Goal: Task Accomplishment & Management: Complete application form

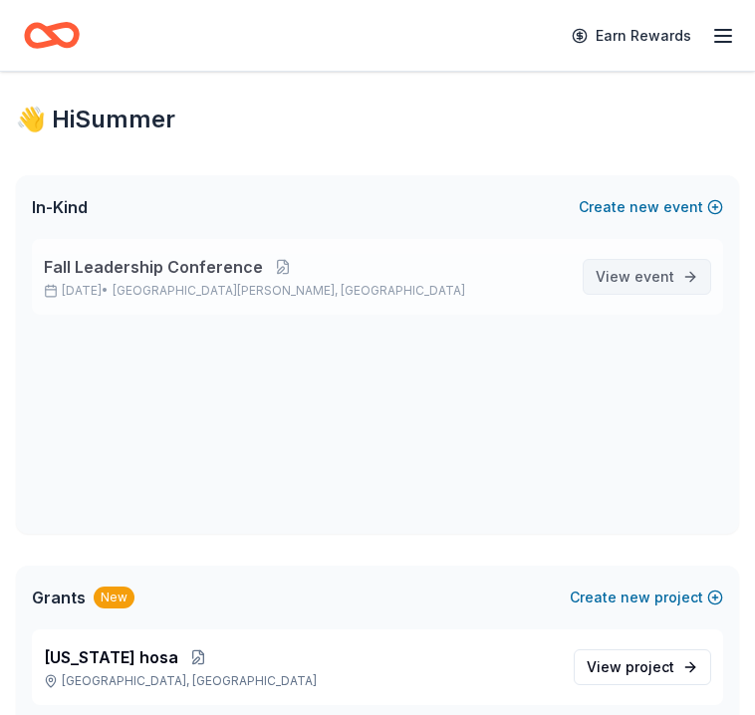
click at [641, 271] on span "event" at bounding box center [655, 276] width 40 height 17
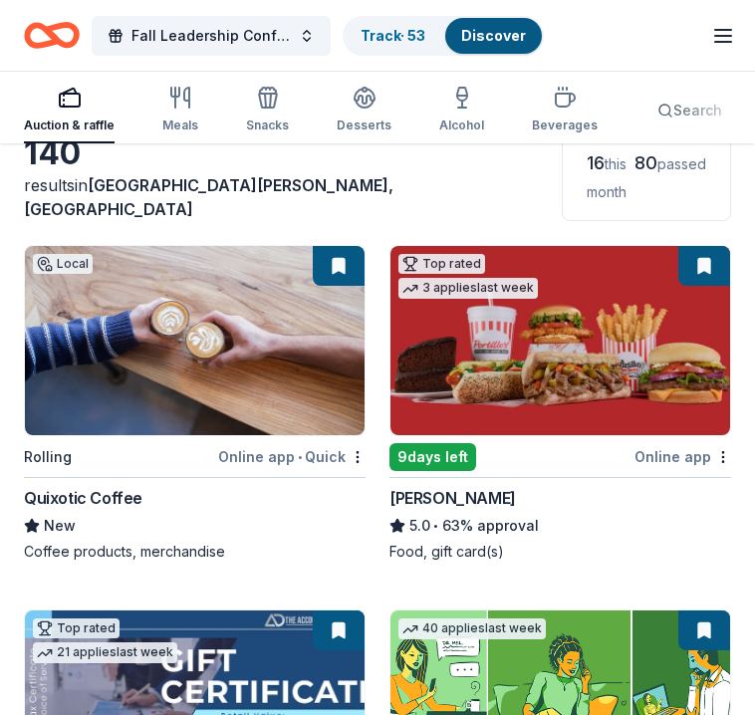
scroll to position [495, 0]
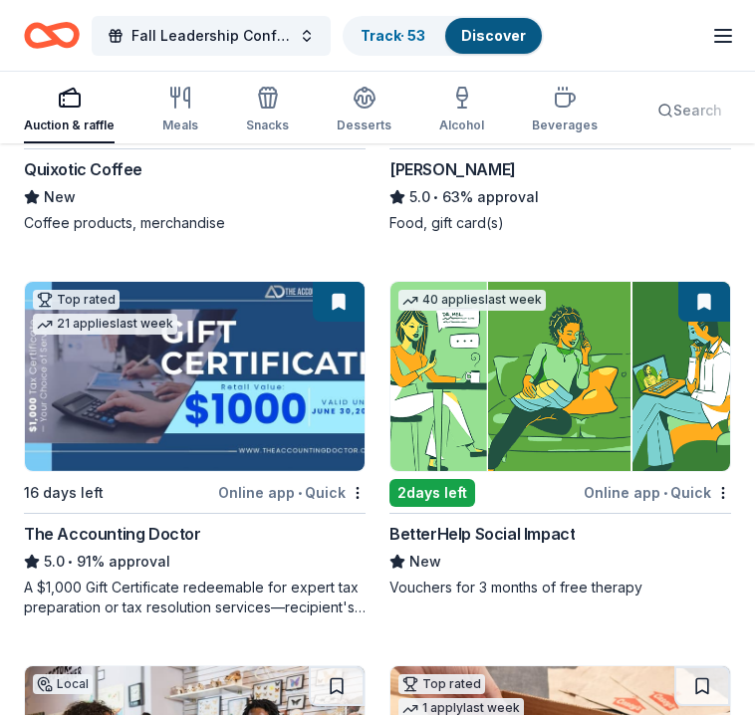
click at [340, 282] on button at bounding box center [339, 302] width 52 height 40
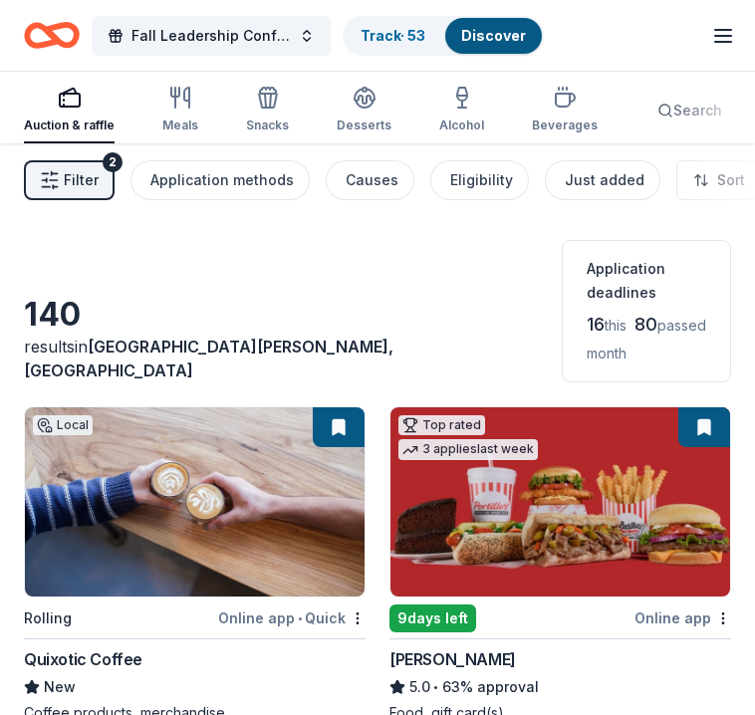
scroll to position [0, 0]
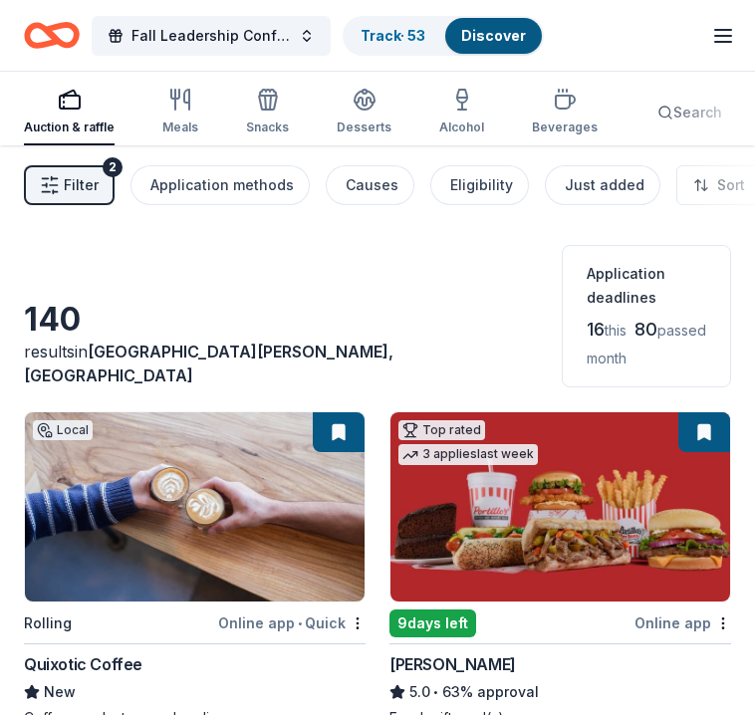
click at [212, 487] on img at bounding box center [195, 506] width 340 height 189
click at [266, 173] on div "Application methods" at bounding box center [221, 185] width 143 height 24
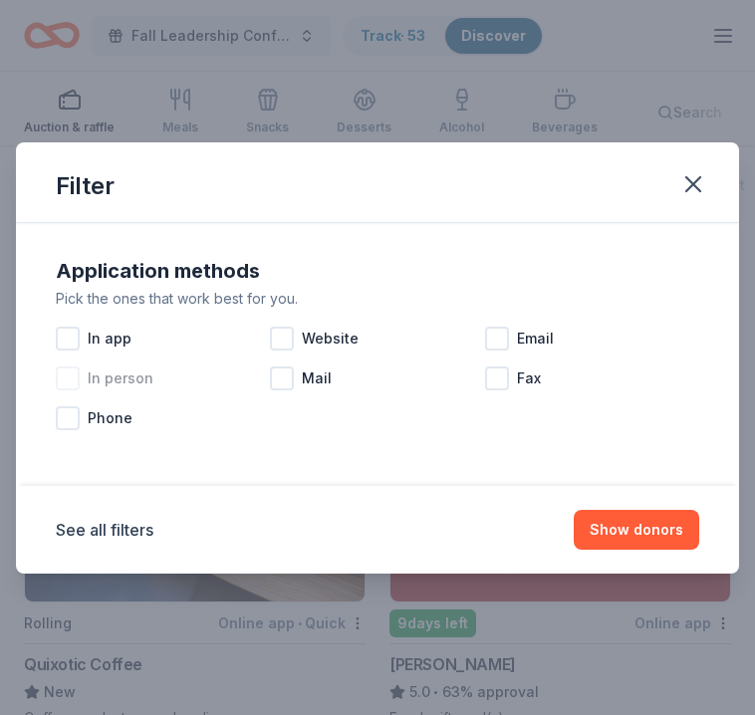
click at [68, 376] on div at bounding box center [68, 379] width 24 height 24
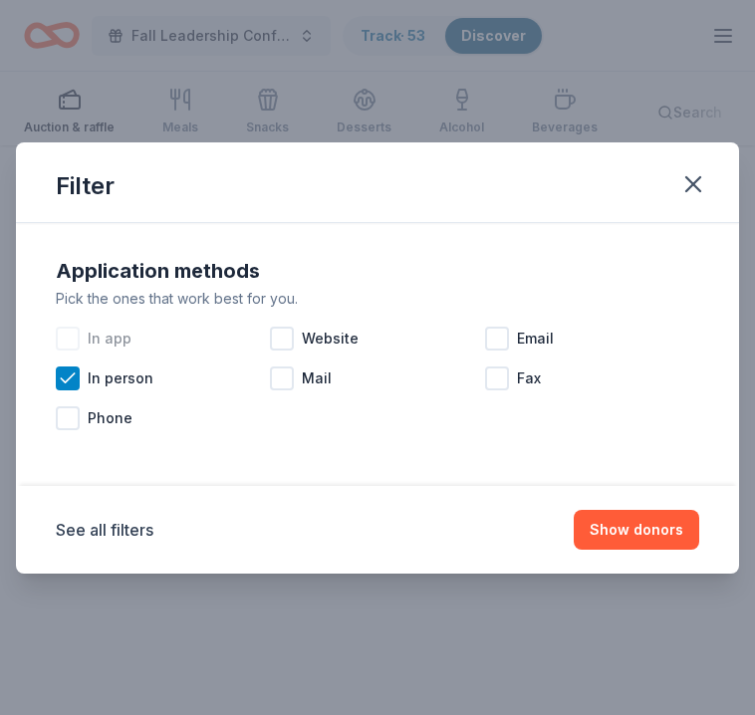
click at [71, 334] on div at bounding box center [68, 339] width 24 height 24
click at [291, 342] on div at bounding box center [282, 339] width 24 height 24
click at [494, 339] on div at bounding box center [497, 339] width 24 height 24
click at [107, 421] on span "Phone" at bounding box center [110, 418] width 45 height 24
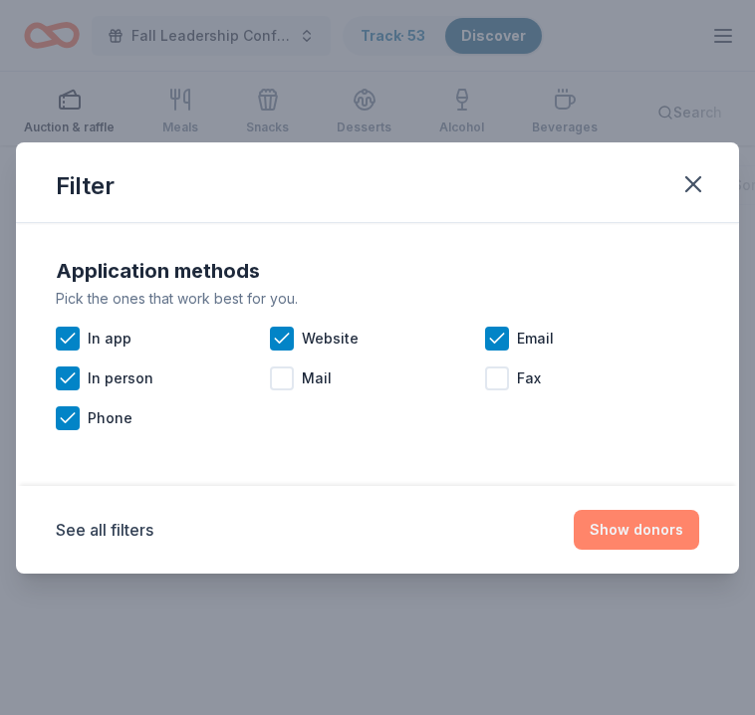
click at [652, 533] on button "Show donors" at bounding box center [637, 530] width 126 height 40
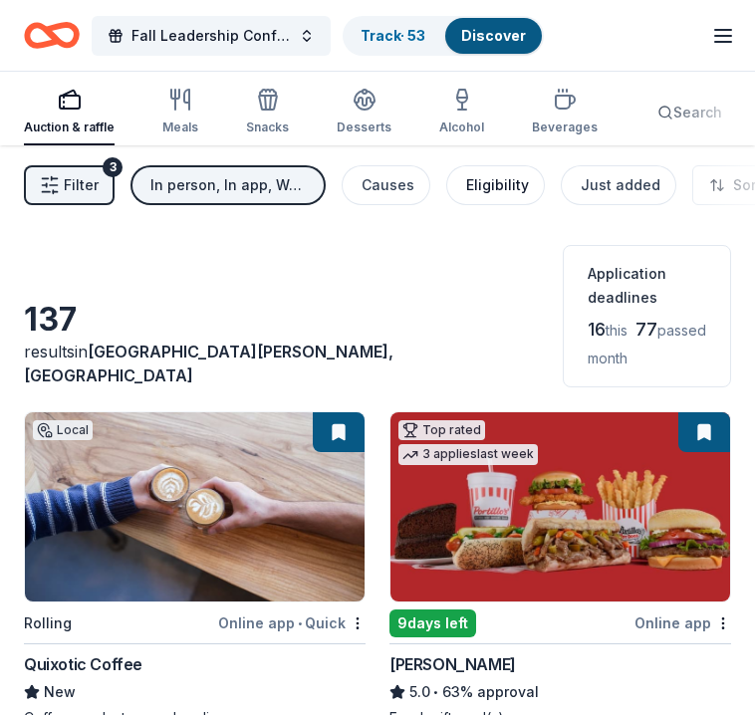
click at [479, 192] on div "Eligibility" at bounding box center [497, 185] width 63 height 24
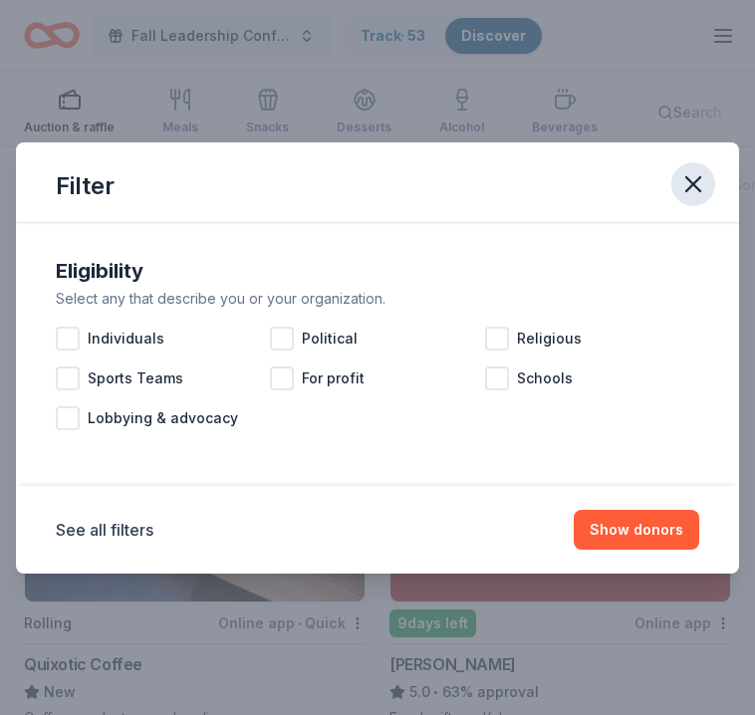
click at [695, 182] on icon "button" at bounding box center [693, 184] width 14 height 14
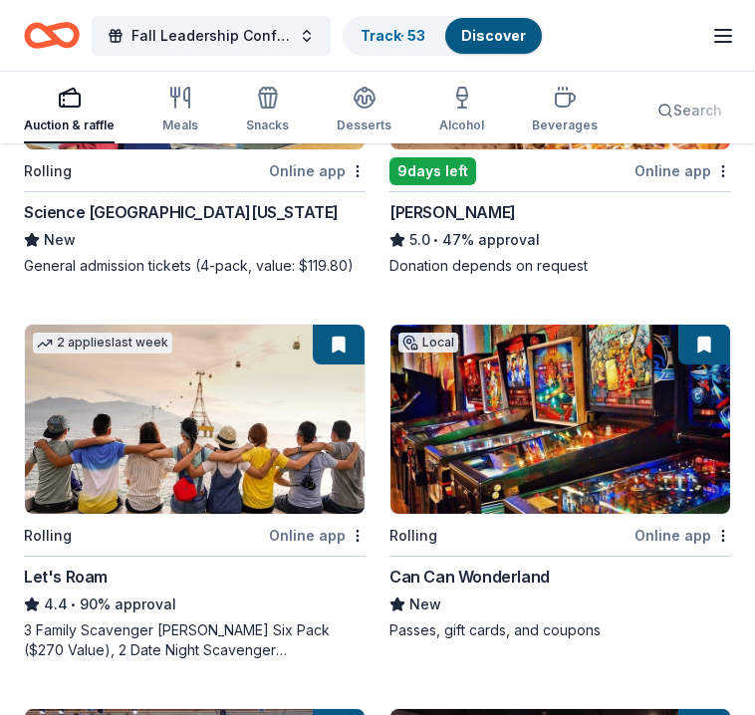
scroll to position [1219, 0]
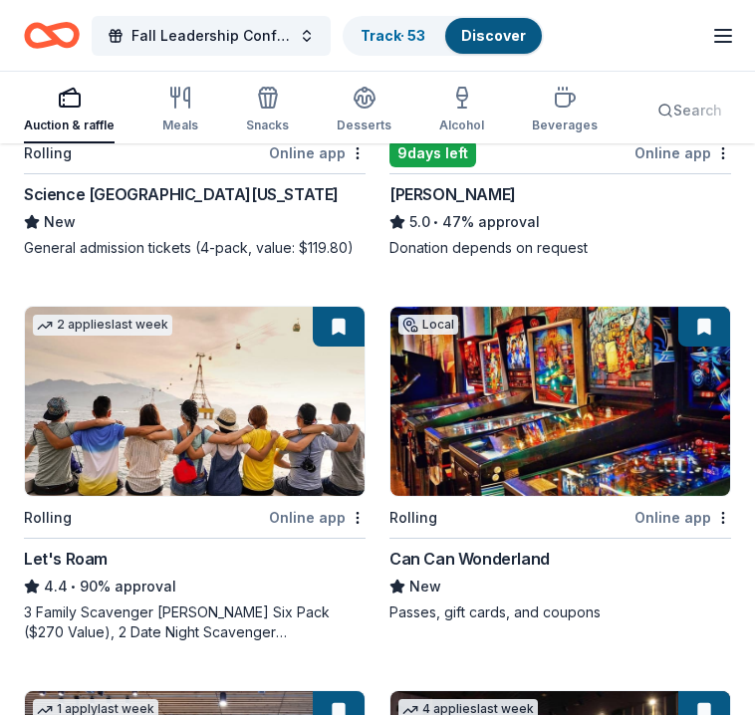
click at [275, 382] on img at bounding box center [195, 401] width 340 height 189
click at [496, 382] on img at bounding box center [560, 401] width 340 height 189
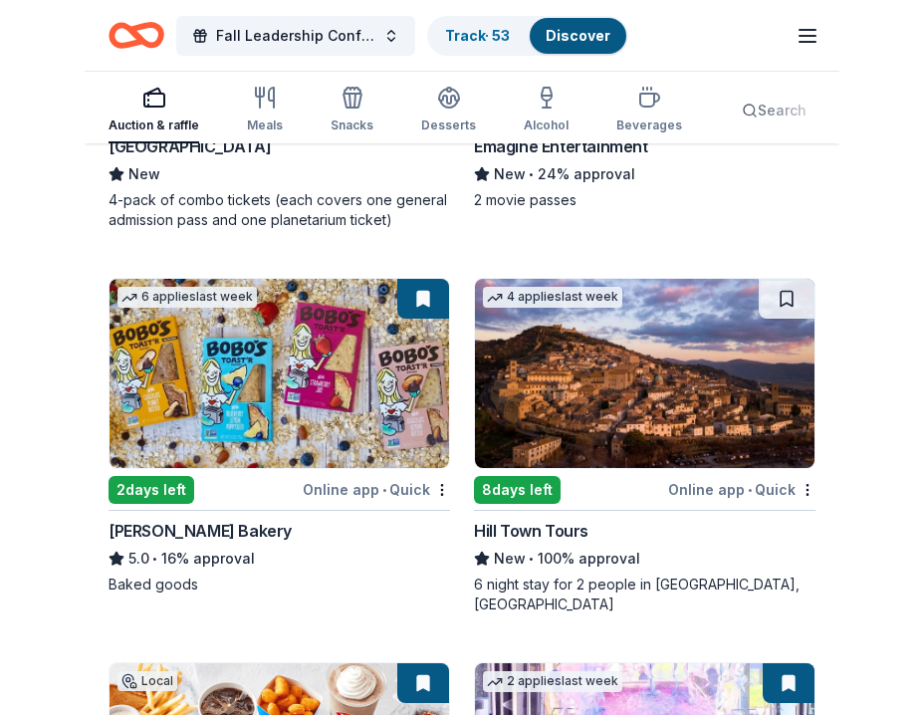
scroll to position [1291, 0]
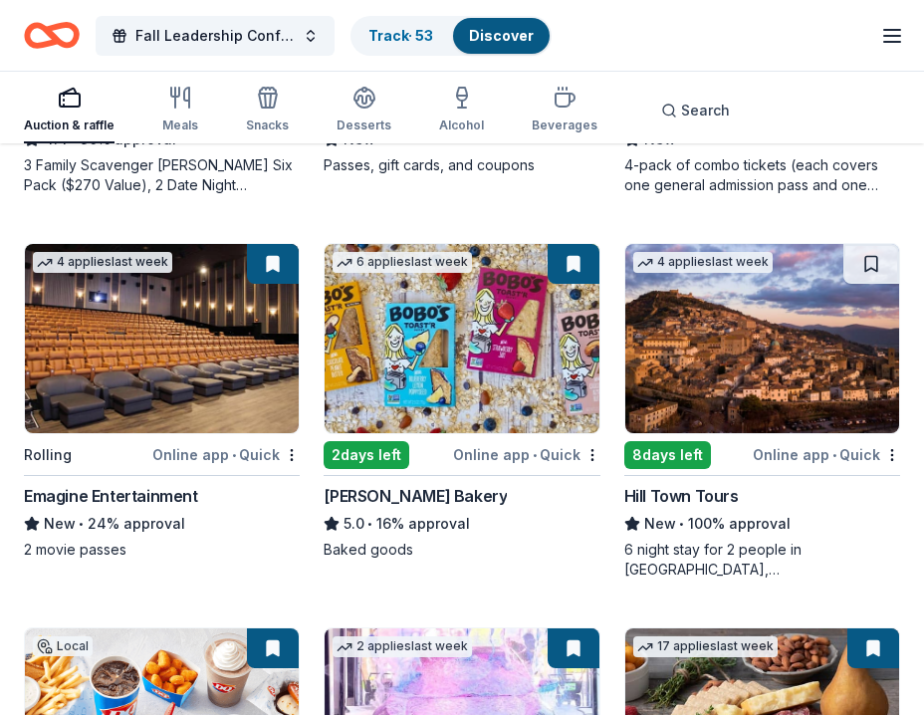
click at [378, 318] on img at bounding box center [462, 338] width 274 height 189
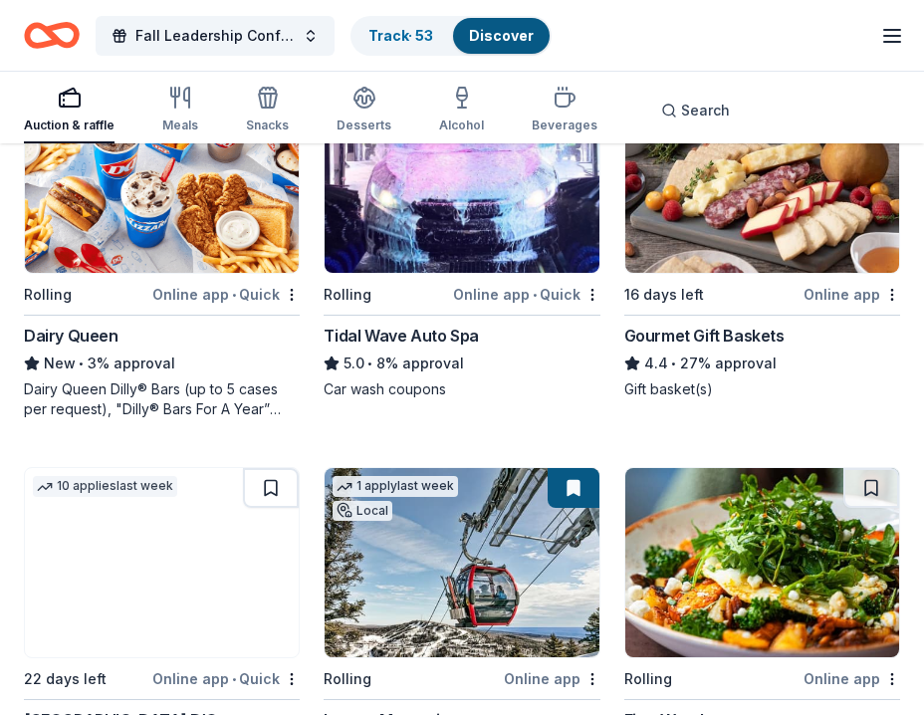
scroll to position [2011, 0]
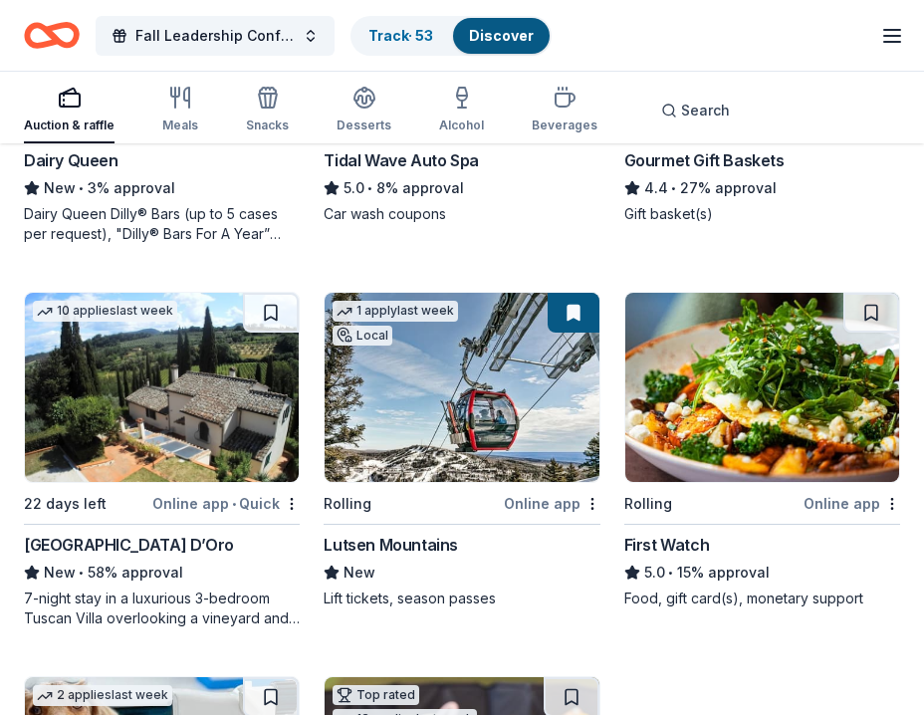
click at [507, 456] on img at bounding box center [462, 387] width 274 height 189
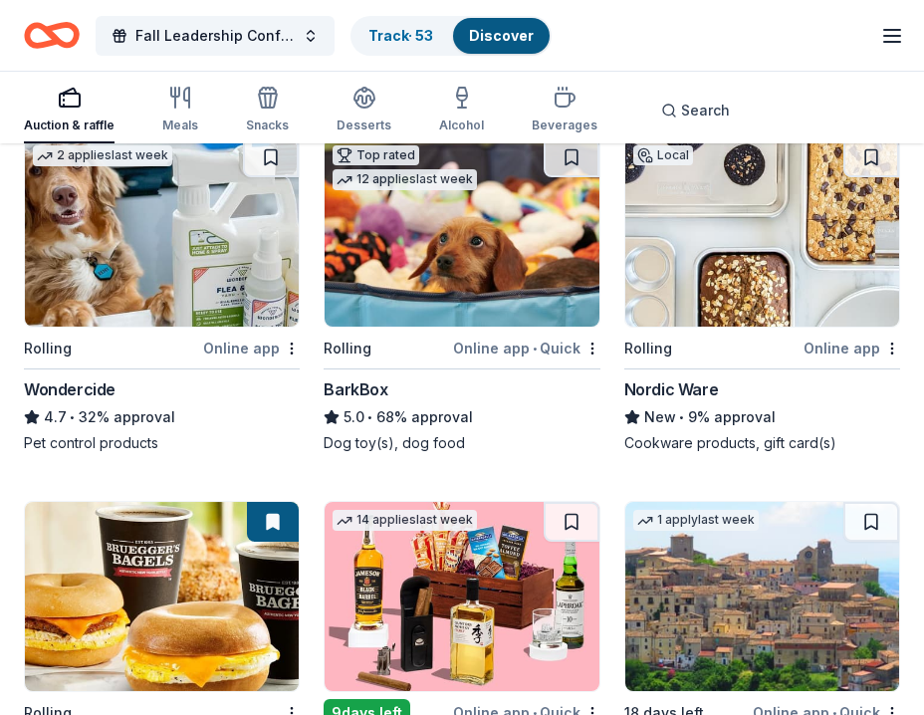
scroll to position [2564, 0]
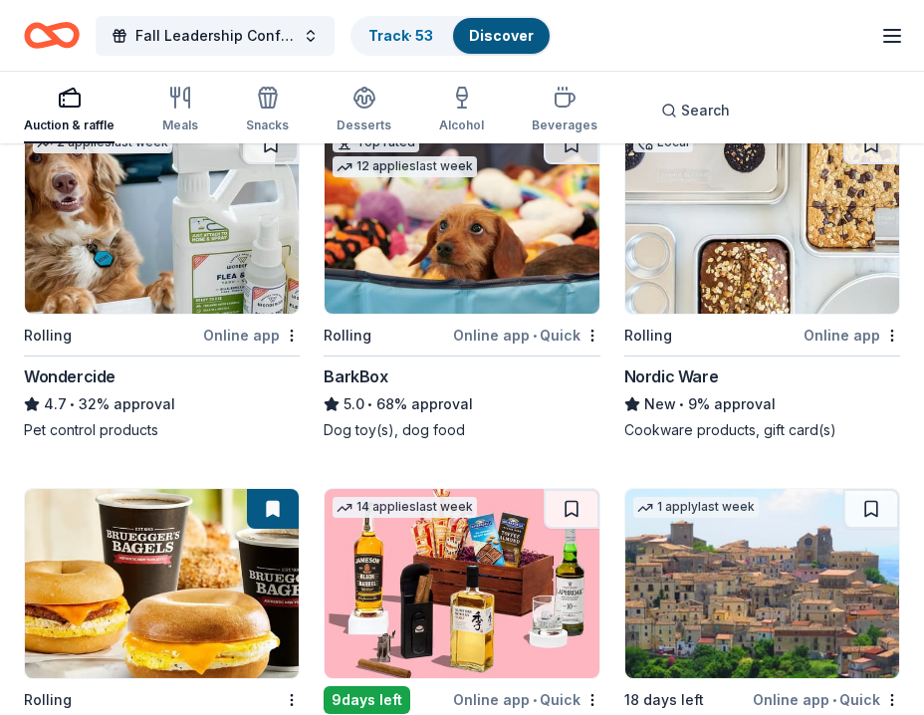
click at [721, 217] on img at bounding box center [763, 219] width 274 height 189
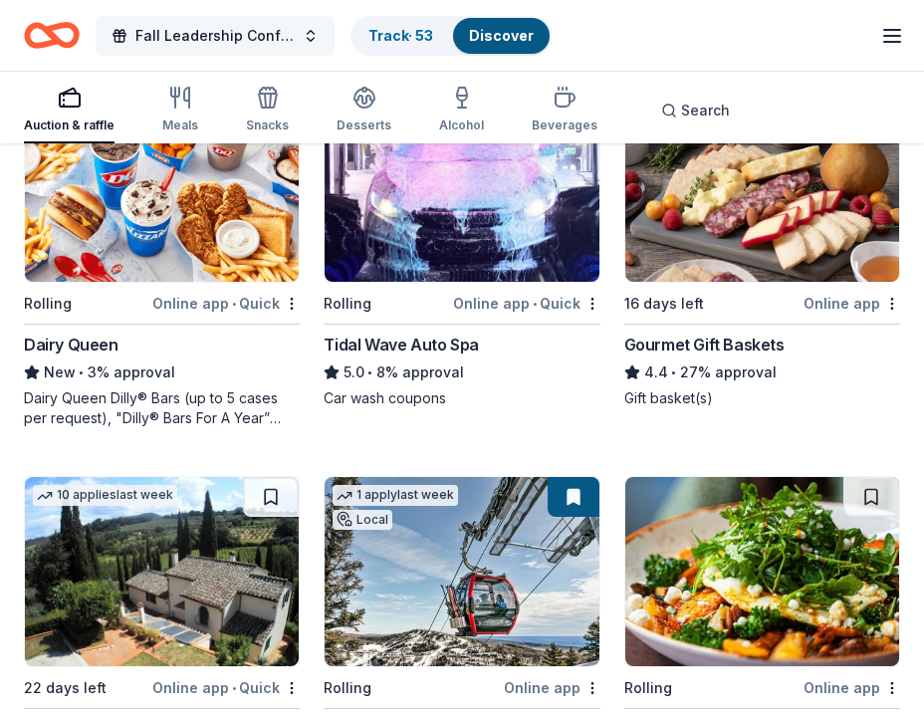
click at [300, 40] on button "Fall Leadership Conference" at bounding box center [215, 36] width 239 height 40
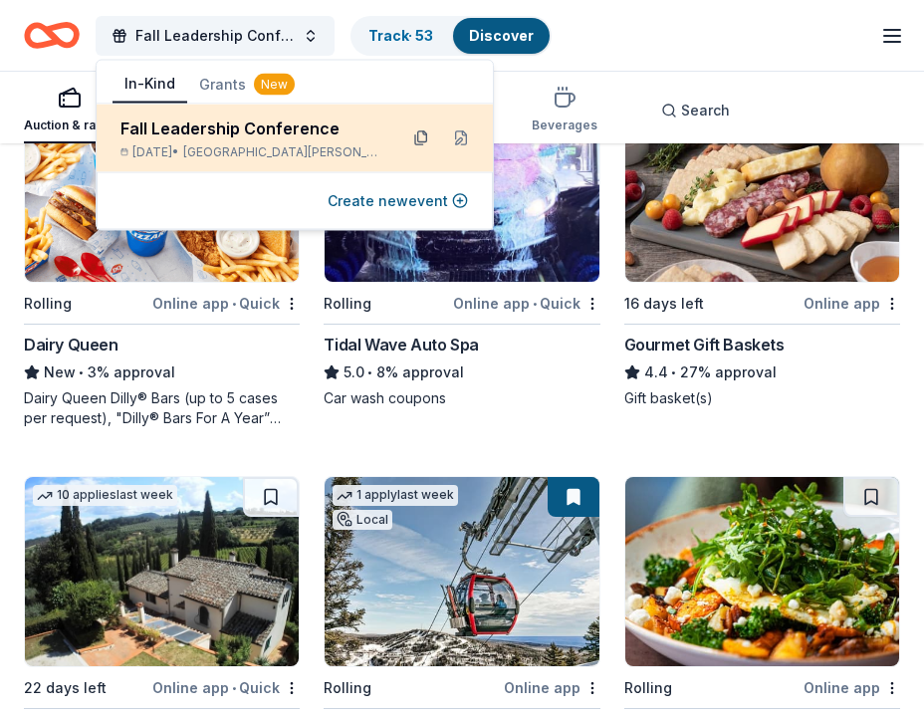
click at [405, 138] on button at bounding box center [421, 139] width 32 height 32
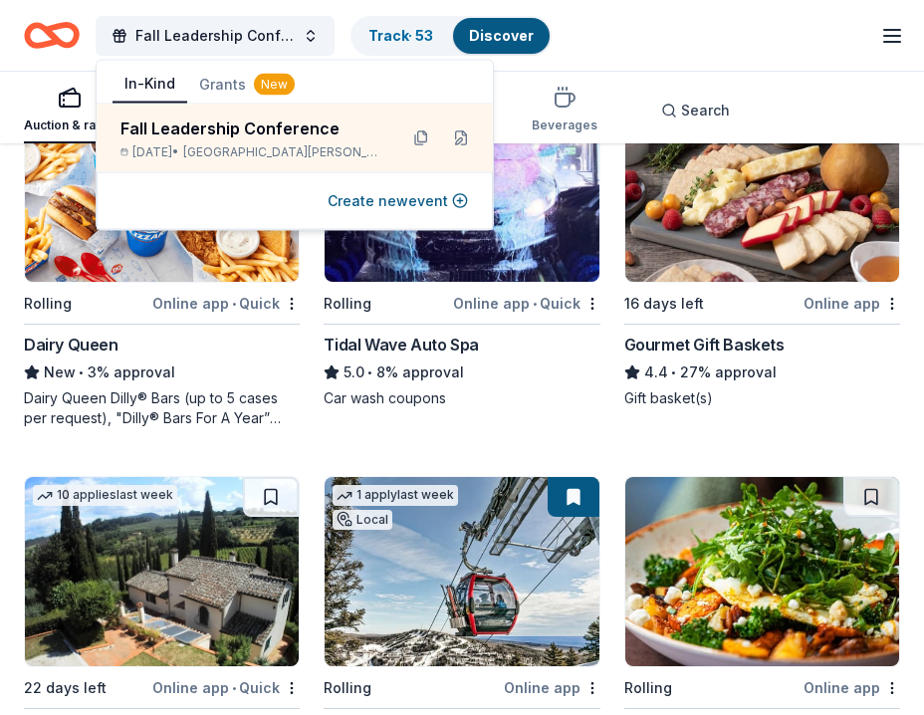
click at [316, 123] on div "Fall Leadership Conference" at bounding box center [251, 129] width 261 height 24
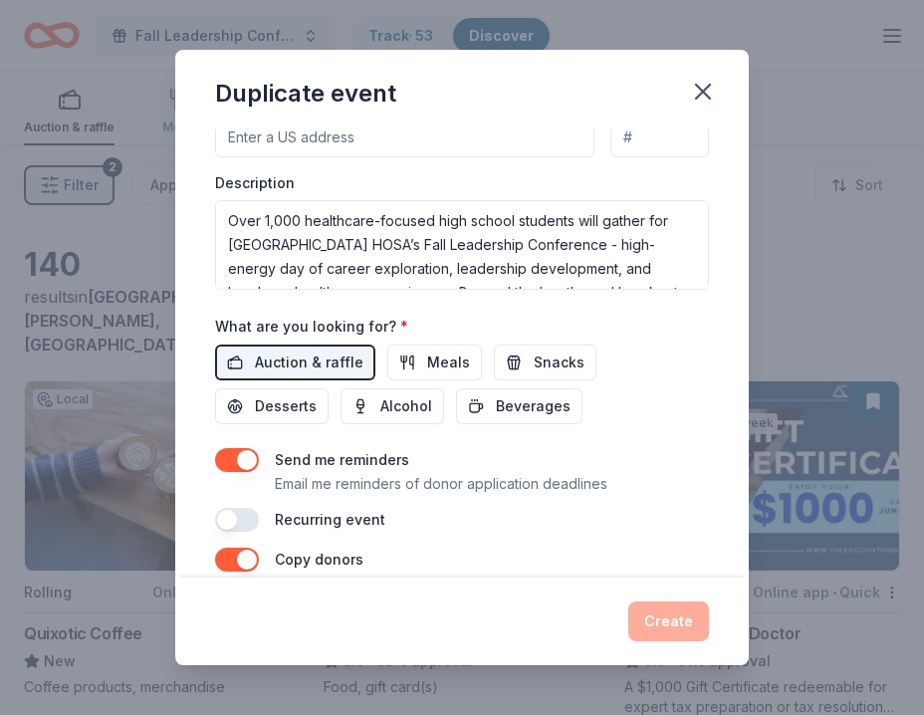
scroll to position [521, 0]
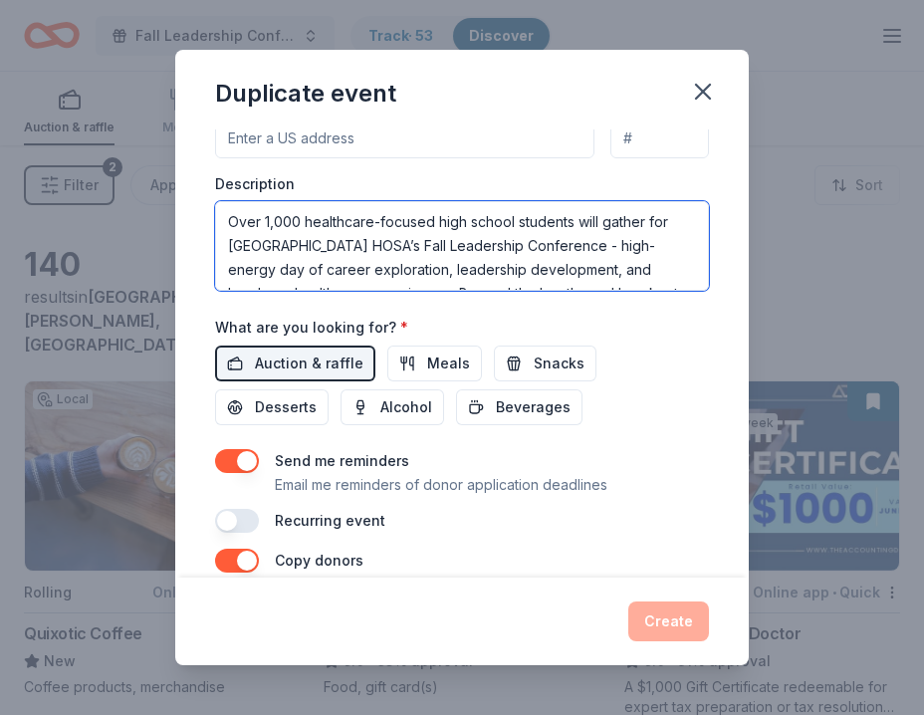
click at [320, 269] on textarea "Over 1,000 healthcare-focused high school students will gather for [GEOGRAPHIC_…" at bounding box center [462, 246] width 494 height 90
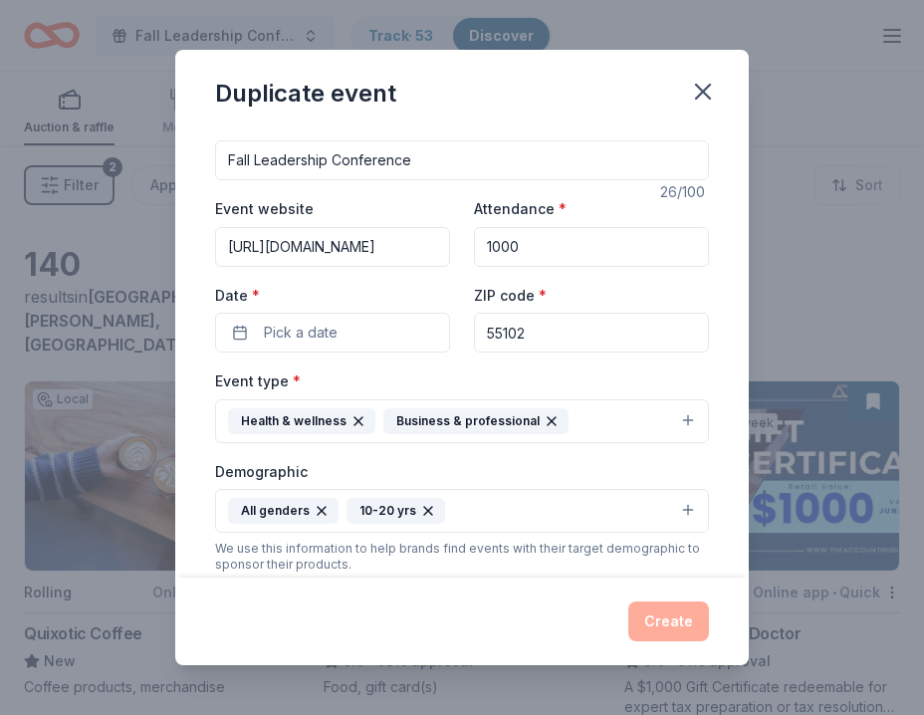
scroll to position [0, 0]
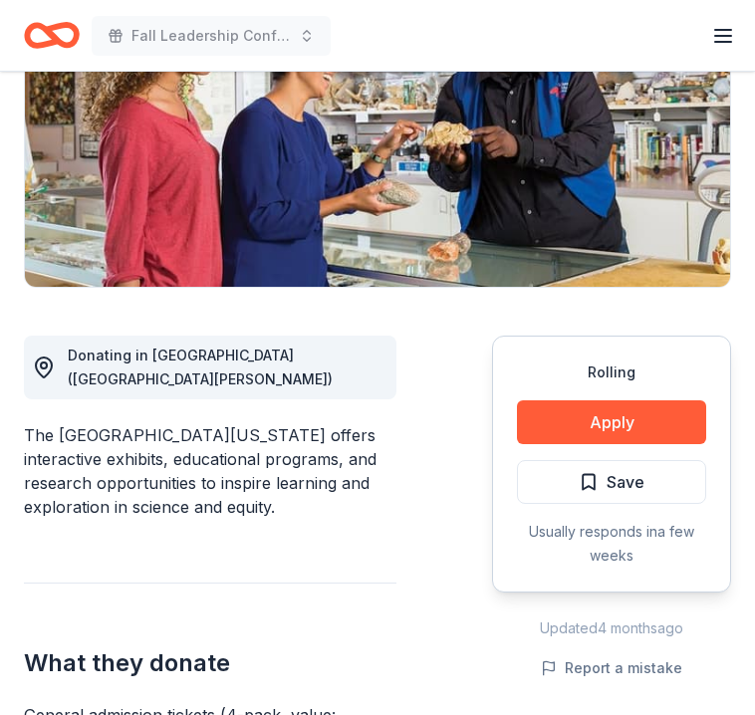
scroll to position [374, 0]
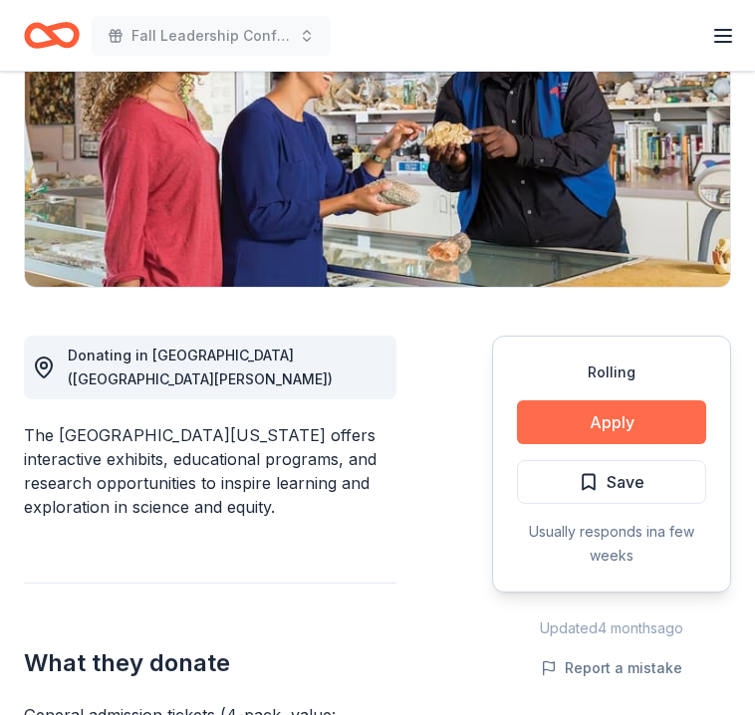
click at [563, 400] on button "Apply" at bounding box center [611, 422] width 189 height 44
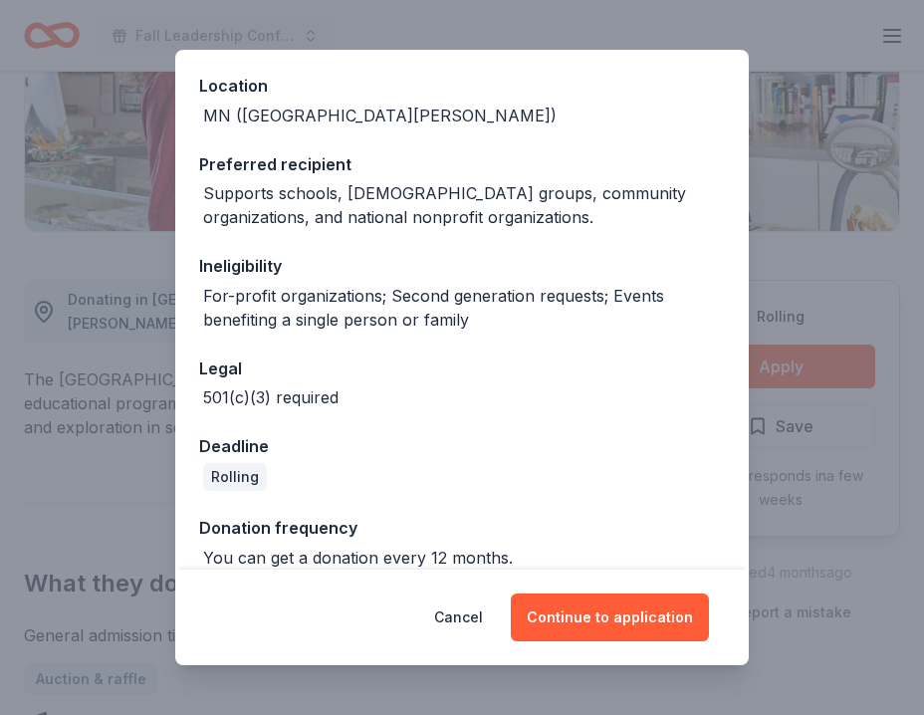
scroll to position [222, 0]
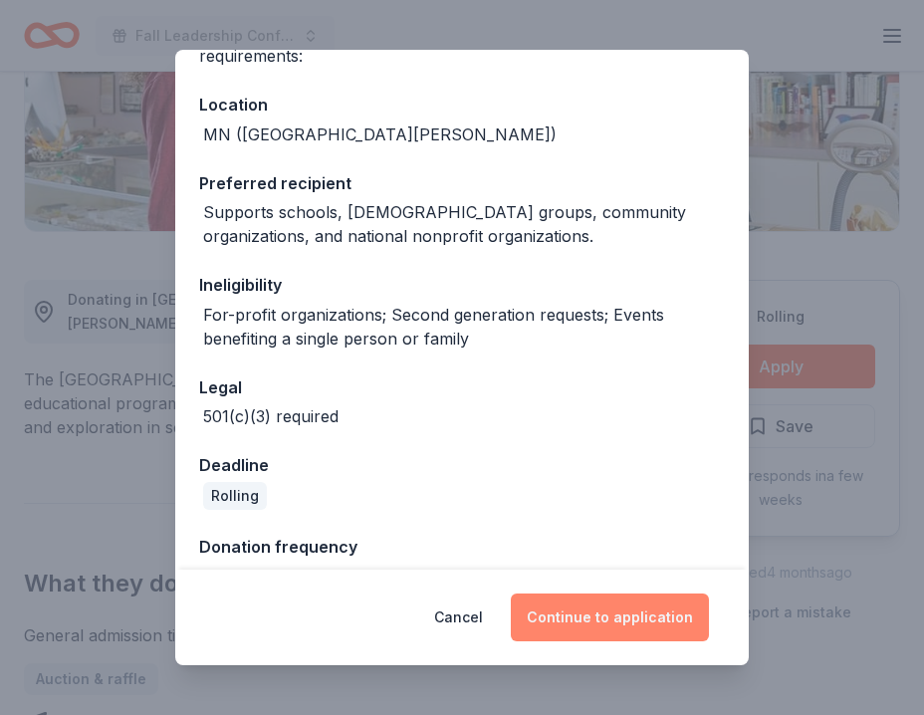
click at [541, 605] on button "Continue to application" at bounding box center [610, 618] width 198 height 48
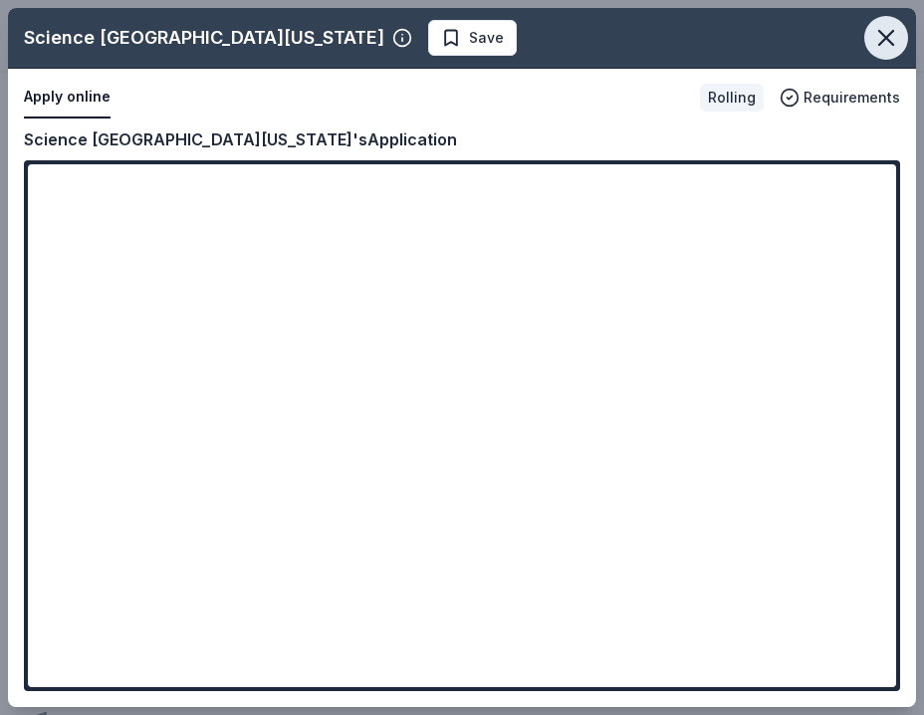
click at [754, 37] on icon "button" at bounding box center [887, 38] width 28 height 28
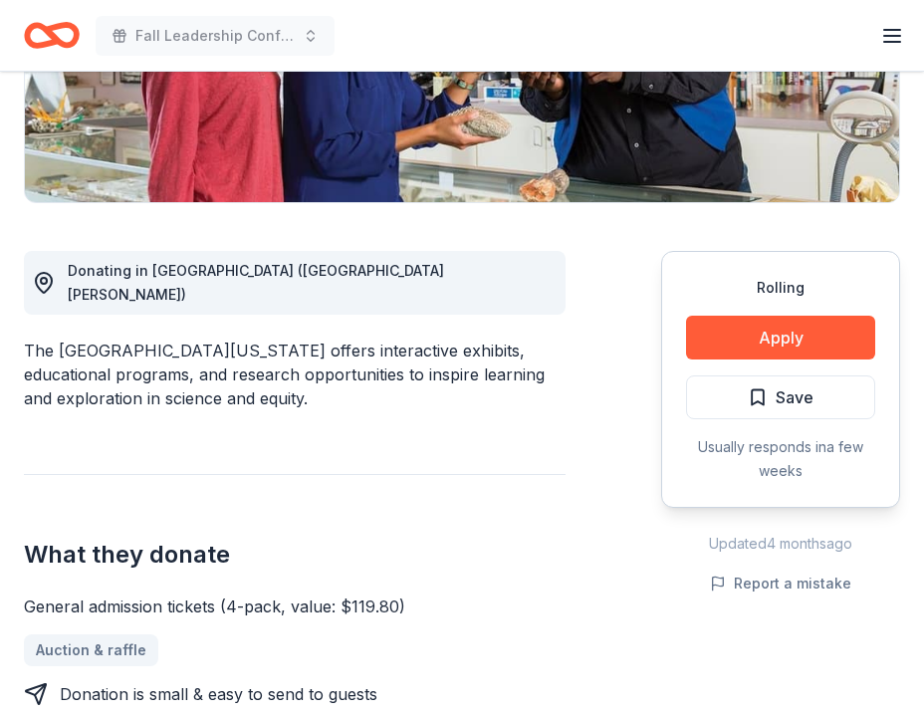
scroll to position [394, 0]
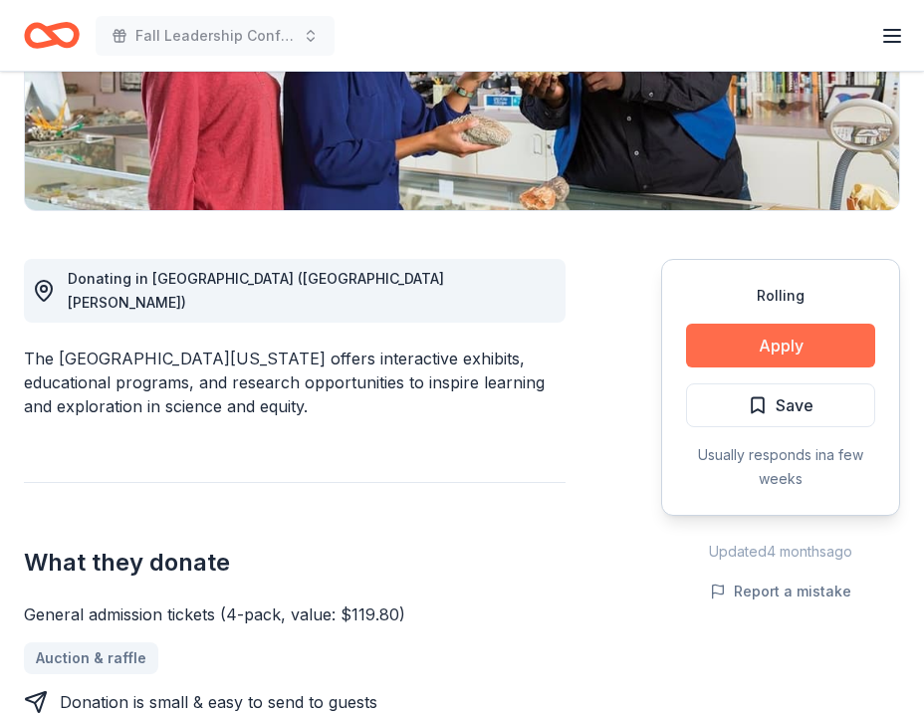
click at [754, 348] on button "Apply" at bounding box center [780, 346] width 189 height 44
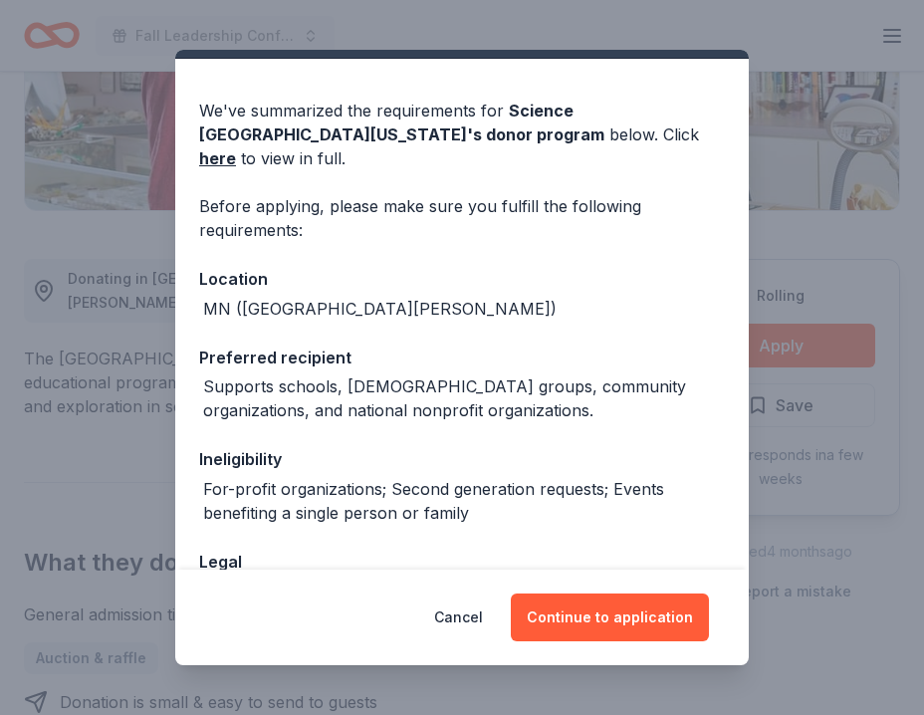
scroll to position [241, 0]
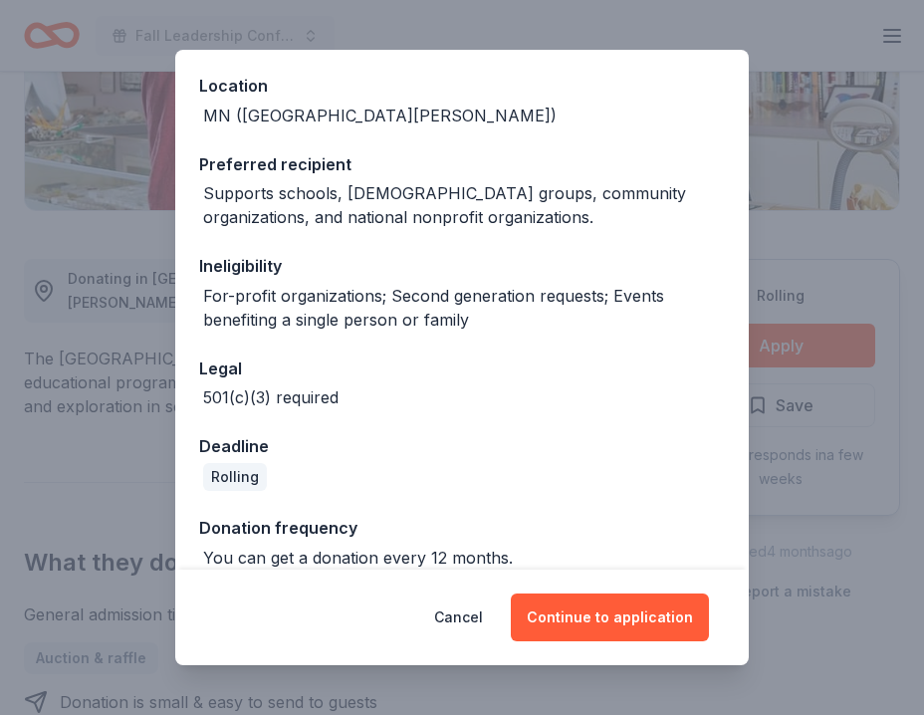
drag, startPoint x: 567, startPoint y: 614, endPoint x: 653, endPoint y: 346, distance: 281.6
click at [651, 358] on div "Donor Program Requirements We've summarized the requirements for Science Museum…" at bounding box center [462, 357] width 574 height 615
click at [477, 613] on button "Cancel" at bounding box center [458, 618] width 49 height 48
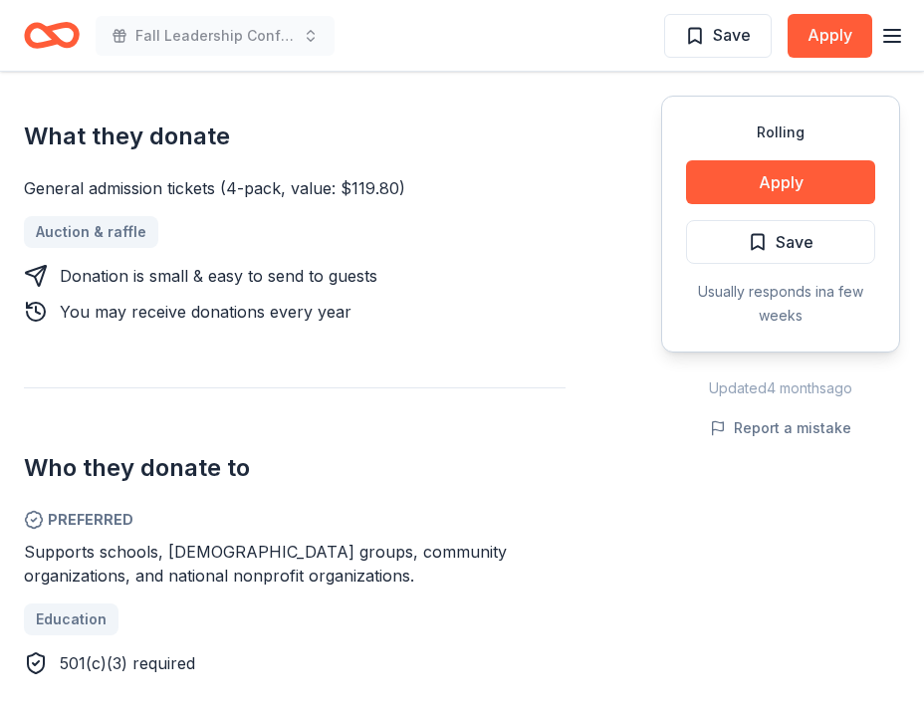
scroll to position [405, 0]
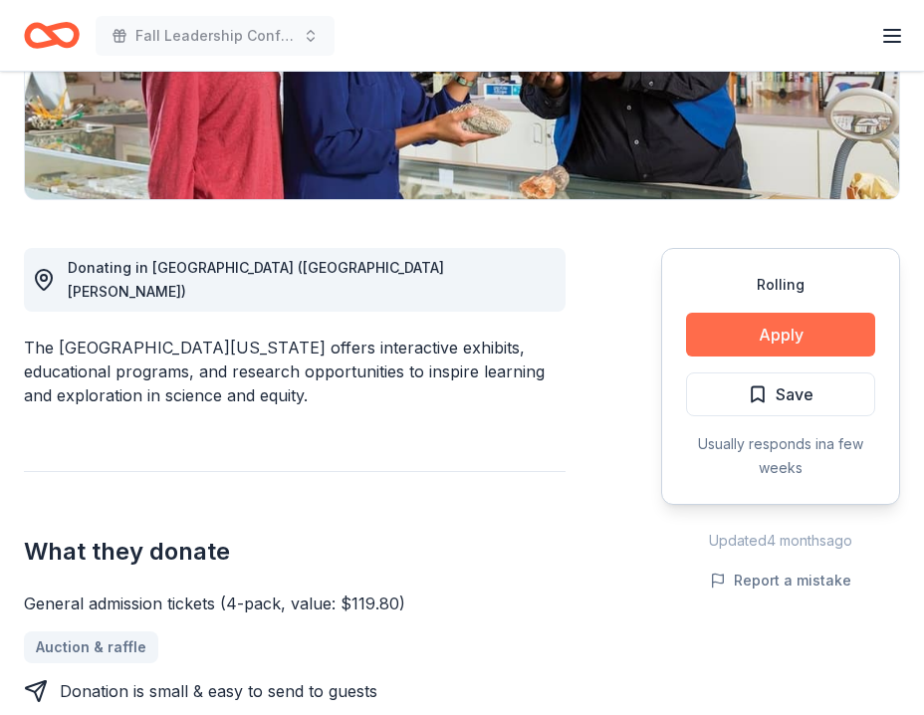
click at [754, 322] on button "Apply" at bounding box center [780, 335] width 189 height 44
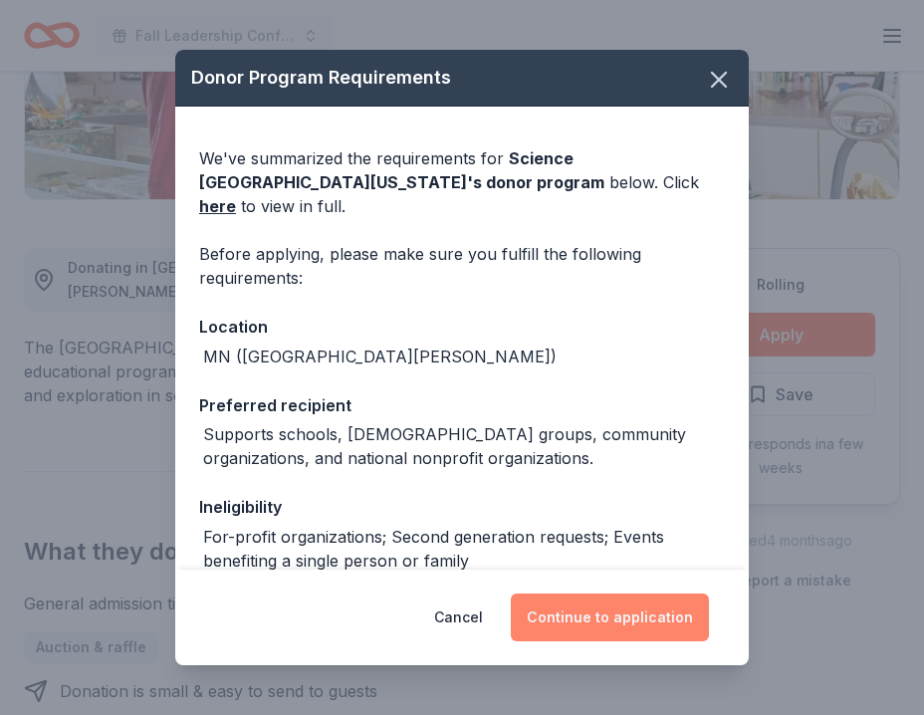
click at [587, 636] on button "Continue to application" at bounding box center [610, 618] width 198 height 48
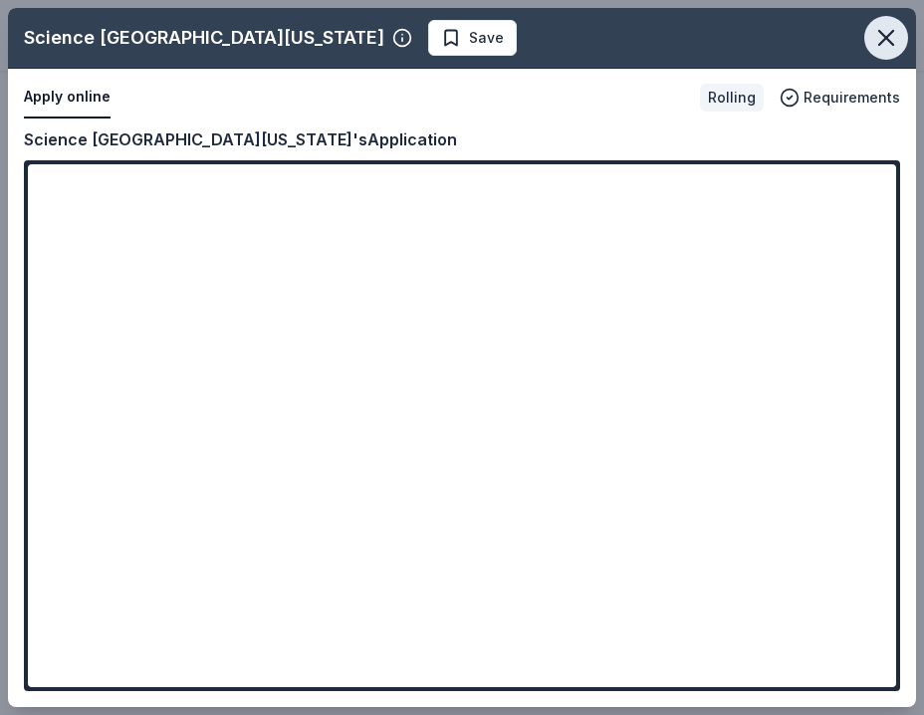
click at [754, 44] on icon "button" at bounding box center [887, 38] width 28 height 28
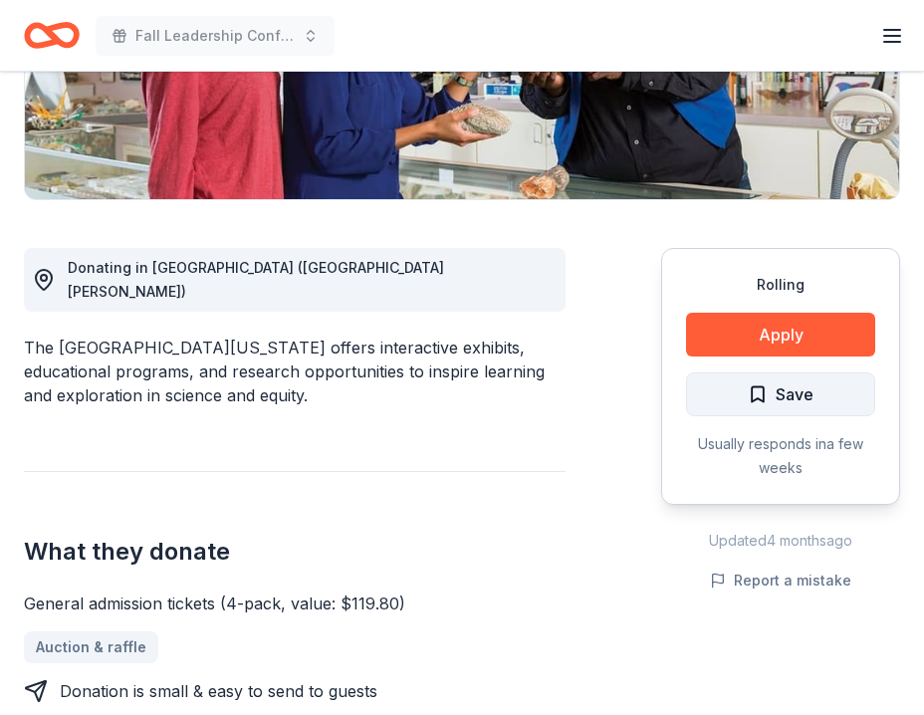
click at [754, 388] on span "Save" at bounding box center [795, 395] width 38 height 26
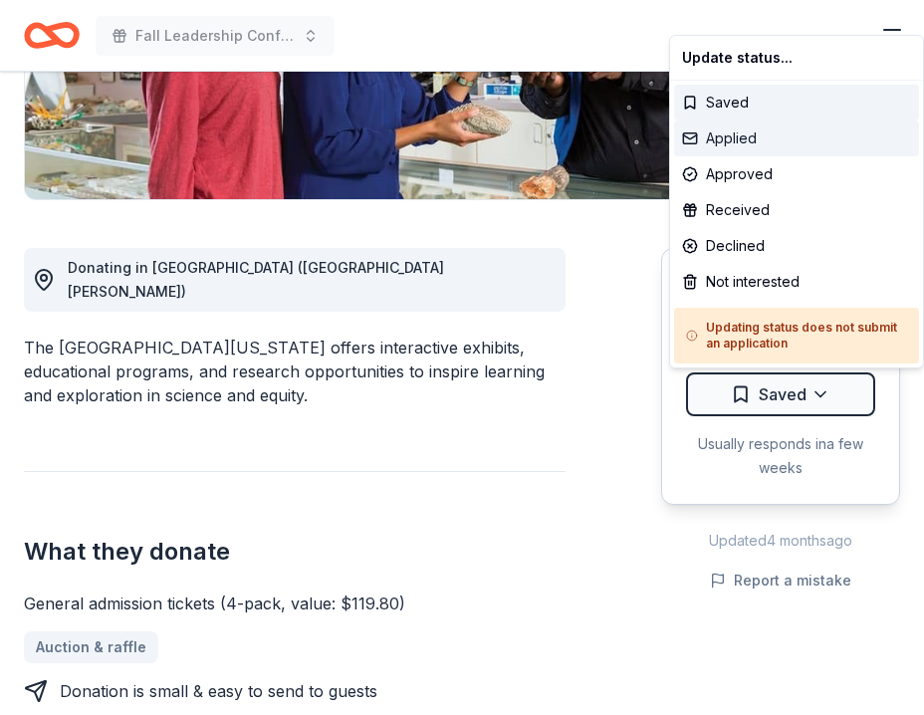
click at [754, 141] on div "Applied" at bounding box center [796, 139] width 245 height 36
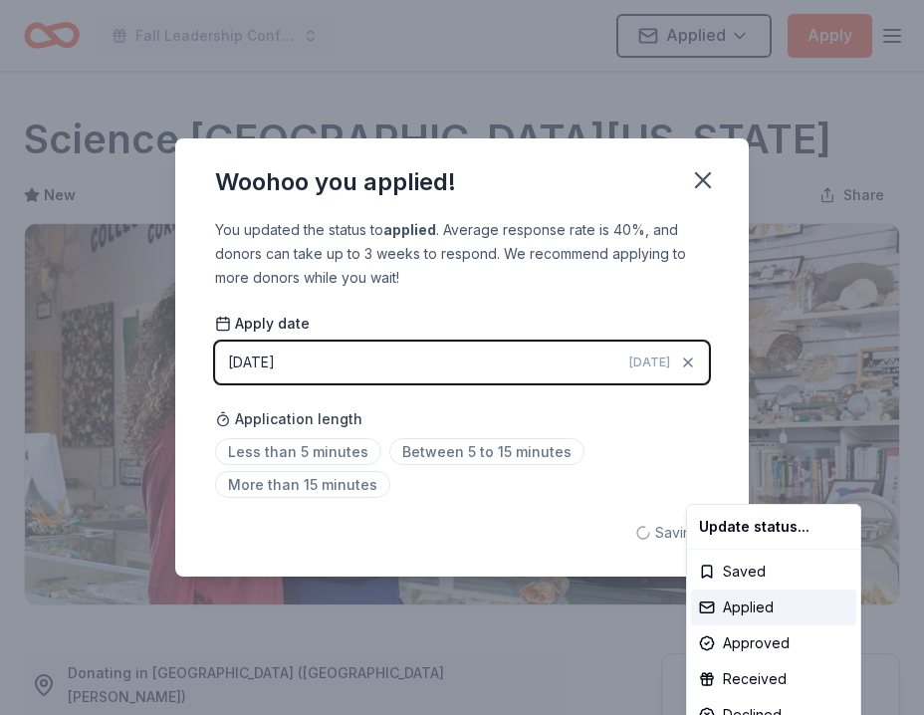
scroll to position [0, 0]
click at [610, 420] on html "Fall Leadership Conference Applied Apply Rolling Share Science Museum of Minnes…" at bounding box center [462, 357] width 924 height 715
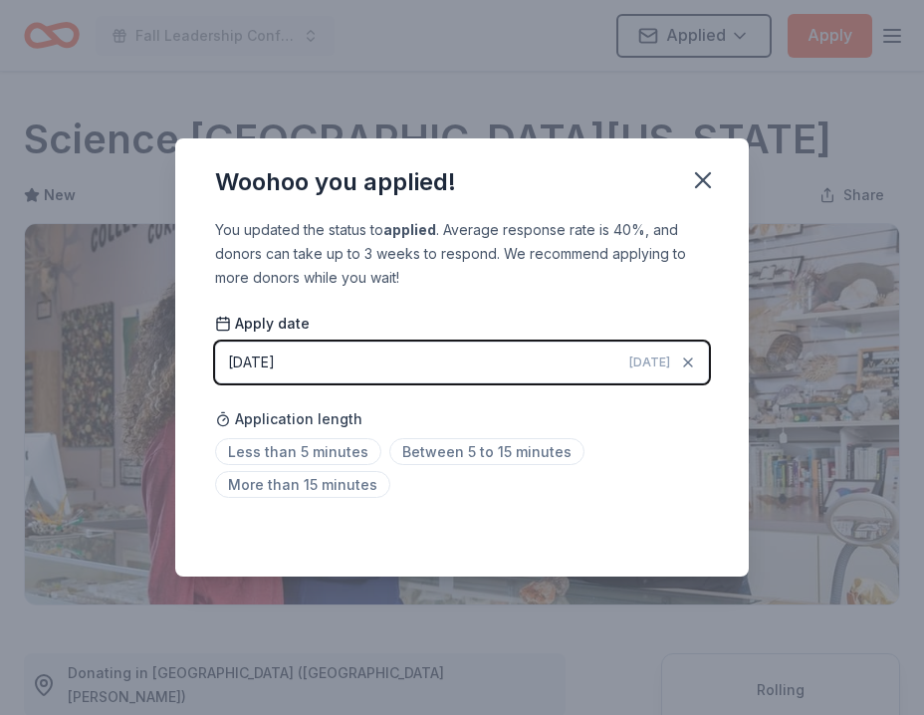
scroll to position [442, 0]
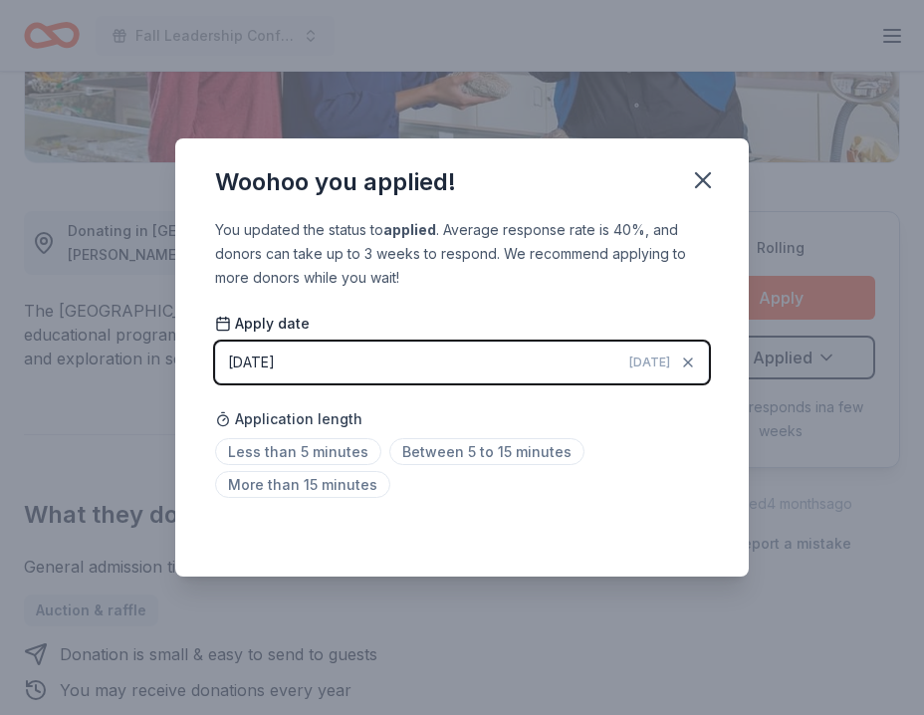
click at [514, 351] on button "10/08/2025 Today" at bounding box center [462, 363] width 494 height 42
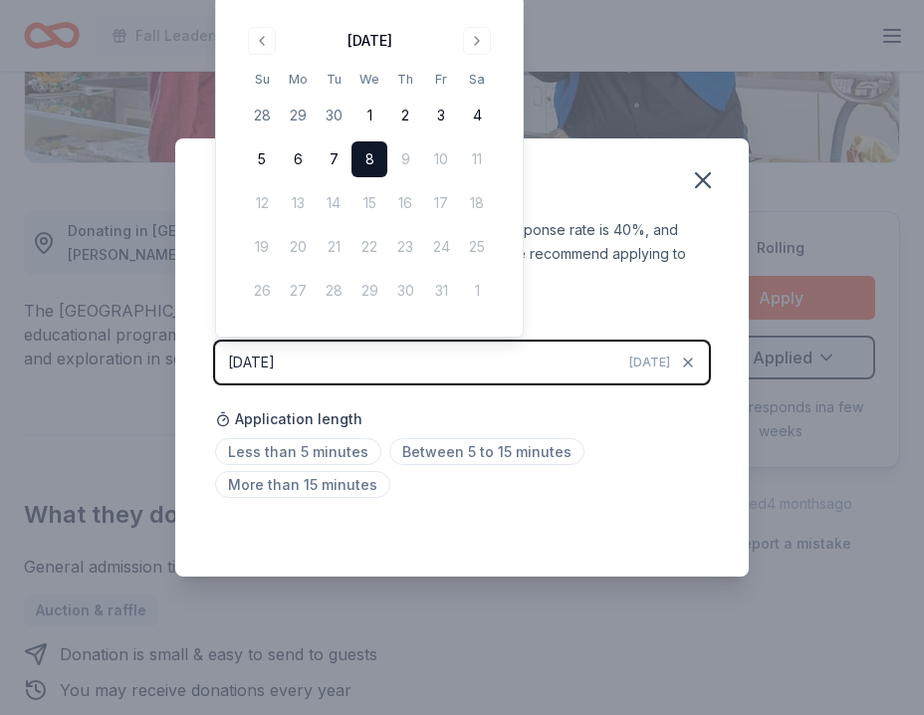
click at [607, 427] on div "Application length Less than 5 minutes Between 5 to 15 minutes More than 15 min…" at bounding box center [462, 452] width 494 height 106
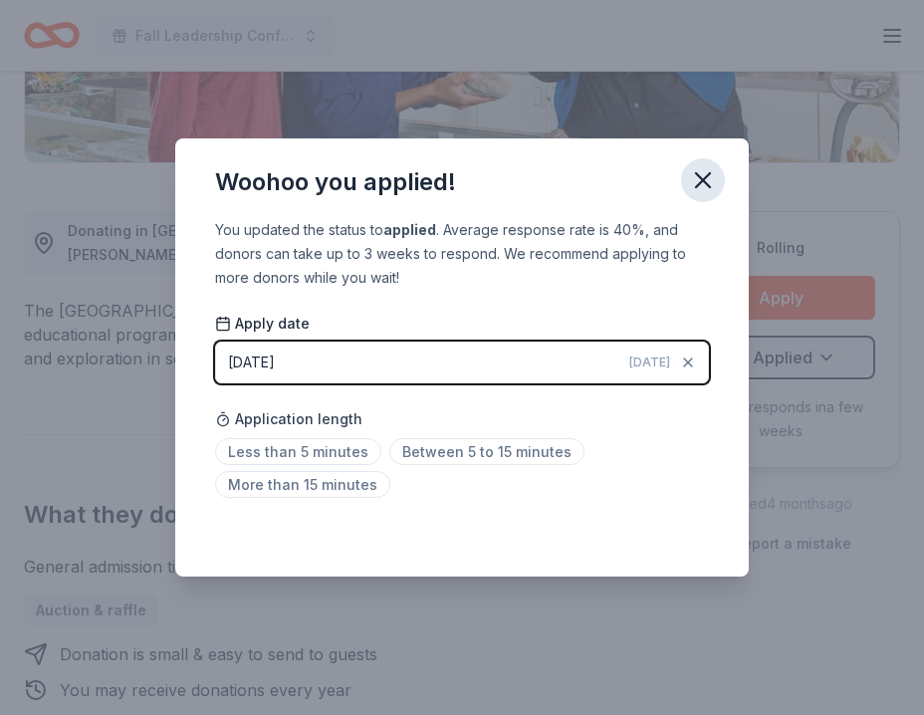
click at [701, 178] on icon "button" at bounding box center [703, 180] width 14 height 14
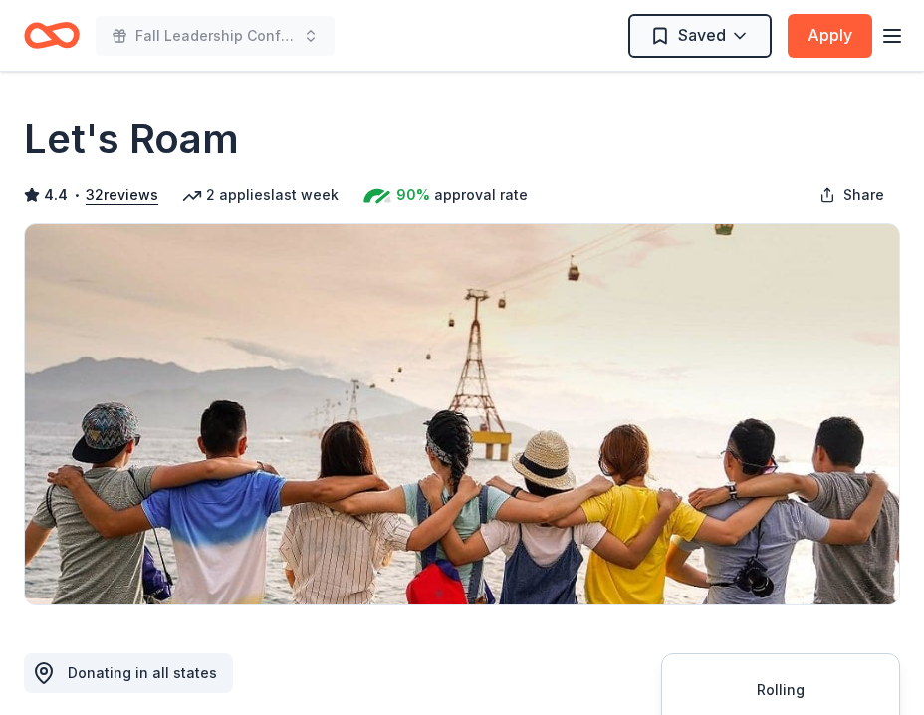
drag, startPoint x: 58, startPoint y: 44, endPoint x: 107, endPoint y: 247, distance: 209.0
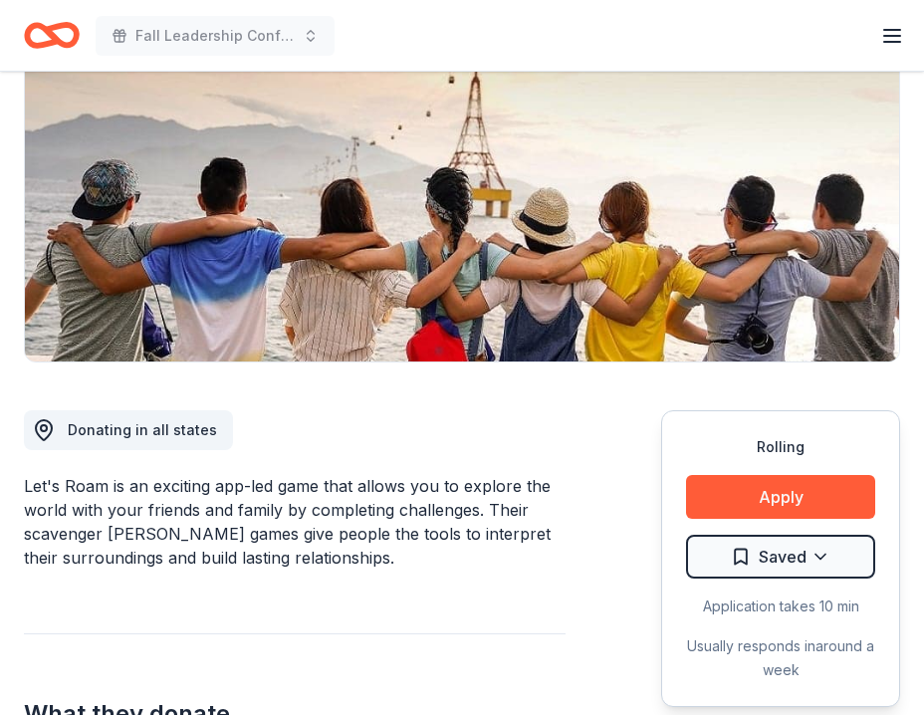
scroll to position [375, 0]
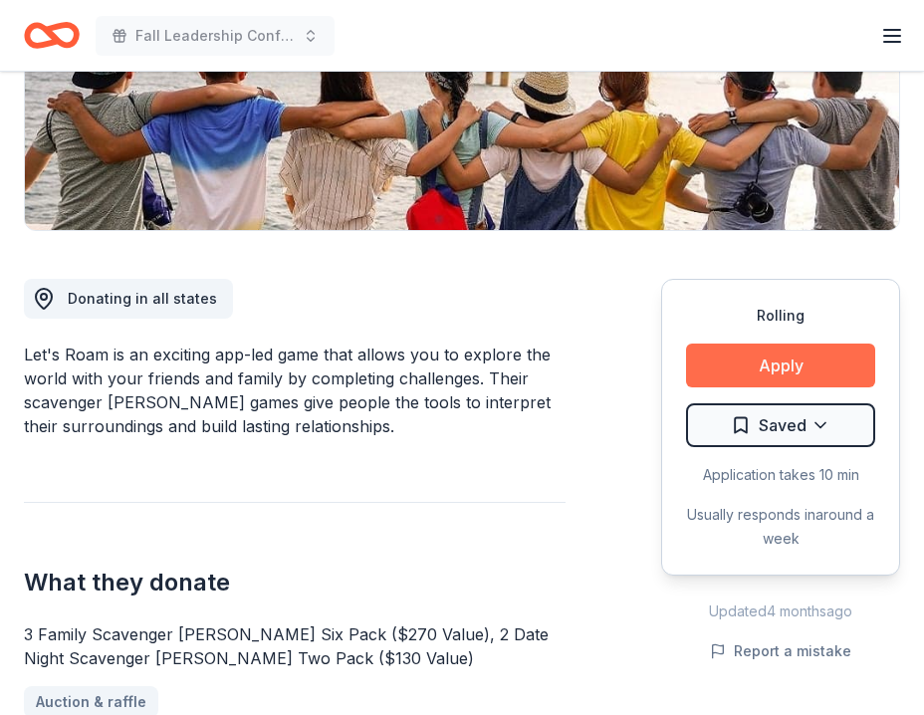
click at [754, 374] on button "Apply" at bounding box center [780, 366] width 189 height 44
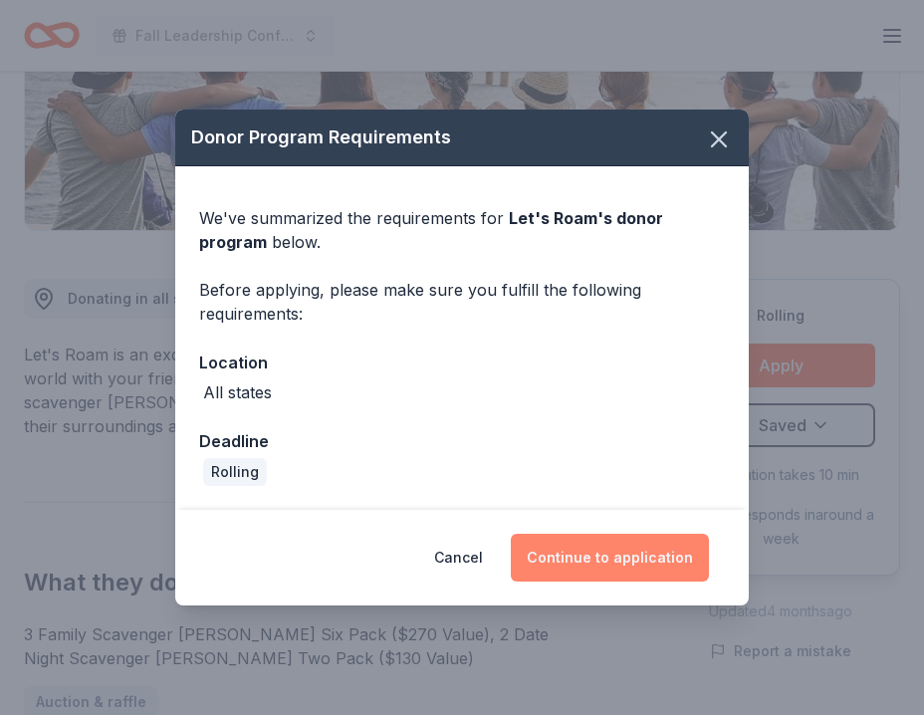
click at [590, 573] on button "Continue to application" at bounding box center [610, 558] width 198 height 48
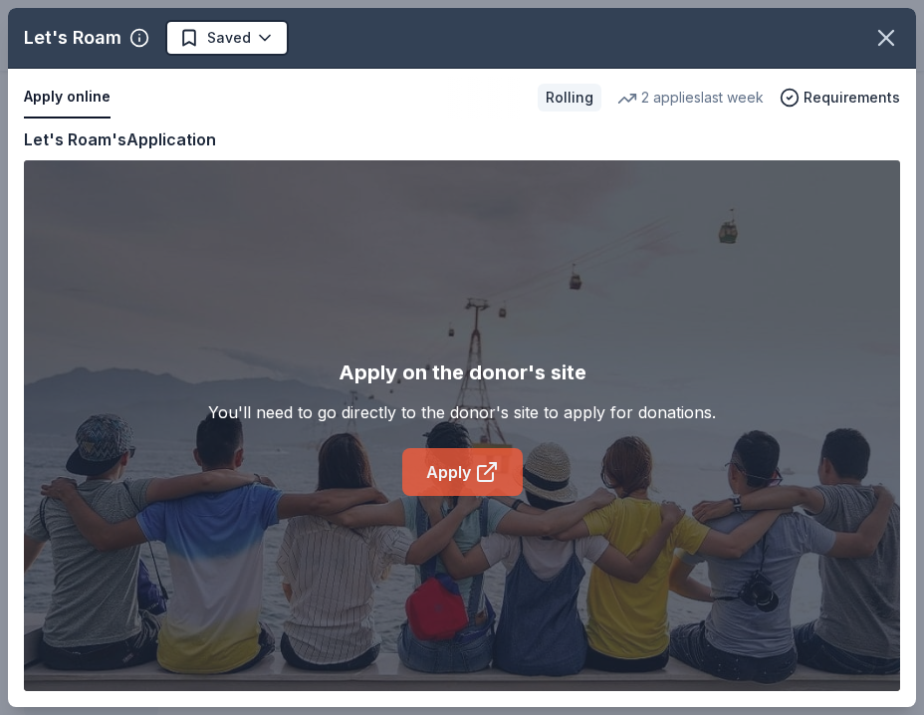
click at [468, 479] on link "Apply" at bounding box center [462, 472] width 121 height 48
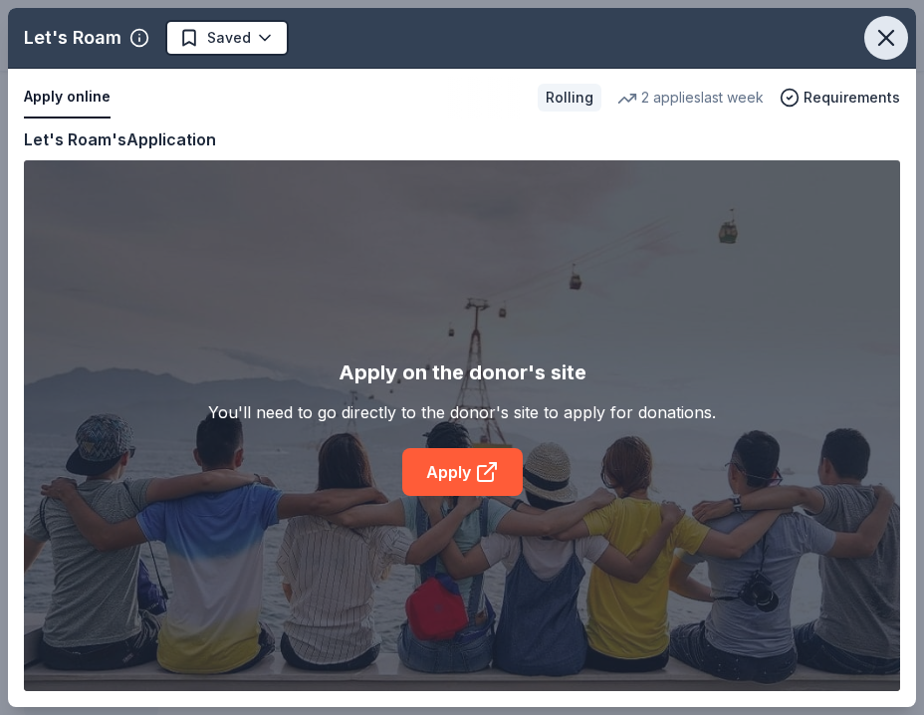
click at [754, 26] on icon "button" at bounding box center [887, 38] width 28 height 28
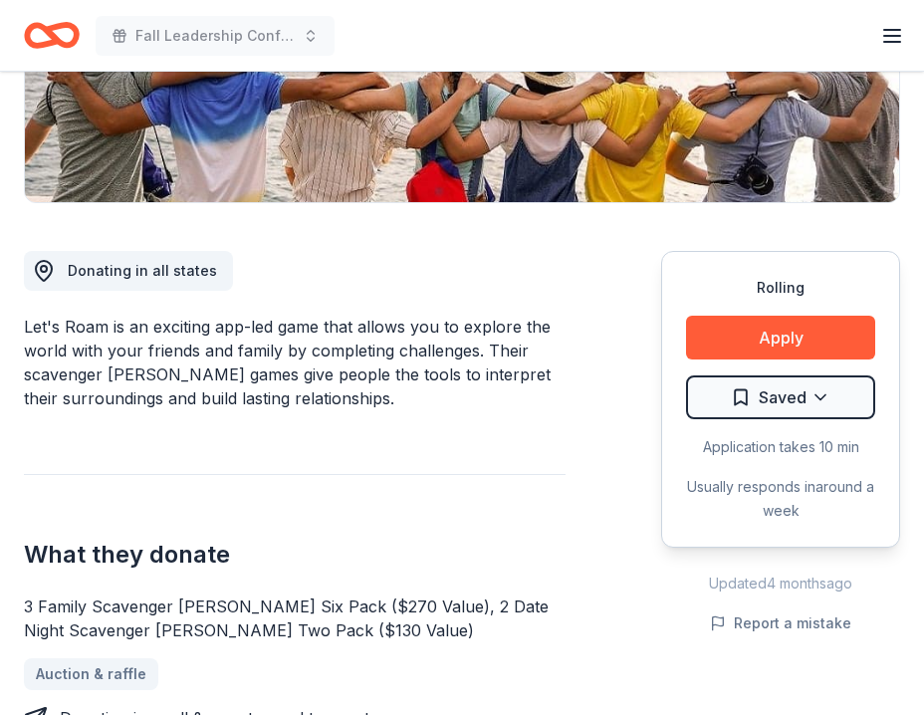
scroll to position [302, 0]
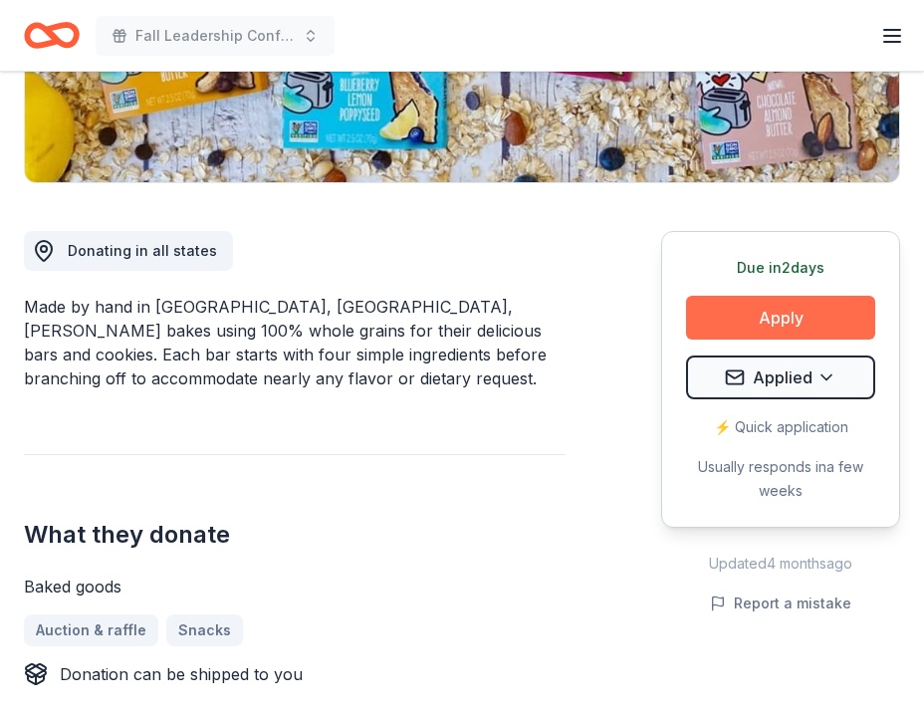
scroll to position [422, 0]
click at [759, 327] on button "Apply" at bounding box center [780, 318] width 189 height 44
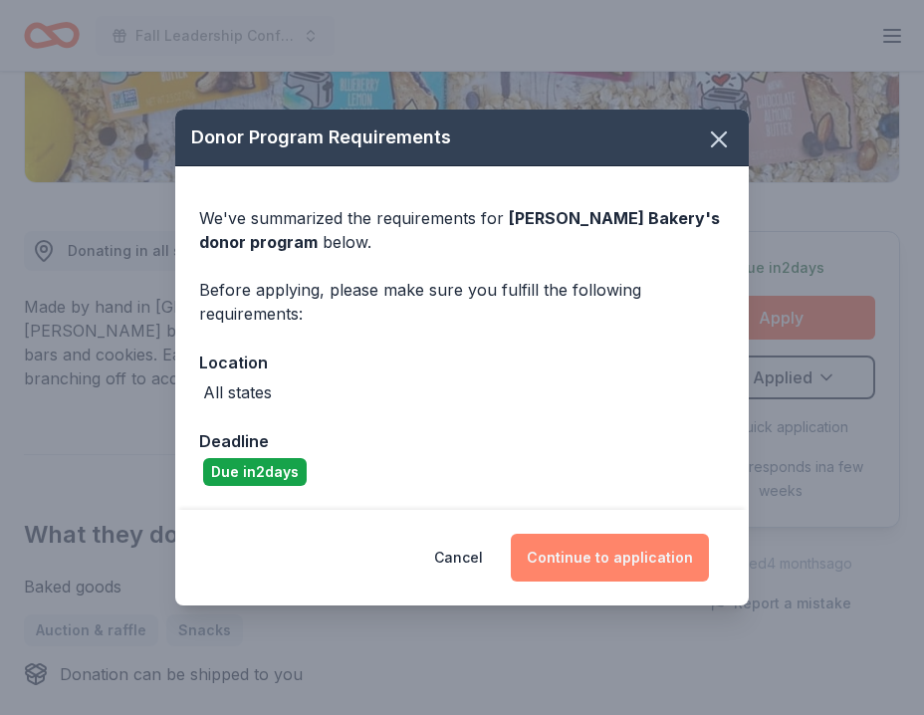
click at [561, 567] on button "Continue to application" at bounding box center [610, 558] width 198 height 48
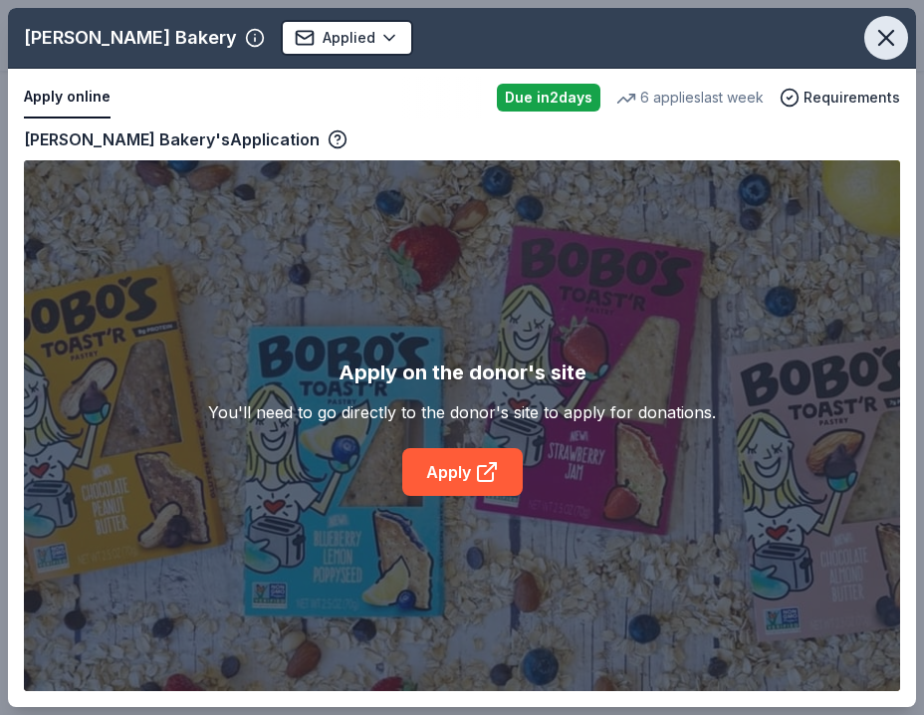
click at [892, 29] on icon "button" at bounding box center [887, 38] width 28 height 28
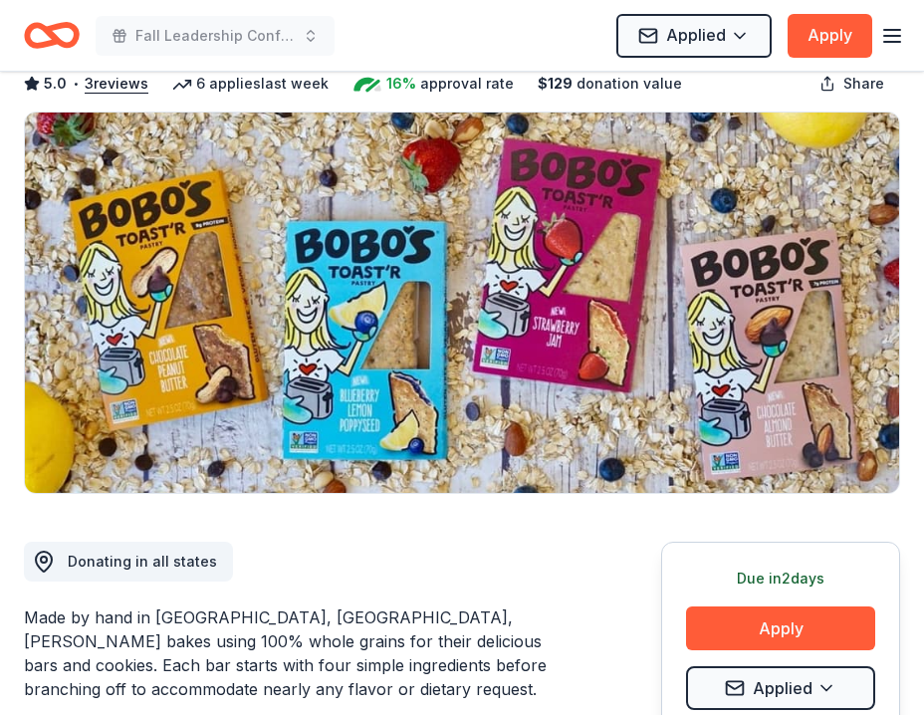
scroll to position [0, 0]
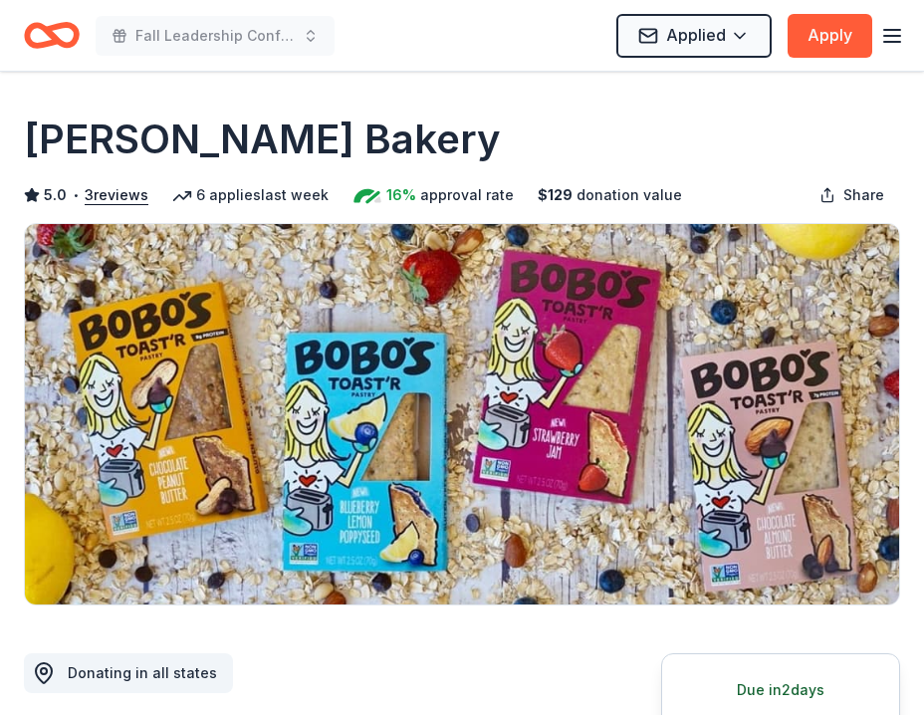
click at [51, 39] on icon "Home" at bounding box center [61, 35] width 31 height 20
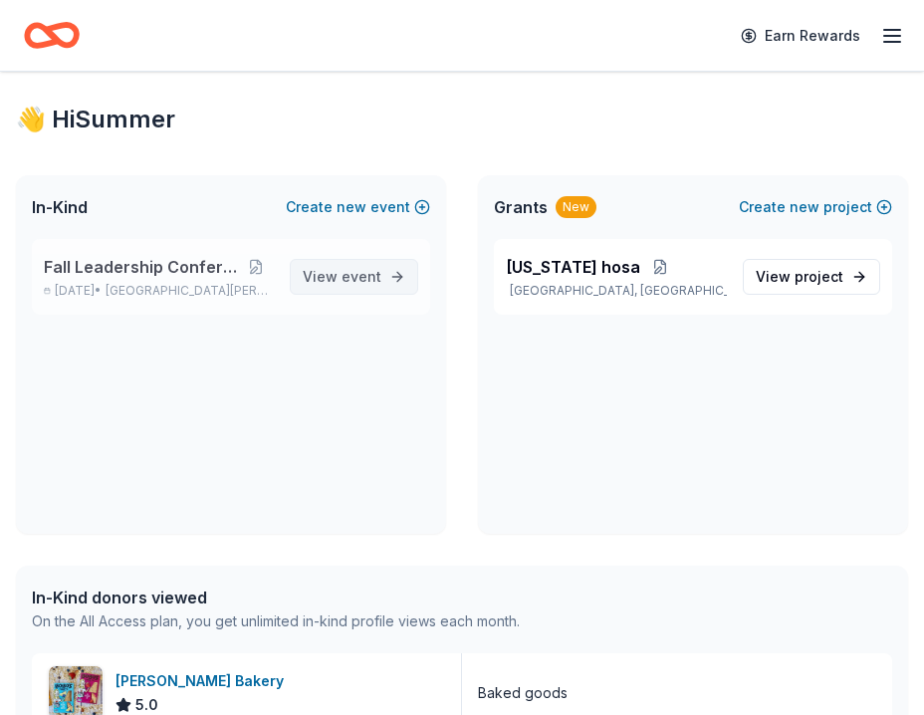
click at [337, 279] on span "View event" at bounding box center [342, 277] width 79 height 24
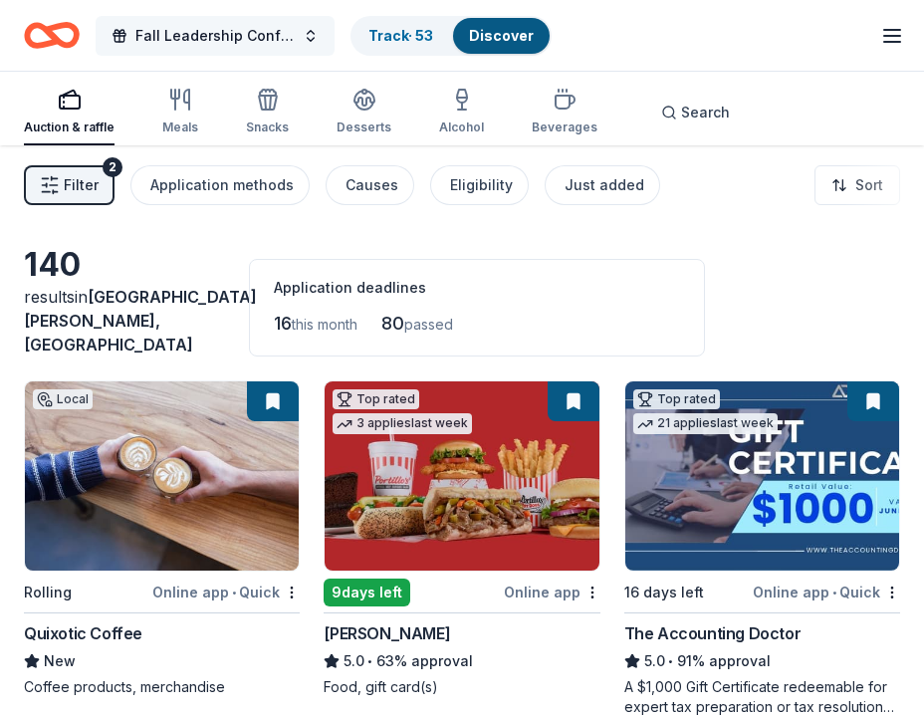
click at [306, 38] on button "Fall Leadership Conference" at bounding box center [215, 36] width 239 height 40
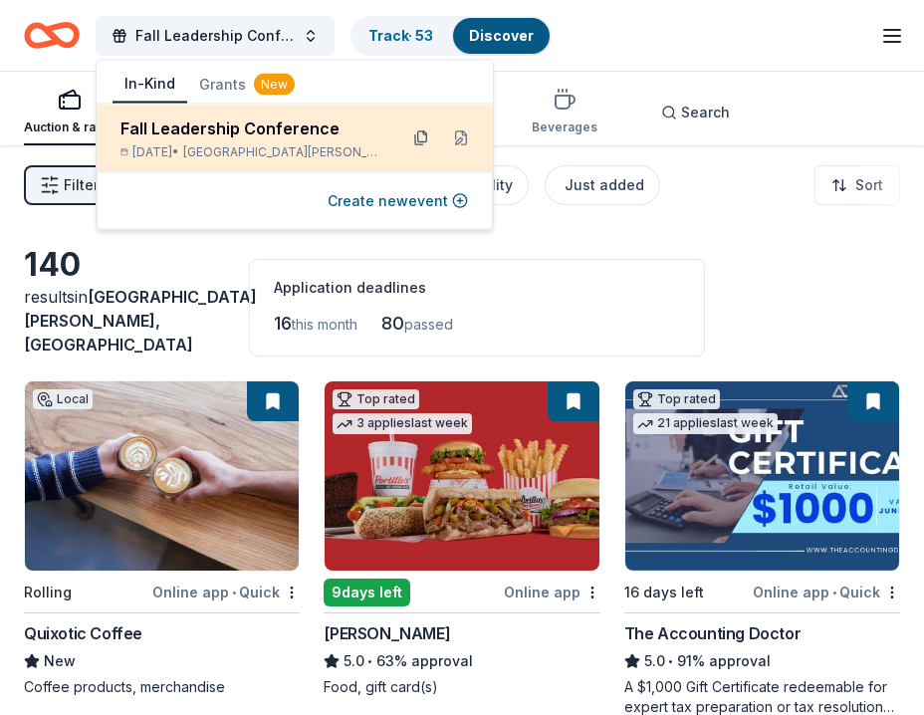
click at [405, 136] on button at bounding box center [421, 139] width 32 height 32
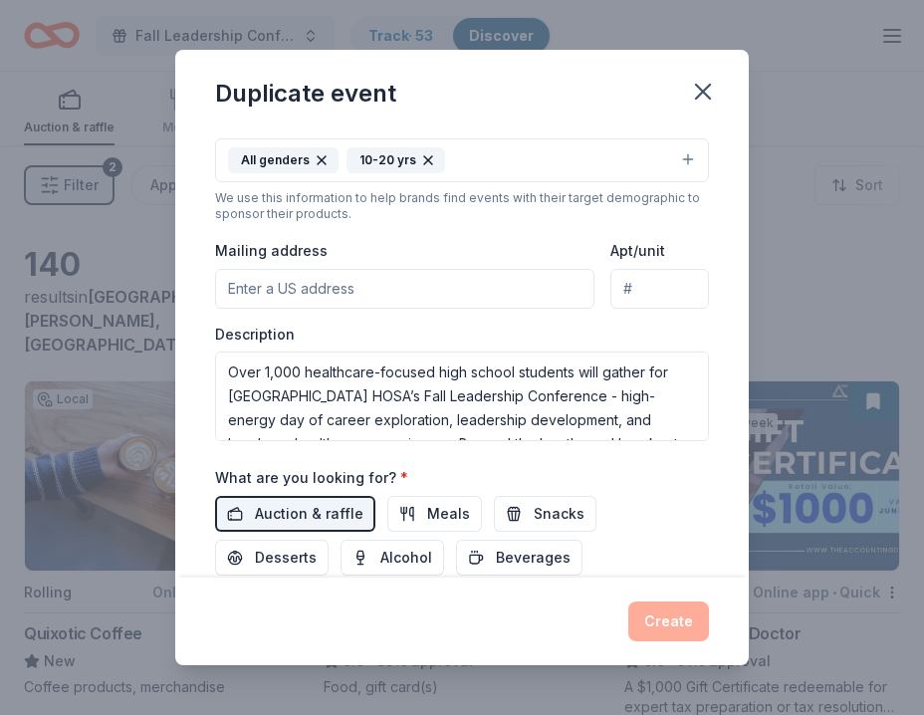
scroll to position [370, 0]
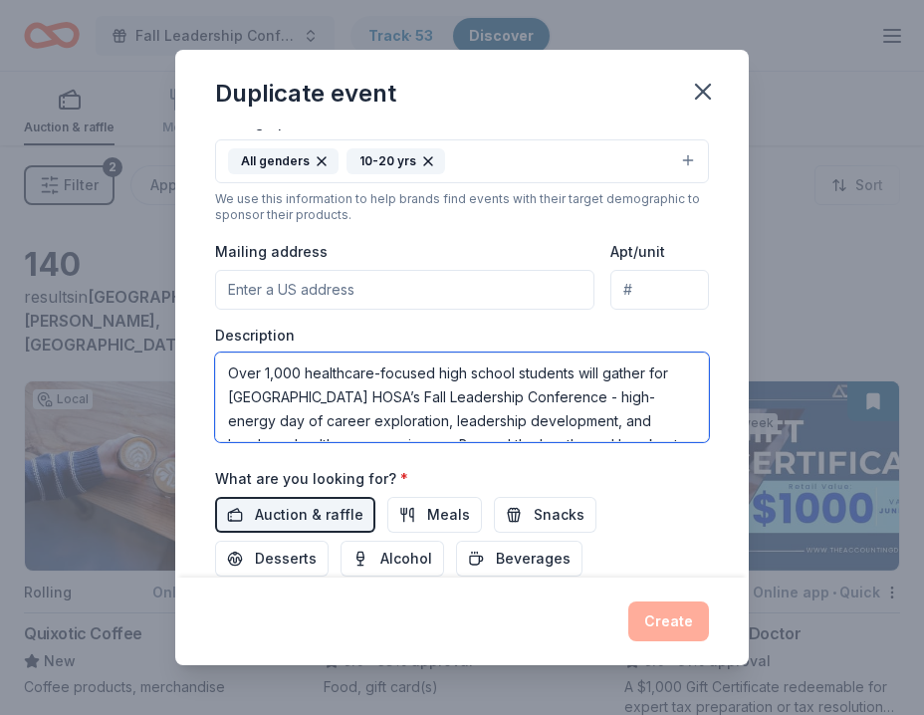
click at [317, 395] on textarea "Over 1,000 healthcare-focused high school students will gather for MN HOSA’s Fa…" at bounding box center [462, 398] width 494 height 90
click at [318, 395] on textarea "Over 1,000 healthcare-focused high school students will gather for MN HOSA’s Fa…" at bounding box center [462, 398] width 494 height 90
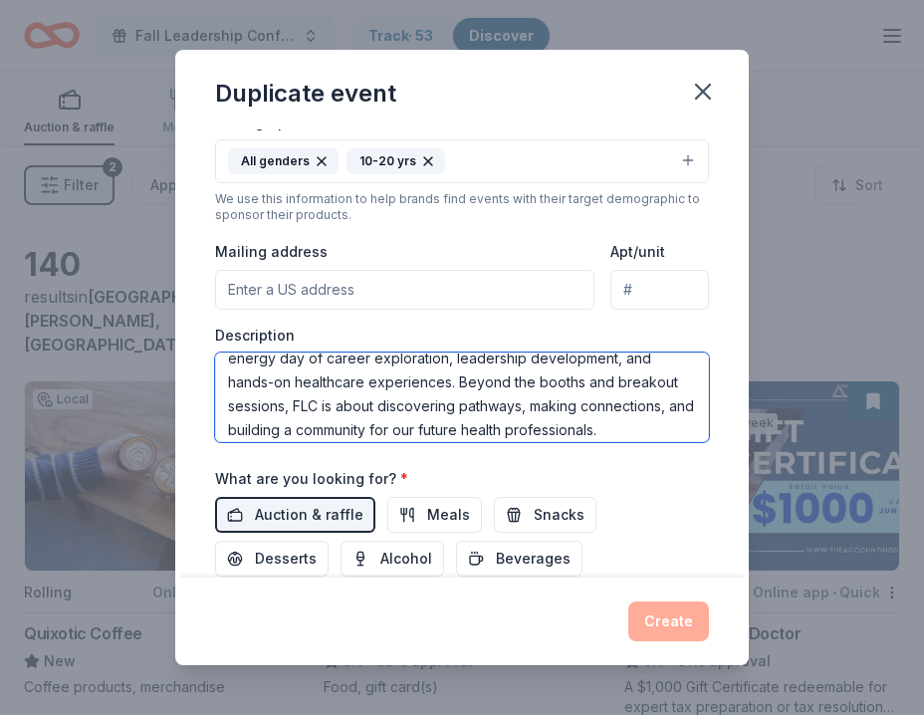
scroll to position [72, 0]
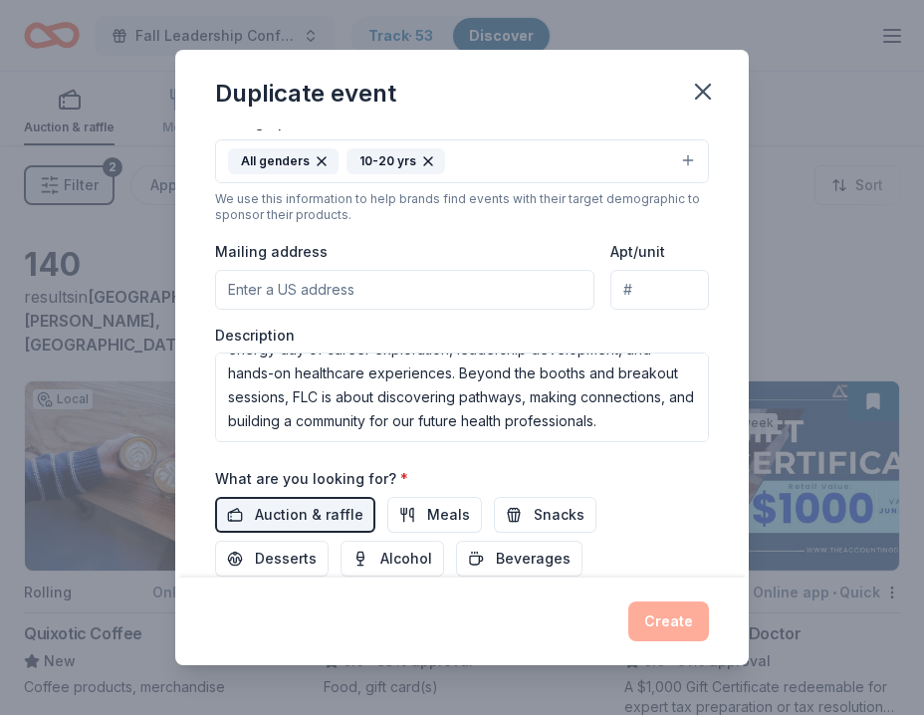
click at [477, 327] on div "Description Over 1,000 healthcare-focused high school students will gather for …" at bounding box center [462, 385] width 494 height 118
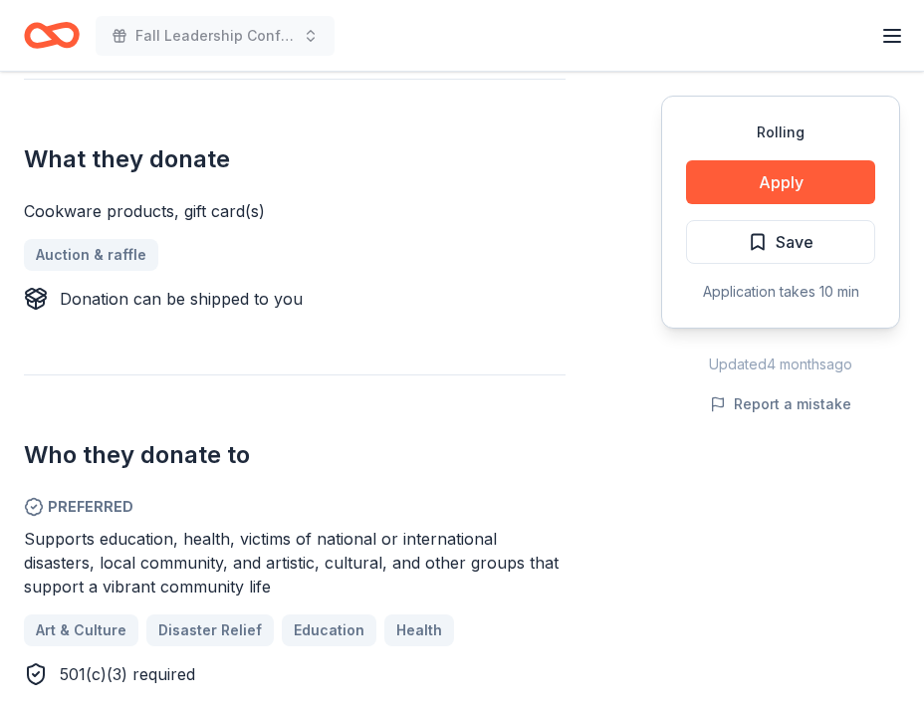
scroll to position [772, 0]
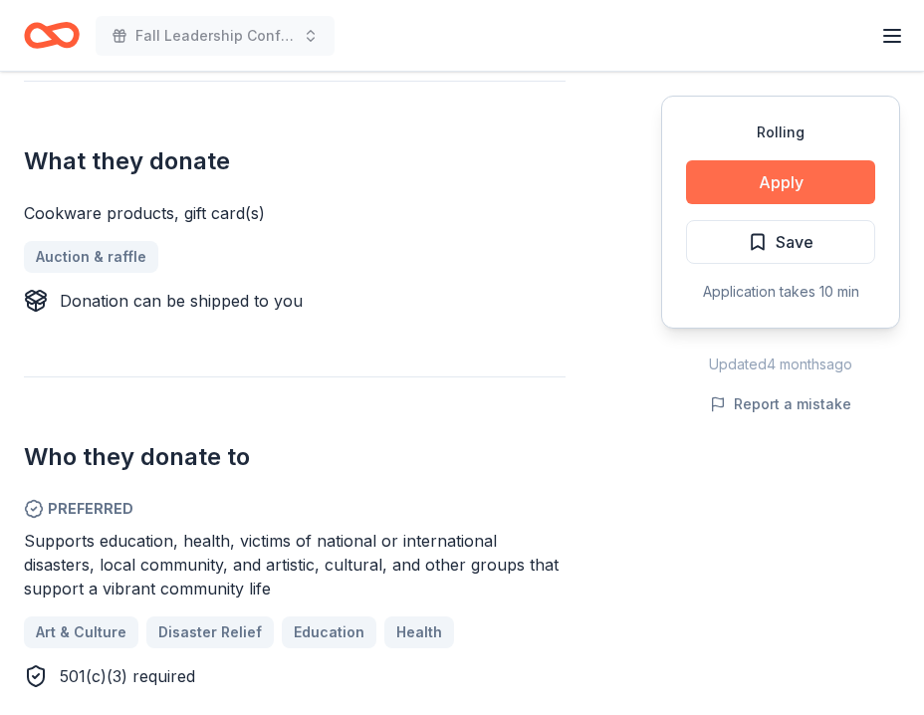
click at [819, 183] on button "Apply" at bounding box center [780, 182] width 189 height 44
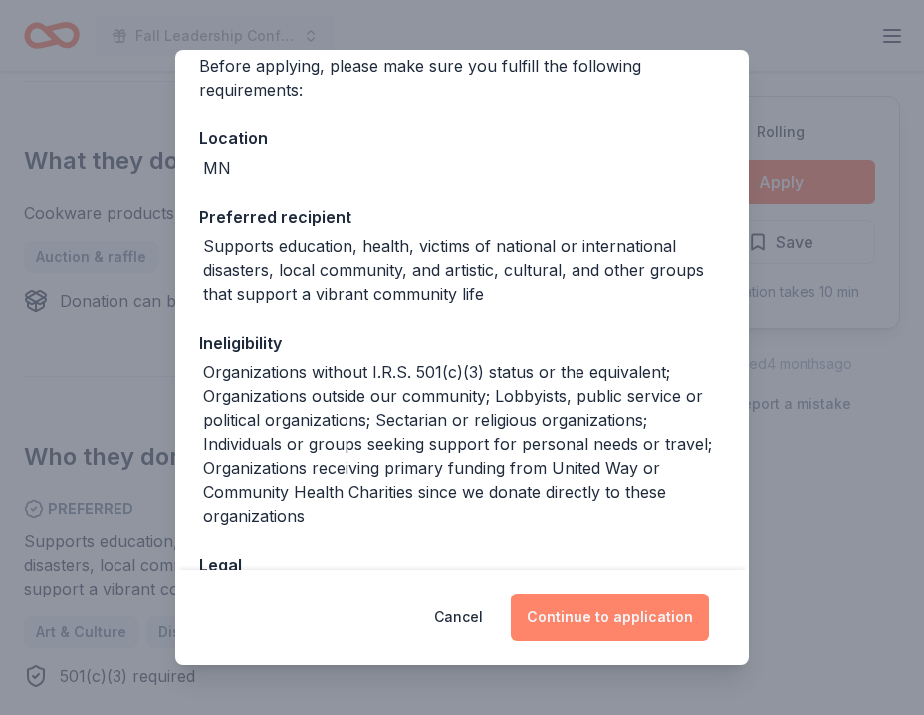
scroll to position [306, 0]
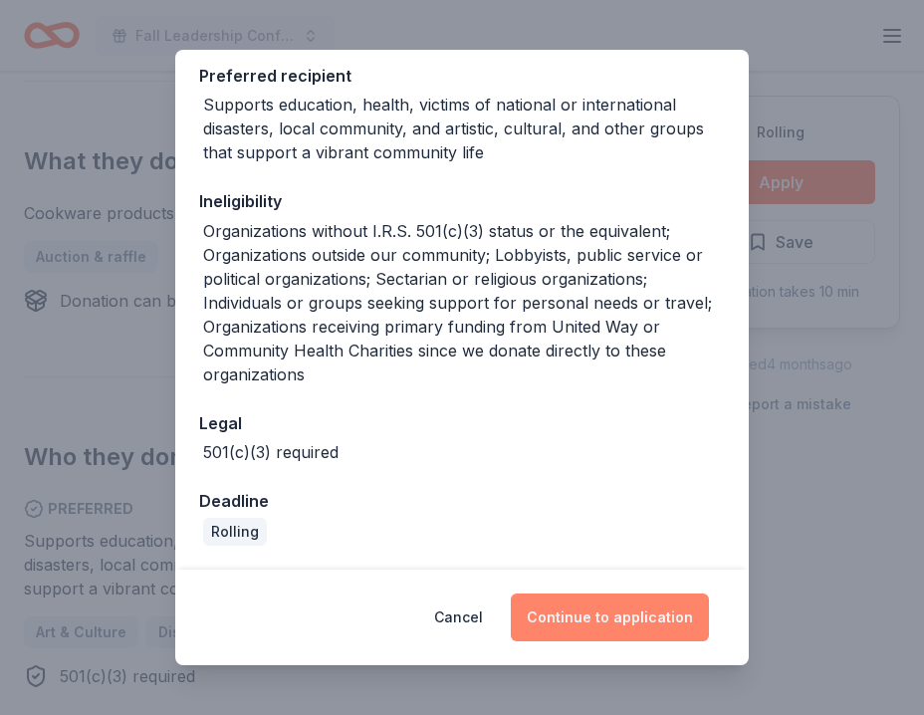
click at [592, 606] on button "Continue to application" at bounding box center [610, 618] width 198 height 48
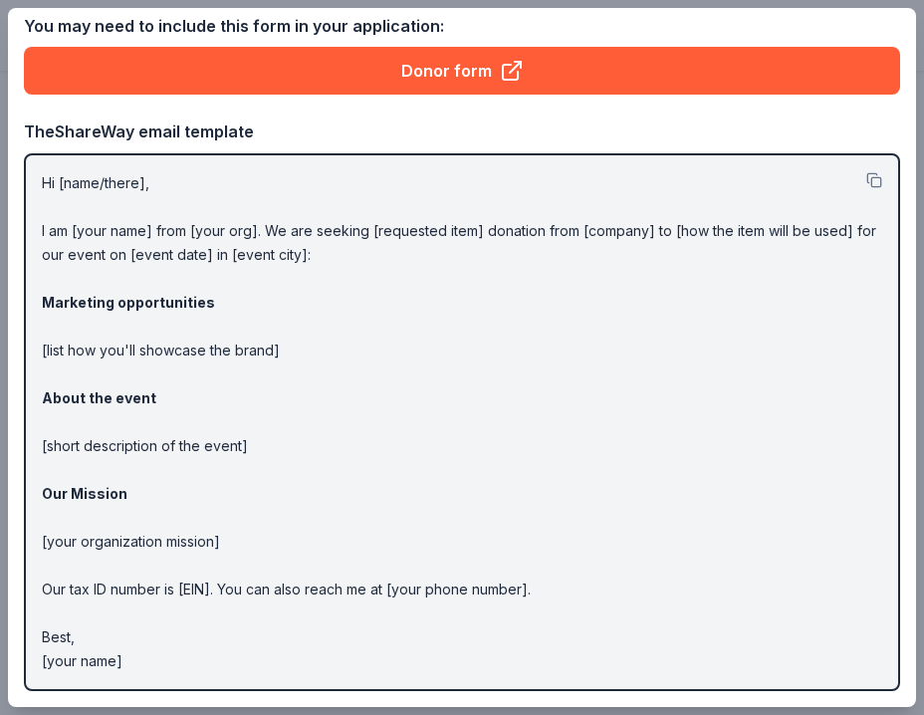
scroll to position [0, 0]
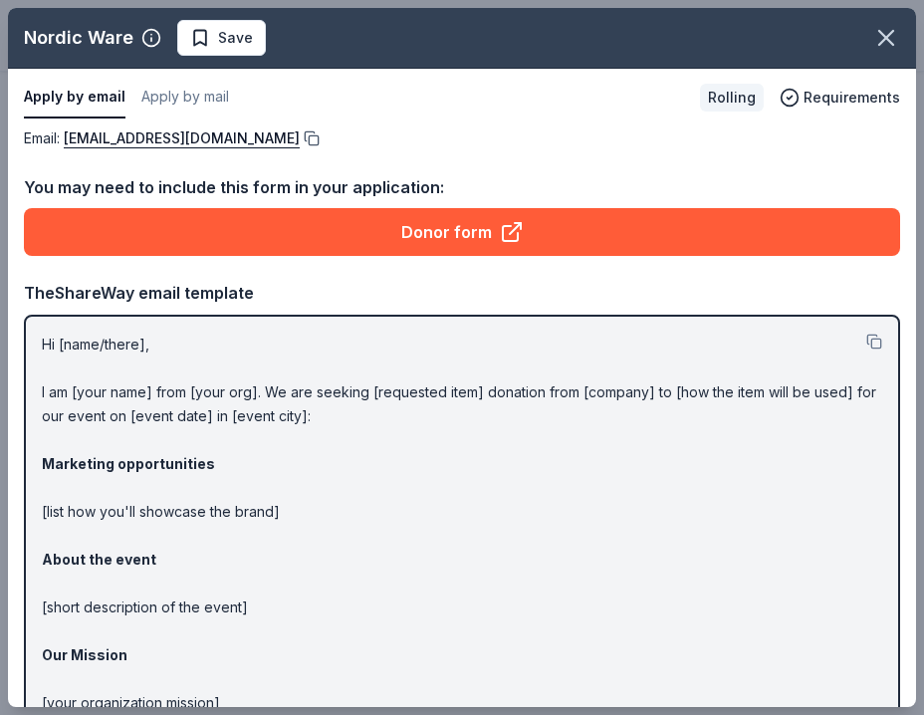
click at [313, 138] on button at bounding box center [310, 138] width 20 height 16
click at [52, 342] on p "Hi [name/there], I am [your name] from [your org]. We are seeking [requested it…" at bounding box center [462, 584] width 841 height 502
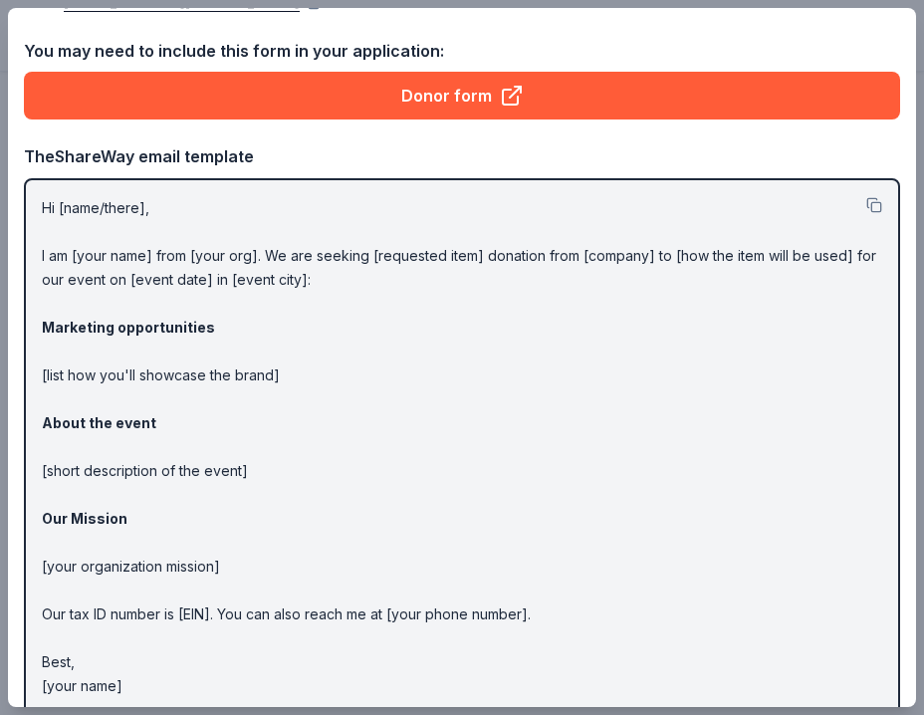
scroll to position [161, 0]
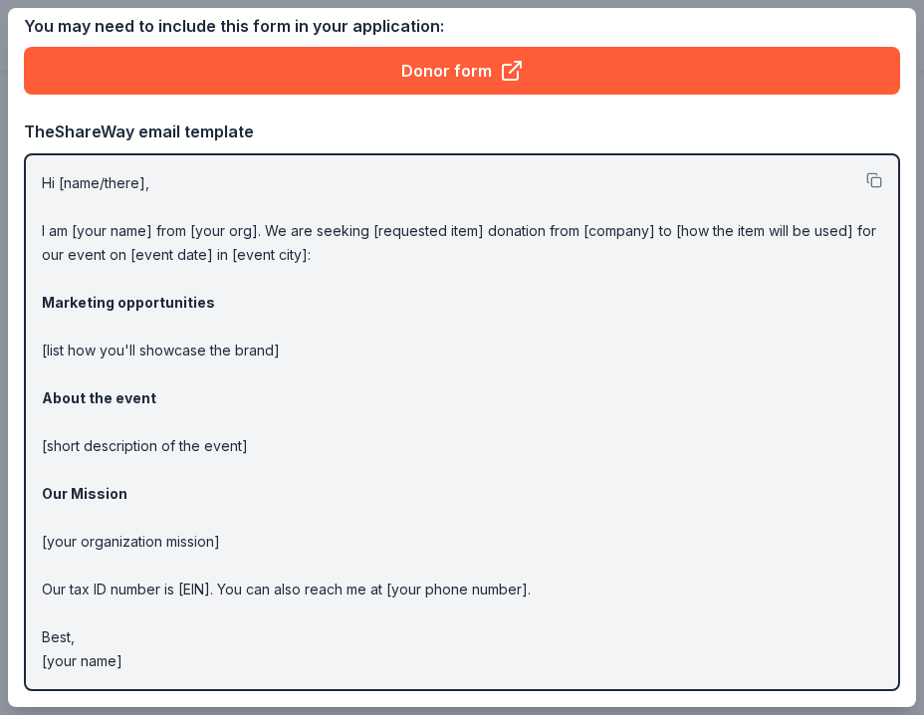
drag, startPoint x: 128, startPoint y: 666, endPoint x: 110, endPoint y: 423, distance: 243.7
click at [111, 423] on p "Hi [name/there], I am [your name] from [your org]. We are seeking [requested it…" at bounding box center [462, 422] width 841 height 502
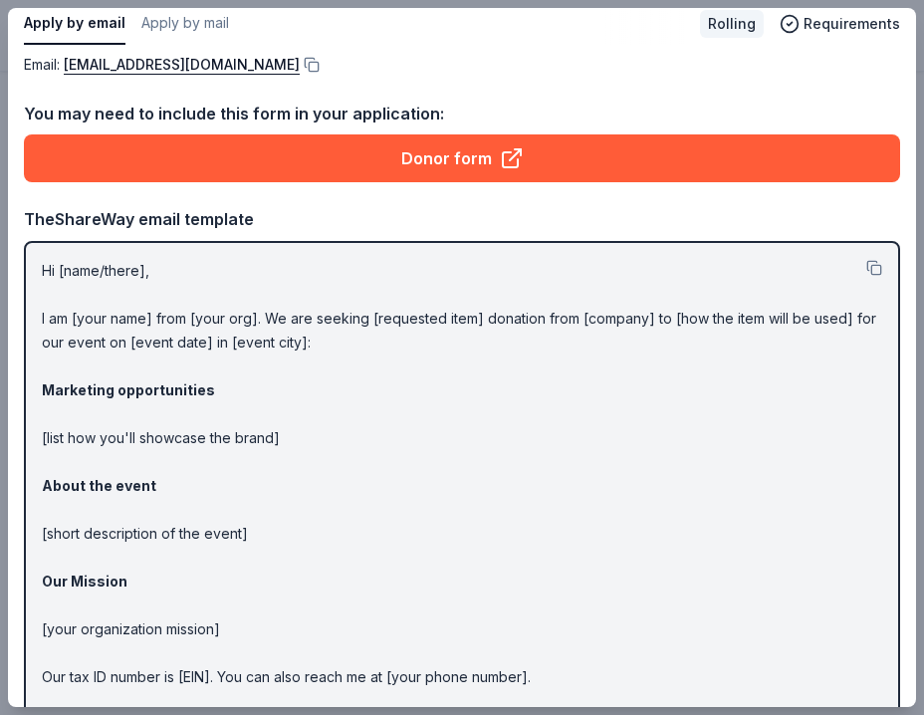
scroll to position [0, 0]
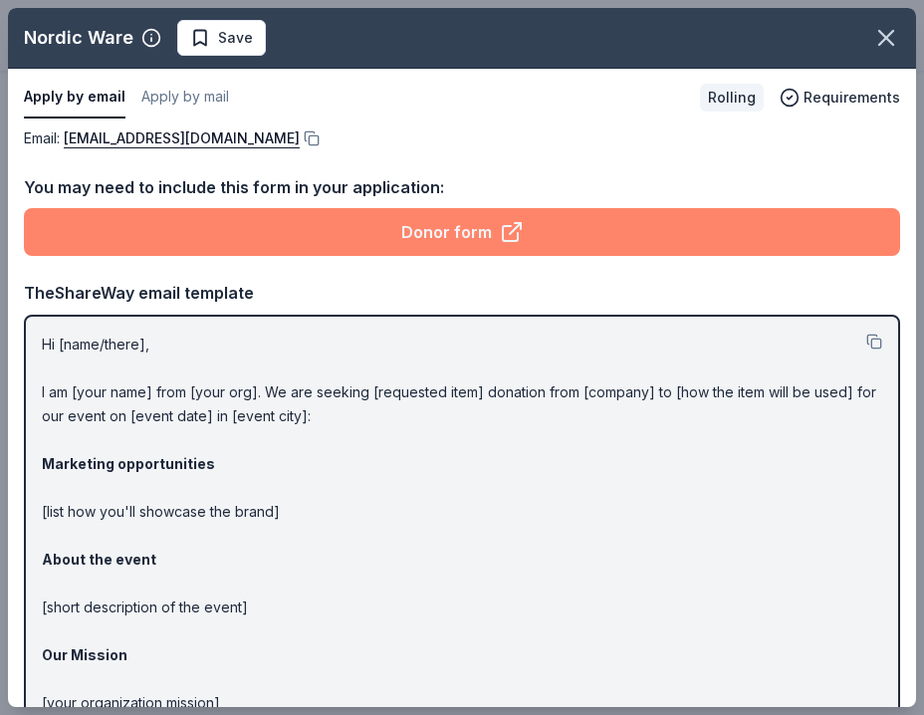
click at [263, 255] on link "Donor form" at bounding box center [462, 232] width 877 height 48
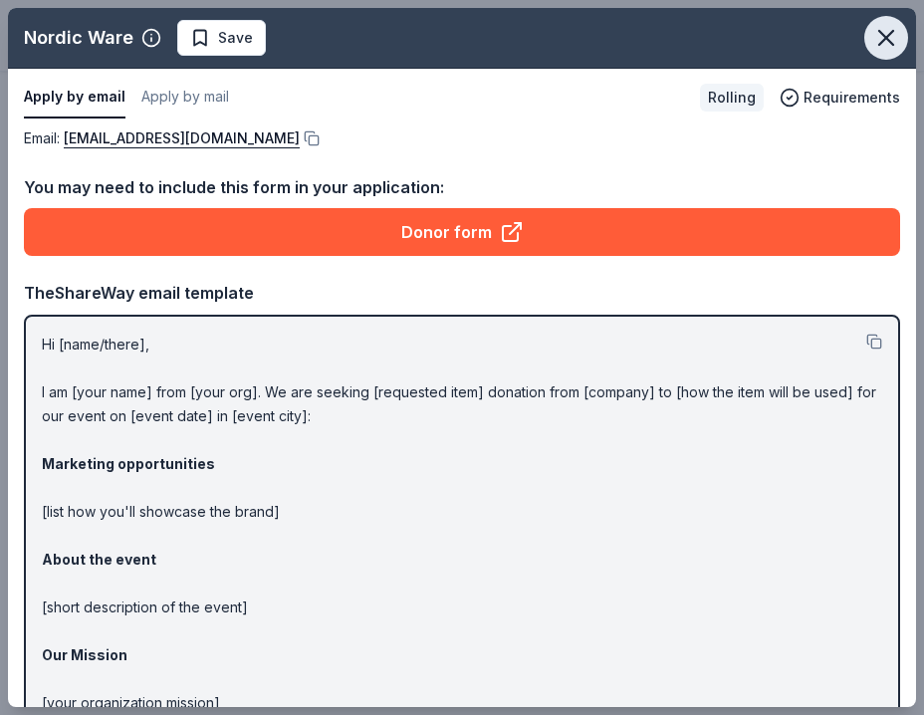
click at [883, 34] on icon "button" at bounding box center [887, 38] width 14 height 14
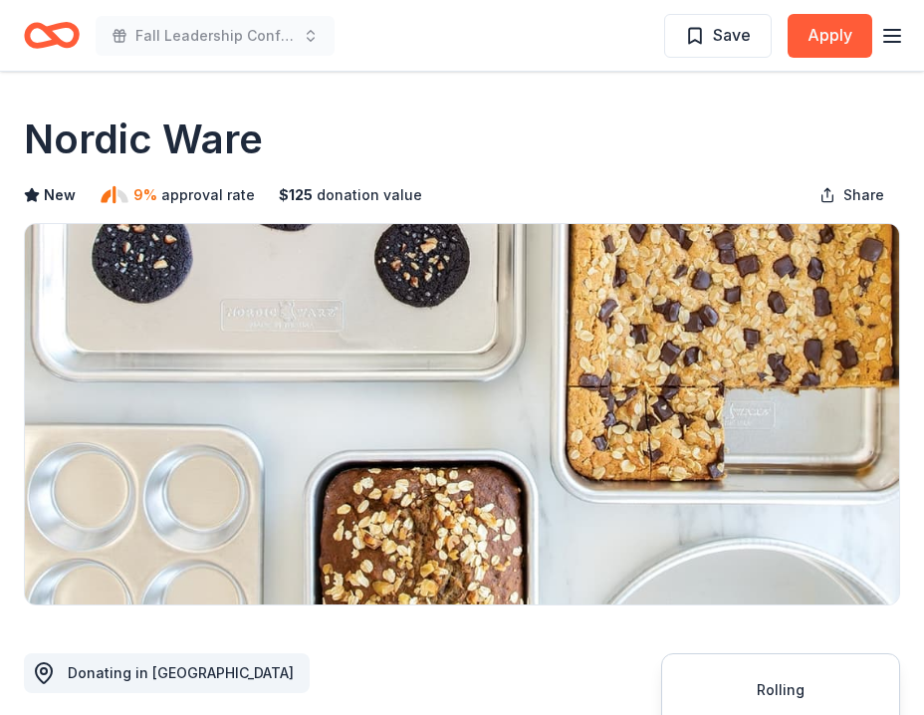
click at [56, 41] on icon "Home" at bounding box center [61, 35] width 31 height 20
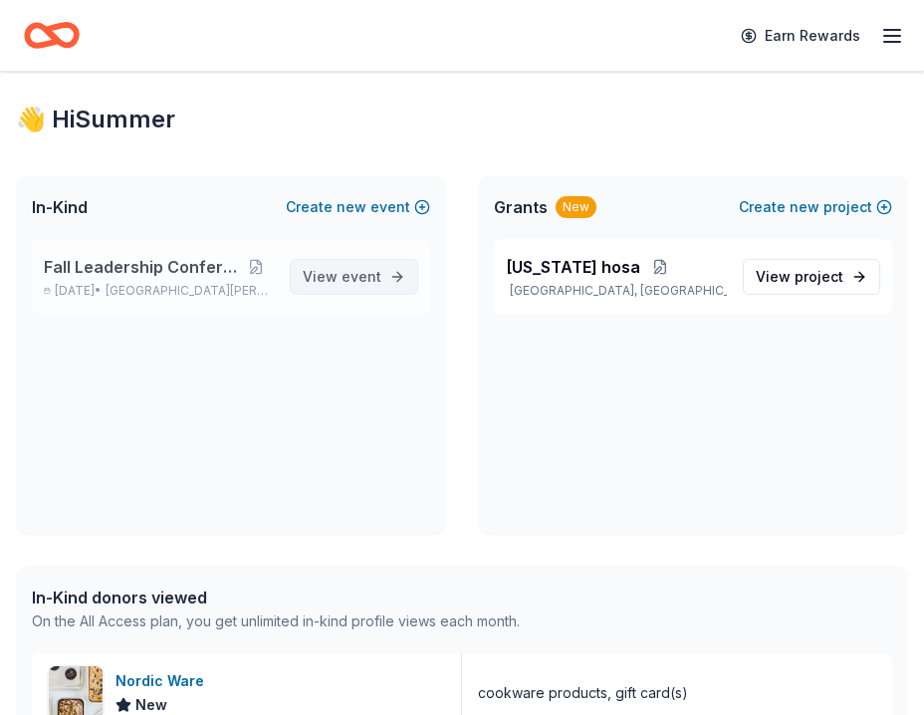
click at [393, 275] on link "View event" at bounding box center [354, 277] width 128 height 36
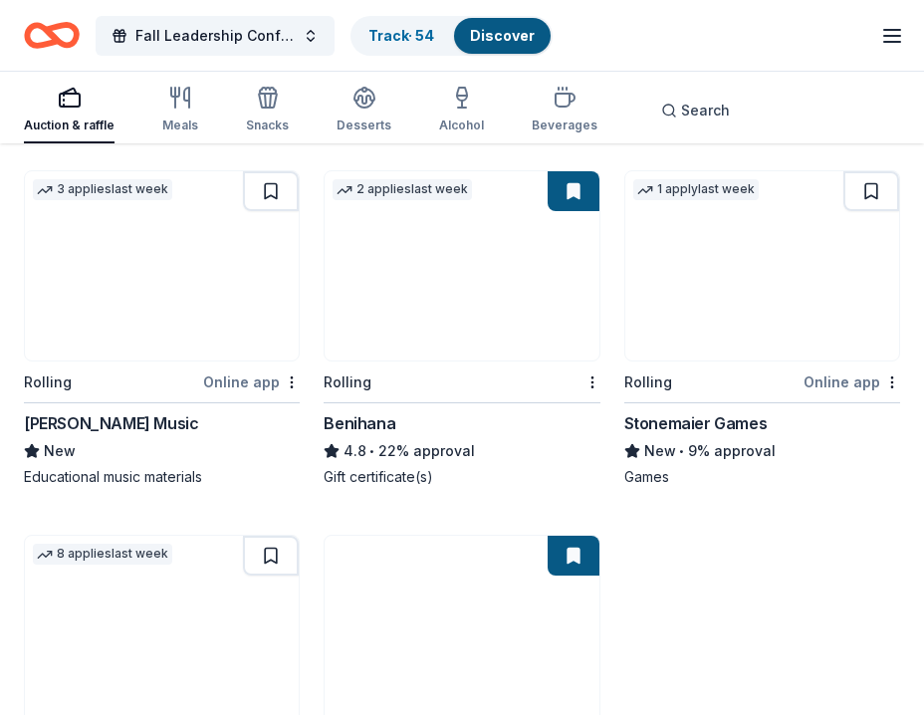
scroll to position [5892, 0]
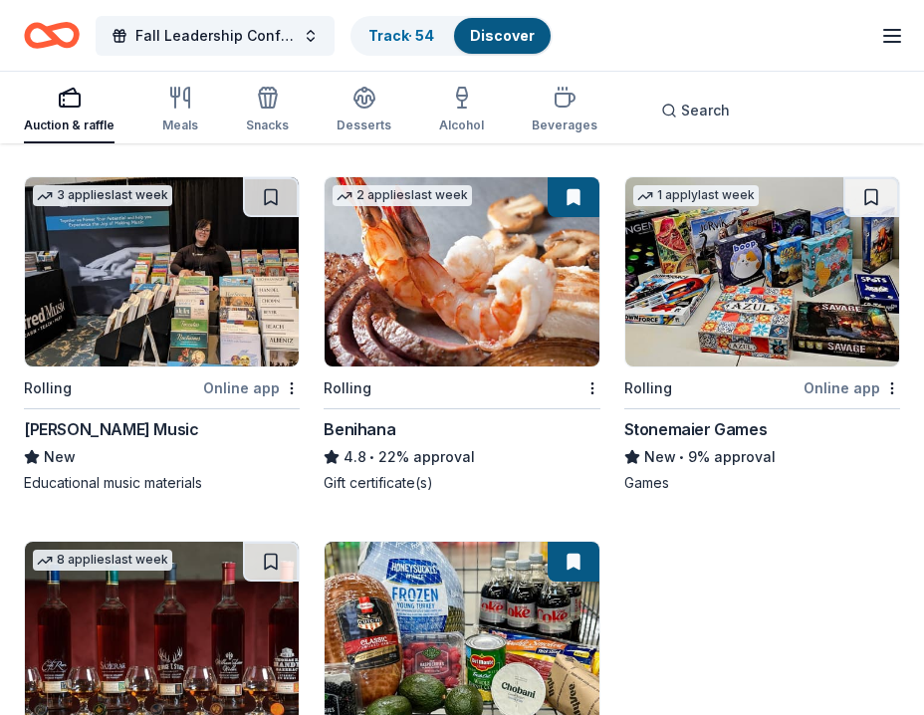
drag, startPoint x: 203, startPoint y: 320, endPoint x: 216, endPoint y: 323, distance: 13.3
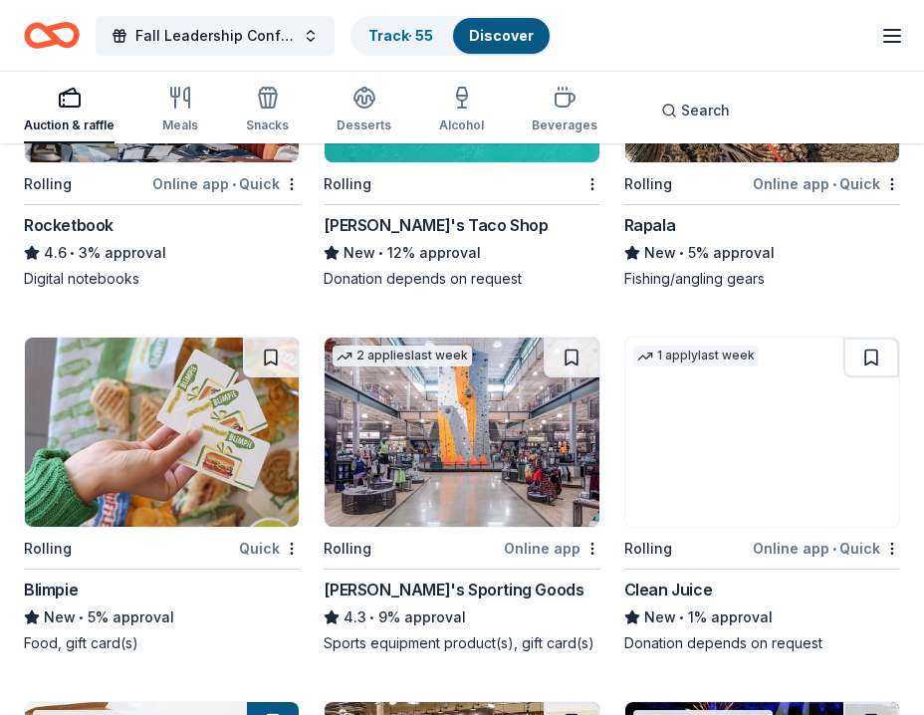
scroll to position [8040, 0]
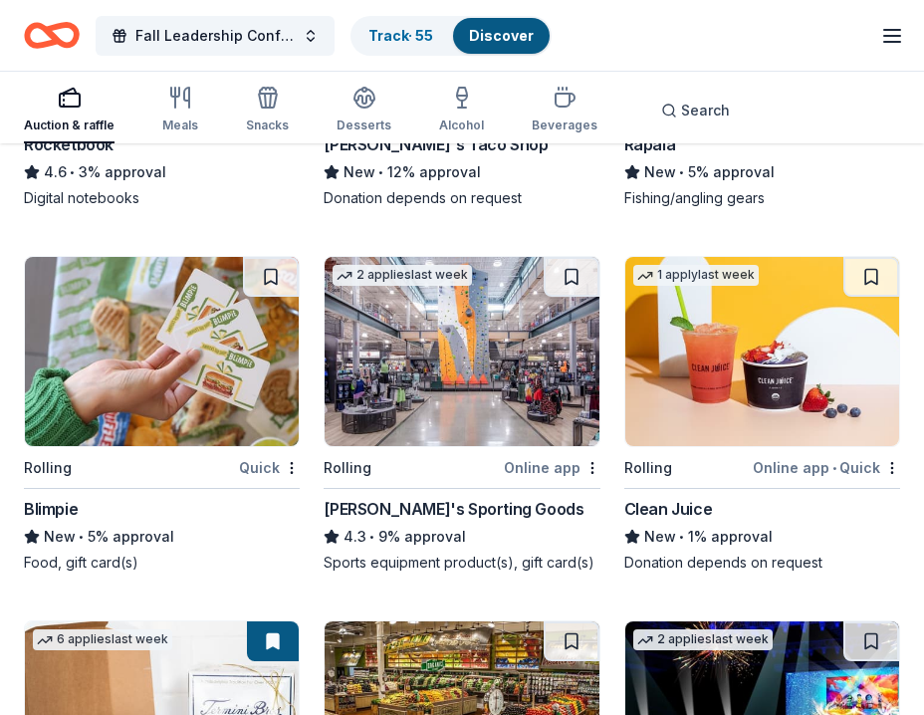
click at [725, 353] on img at bounding box center [763, 351] width 274 height 189
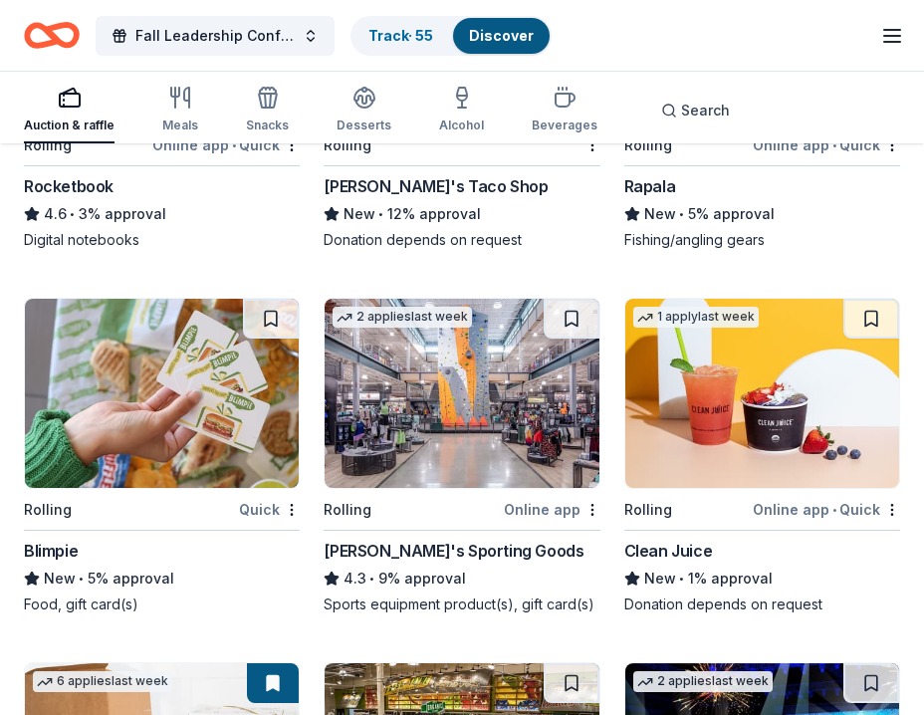
click at [204, 386] on img at bounding box center [162, 393] width 274 height 189
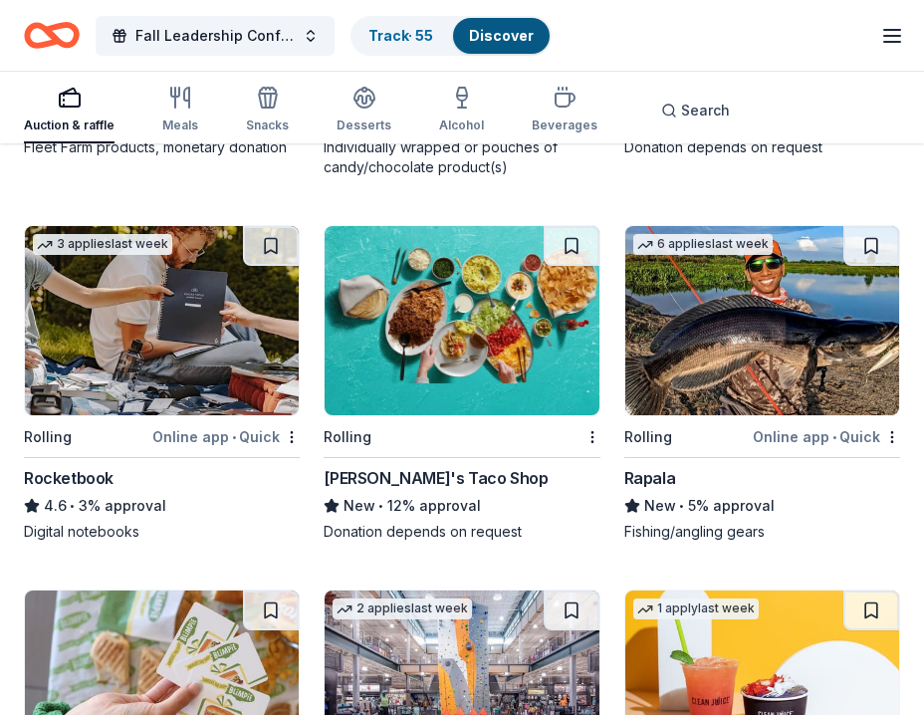
scroll to position [7707, 0]
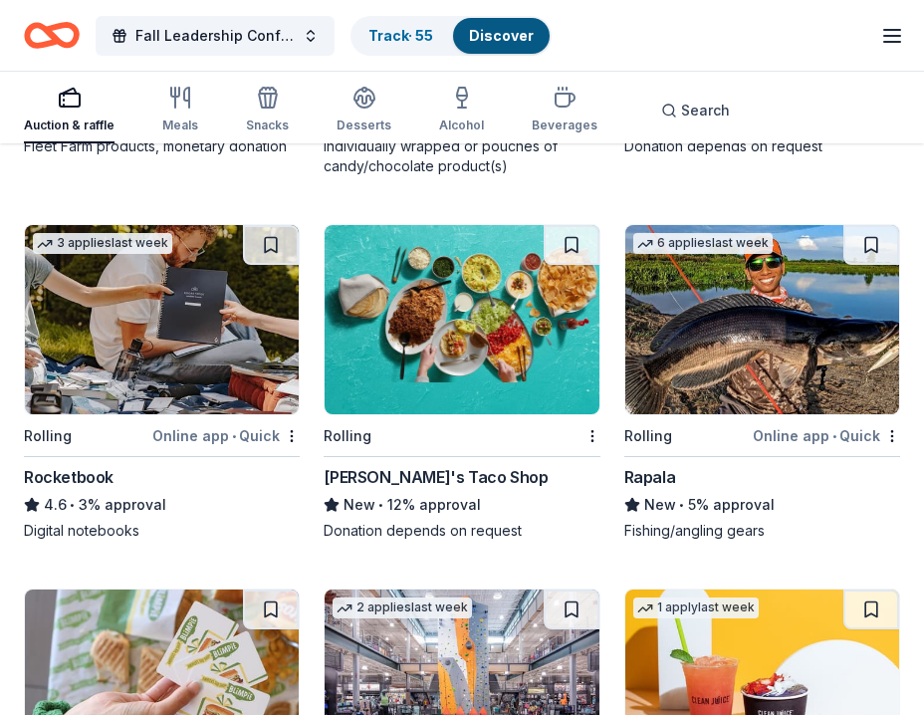
click at [425, 261] on img at bounding box center [462, 319] width 274 height 189
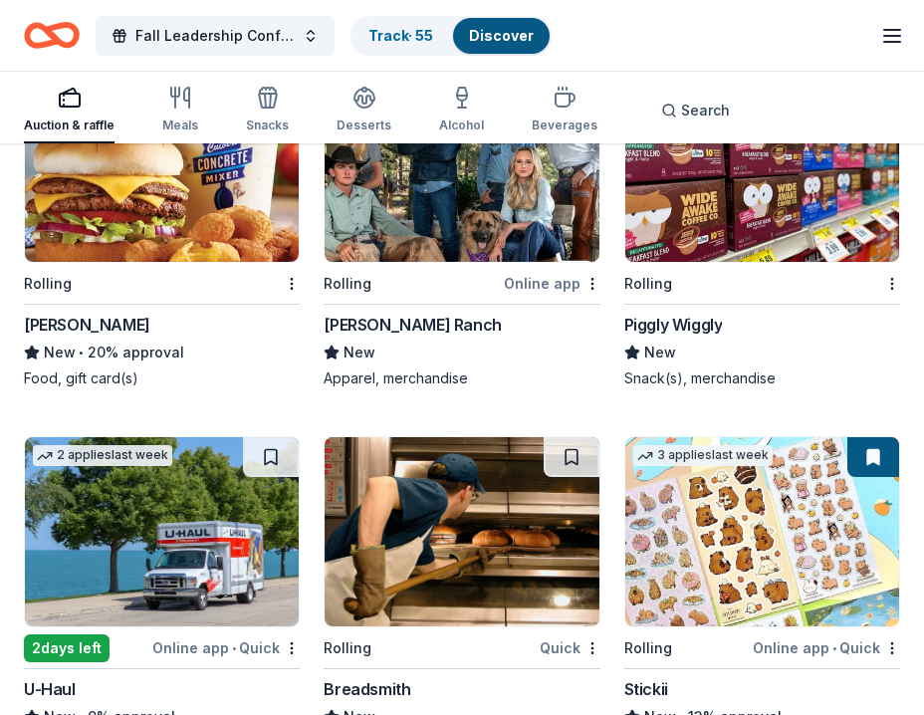
scroll to position [6737, 0]
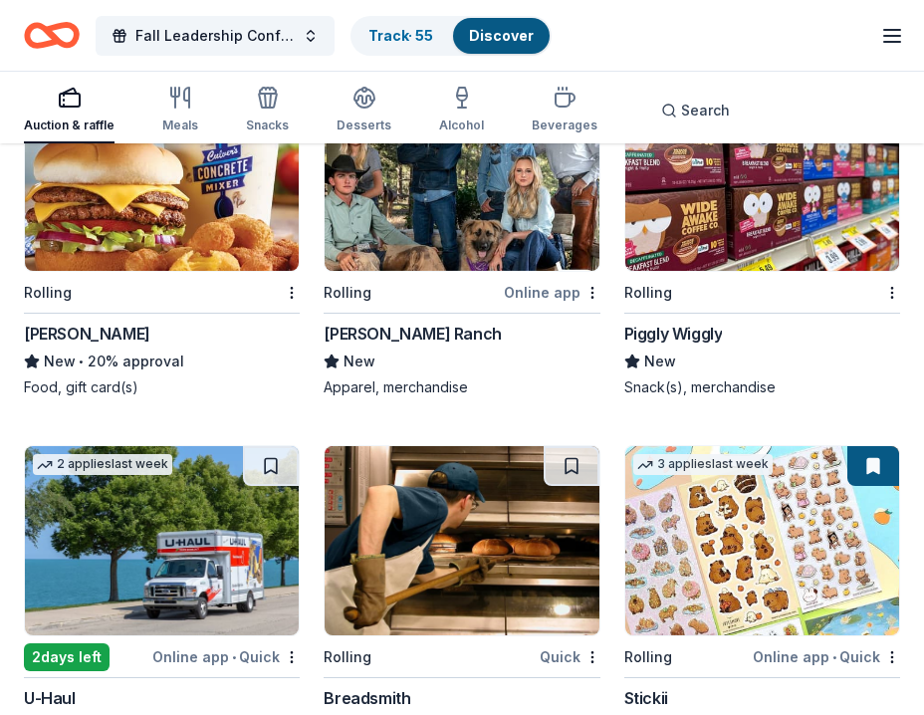
click at [692, 542] on img at bounding box center [763, 540] width 274 height 189
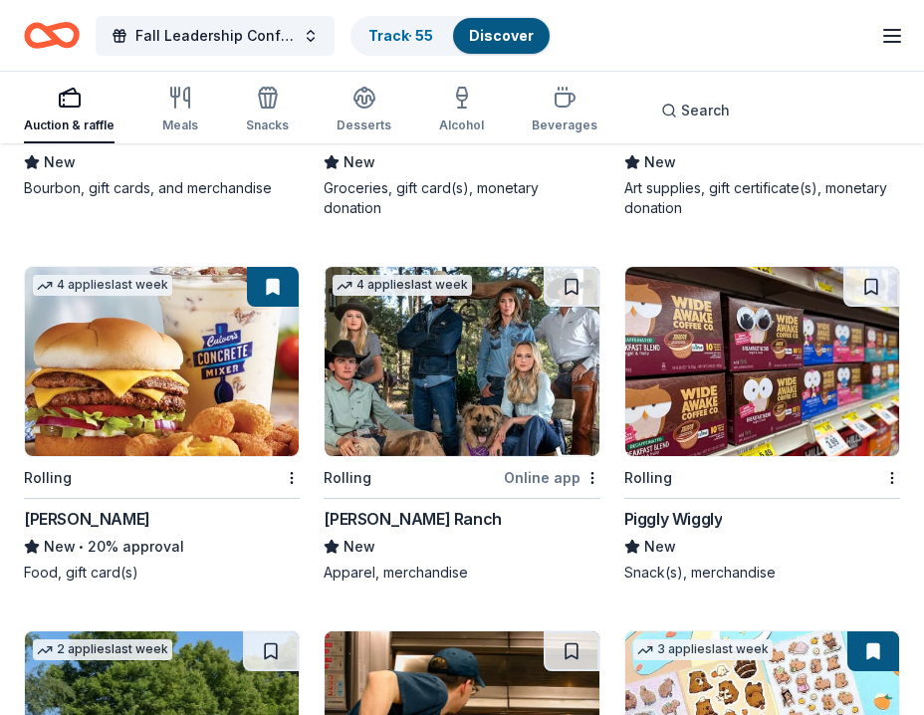
scroll to position [6539, 0]
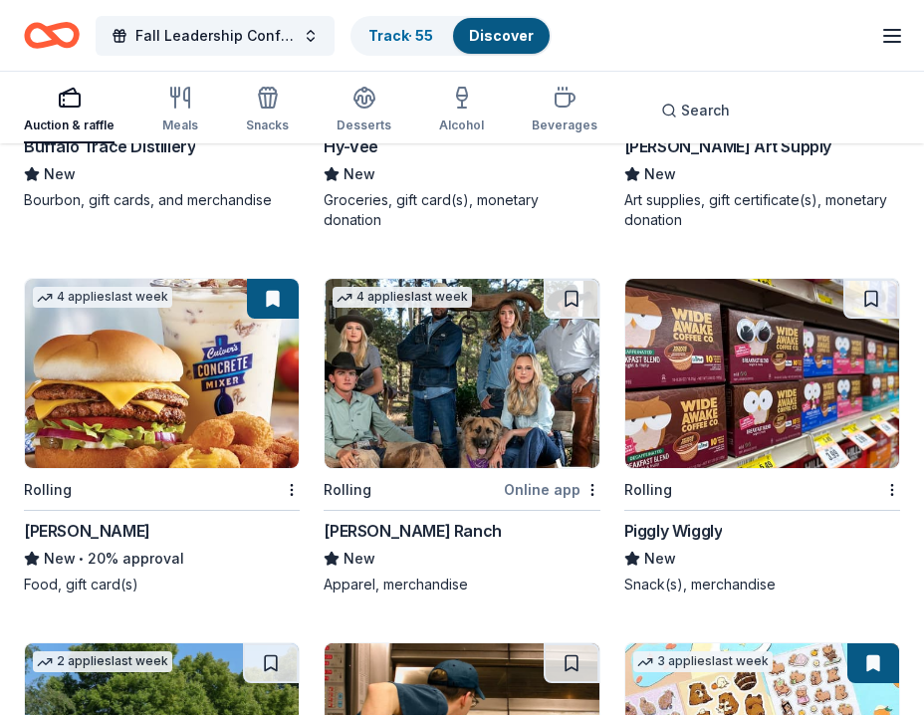
click at [643, 403] on img at bounding box center [763, 373] width 274 height 189
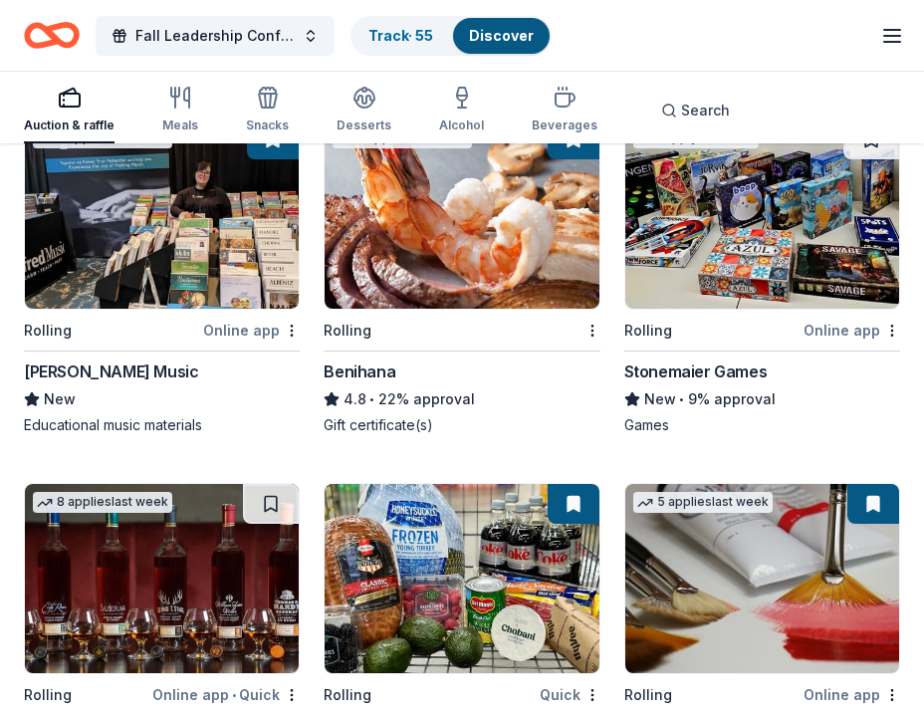
click at [813, 251] on img at bounding box center [763, 214] width 274 height 189
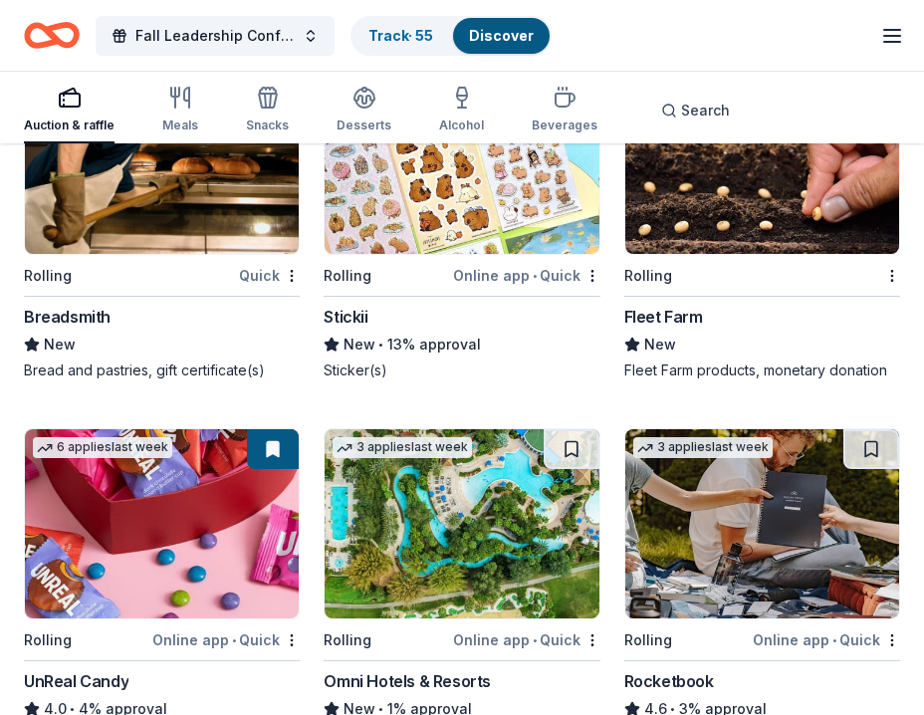
scroll to position [7287, 0]
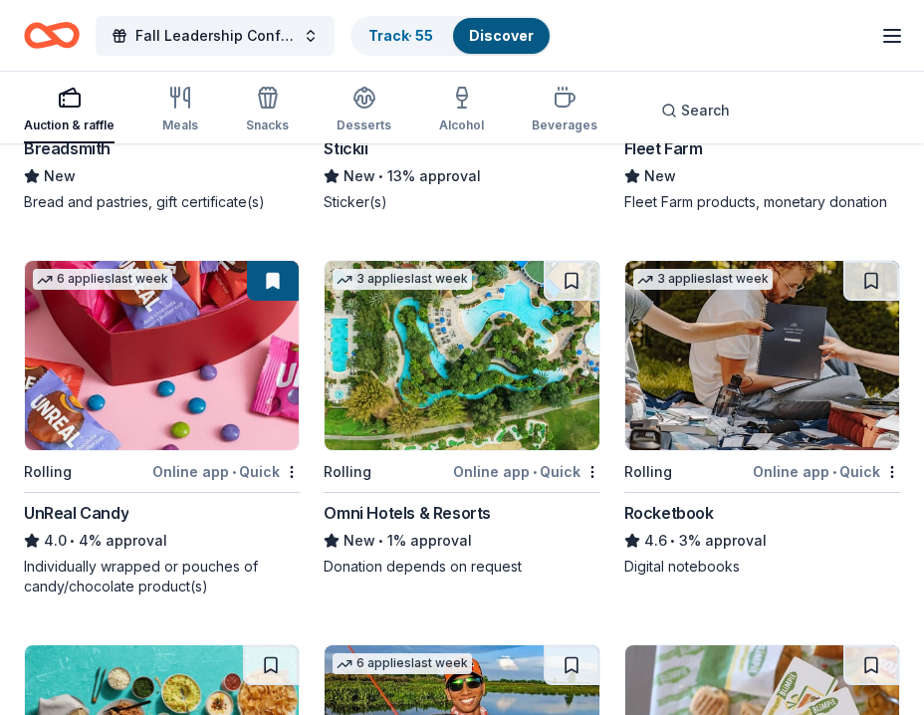
click at [671, 366] on img at bounding box center [763, 355] width 274 height 189
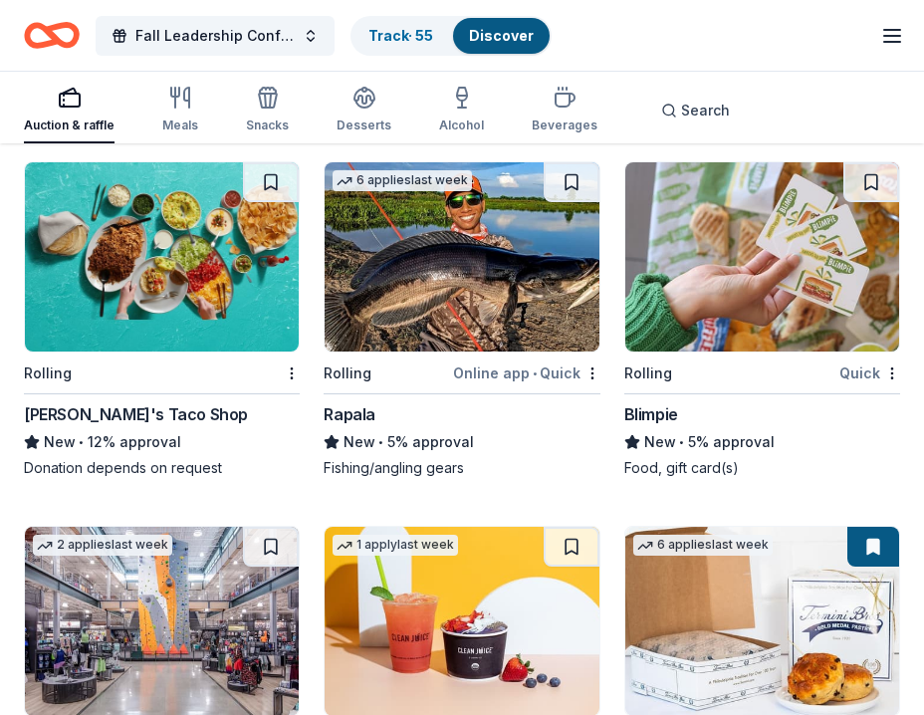
click at [462, 287] on img at bounding box center [462, 256] width 274 height 189
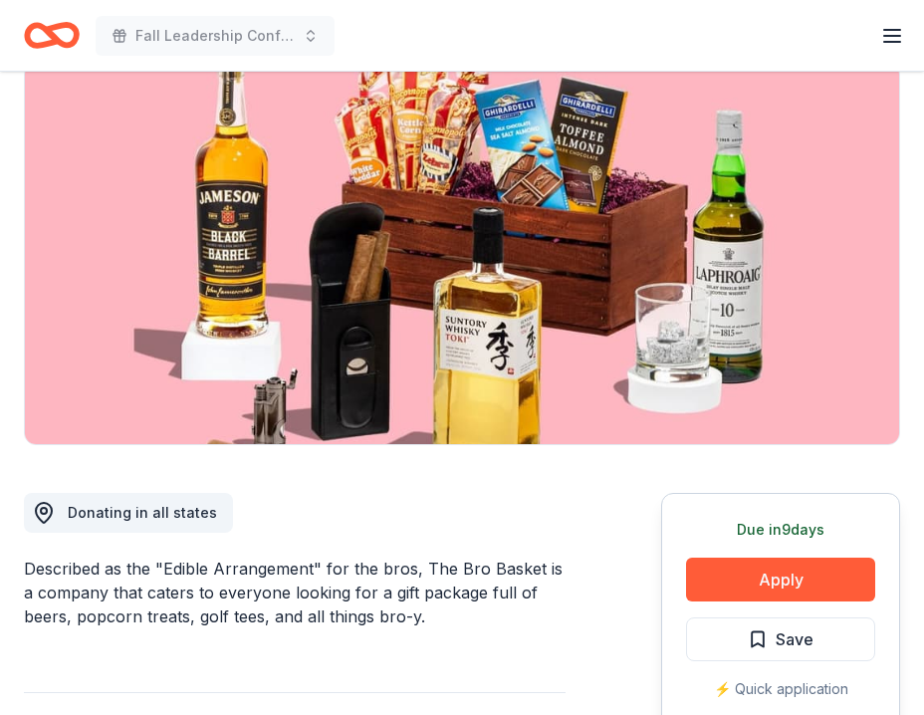
scroll to position [162, 0]
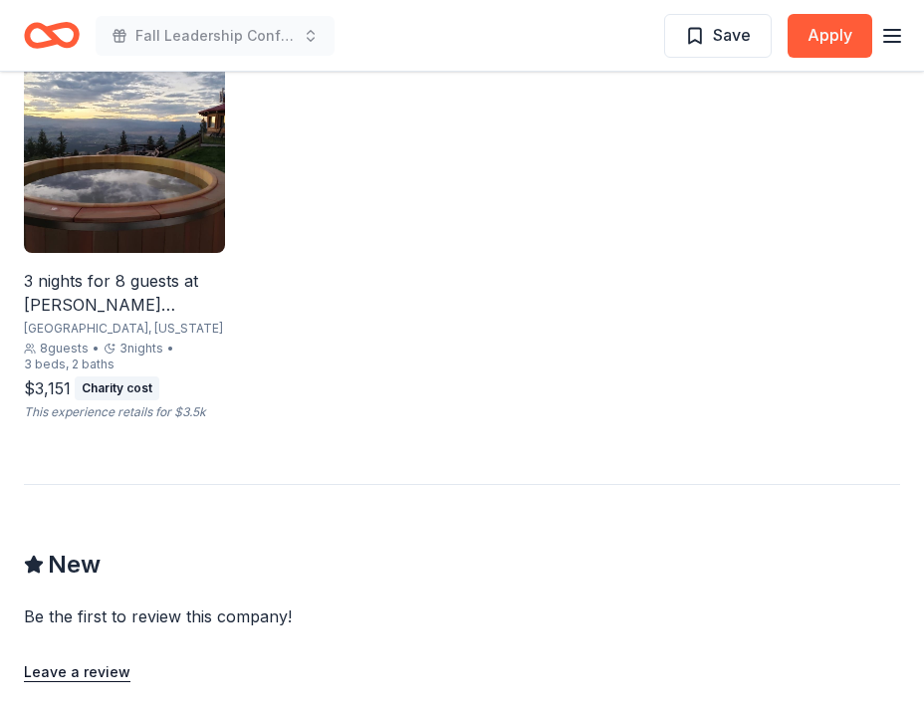
scroll to position [1516, 0]
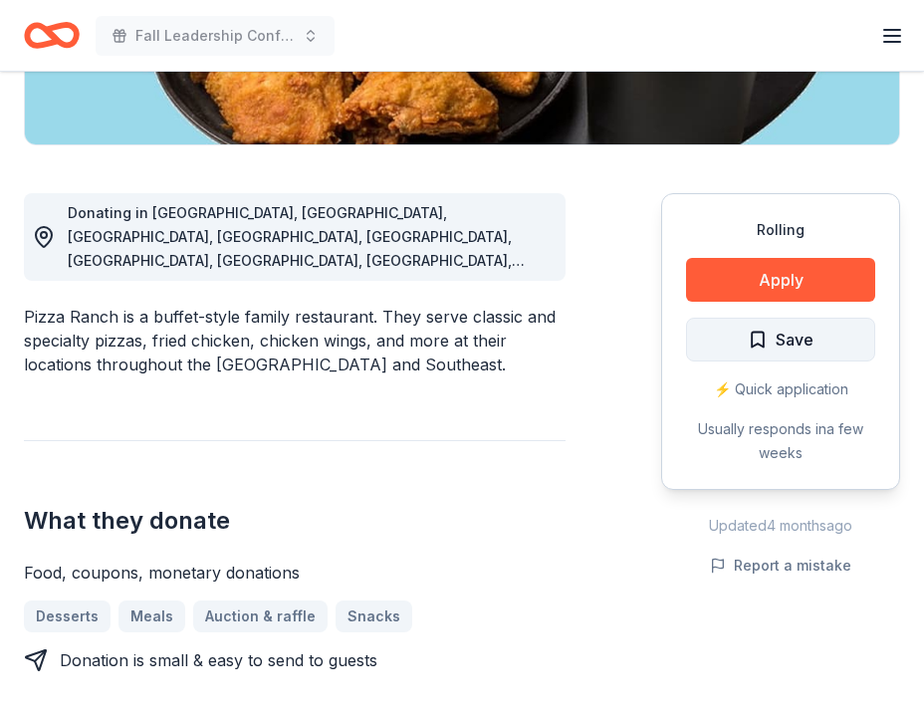
scroll to position [468, 0]
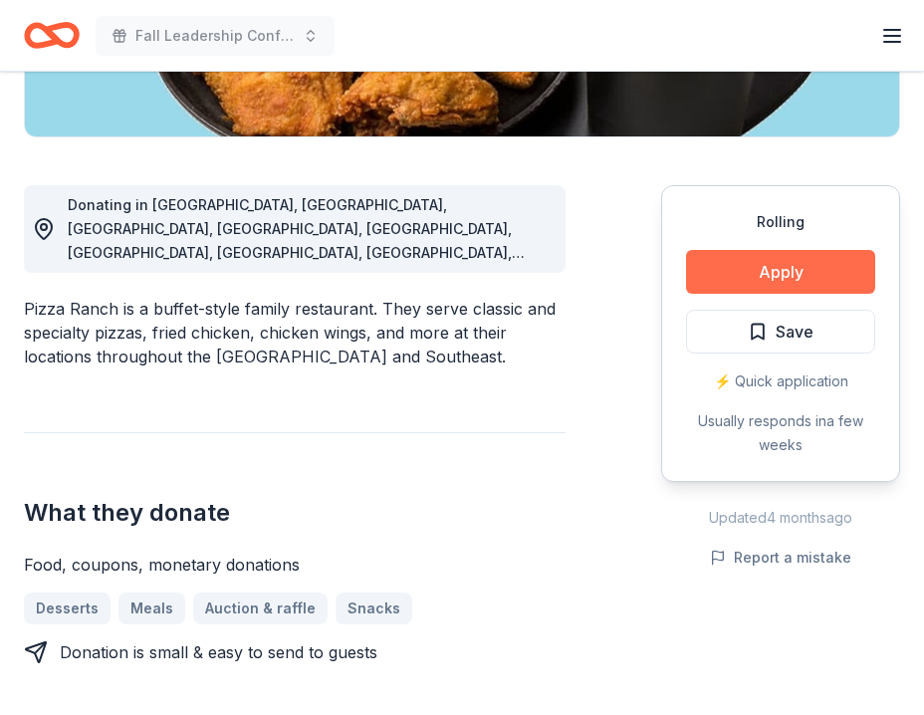
click at [768, 280] on button "Apply" at bounding box center [780, 272] width 189 height 44
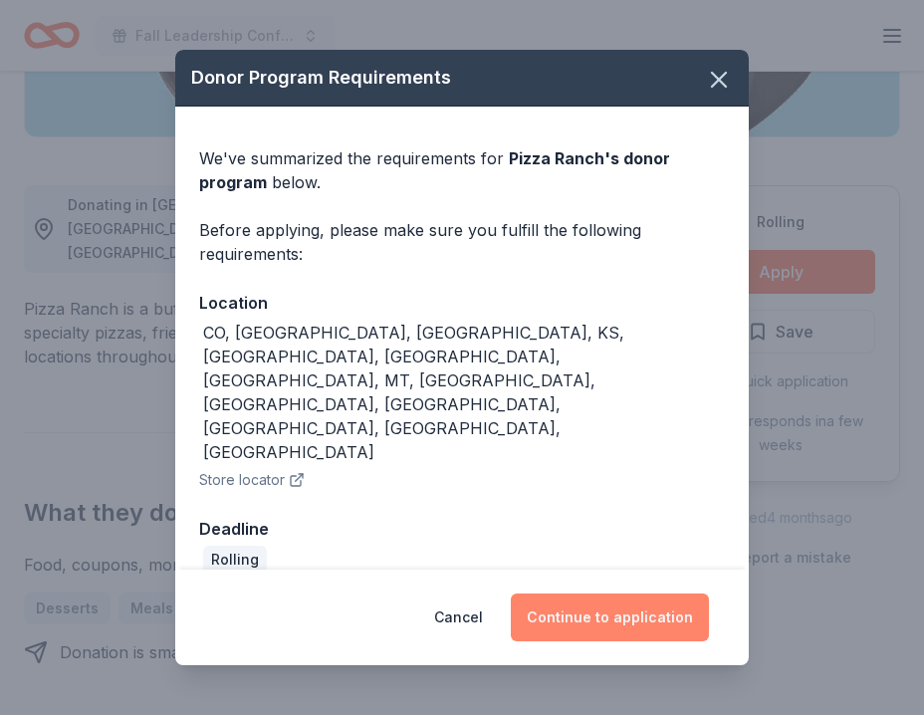
click at [626, 594] on button "Continue to application" at bounding box center [610, 618] width 198 height 48
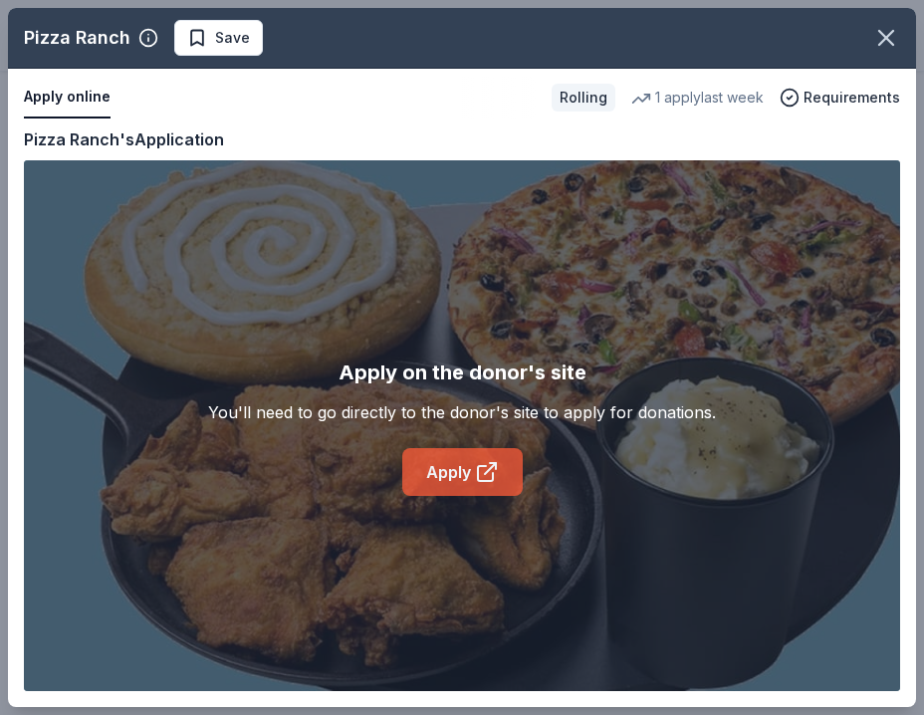
click at [475, 460] on icon at bounding box center [487, 472] width 24 height 24
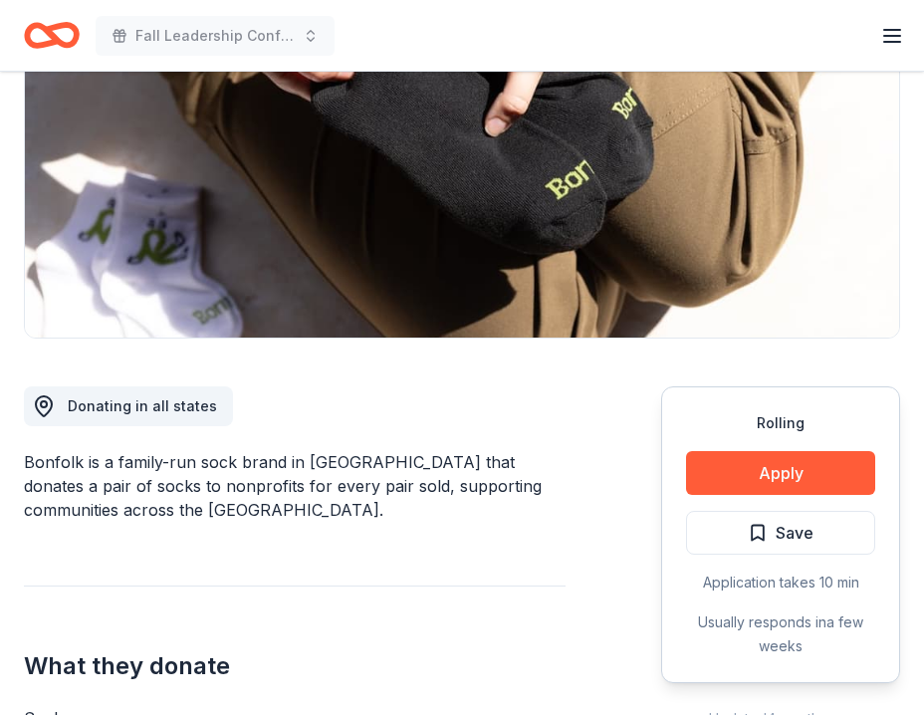
scroll to position [353, 0]
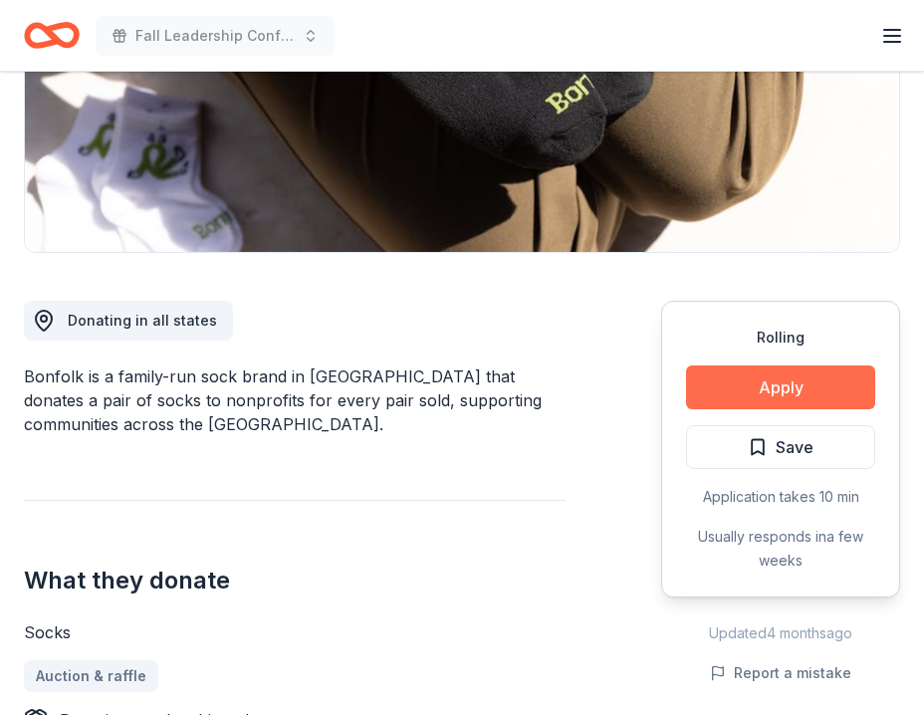
click at [735, 388] on button "Apply" at bounding box center [780, 388] width 189 height 44
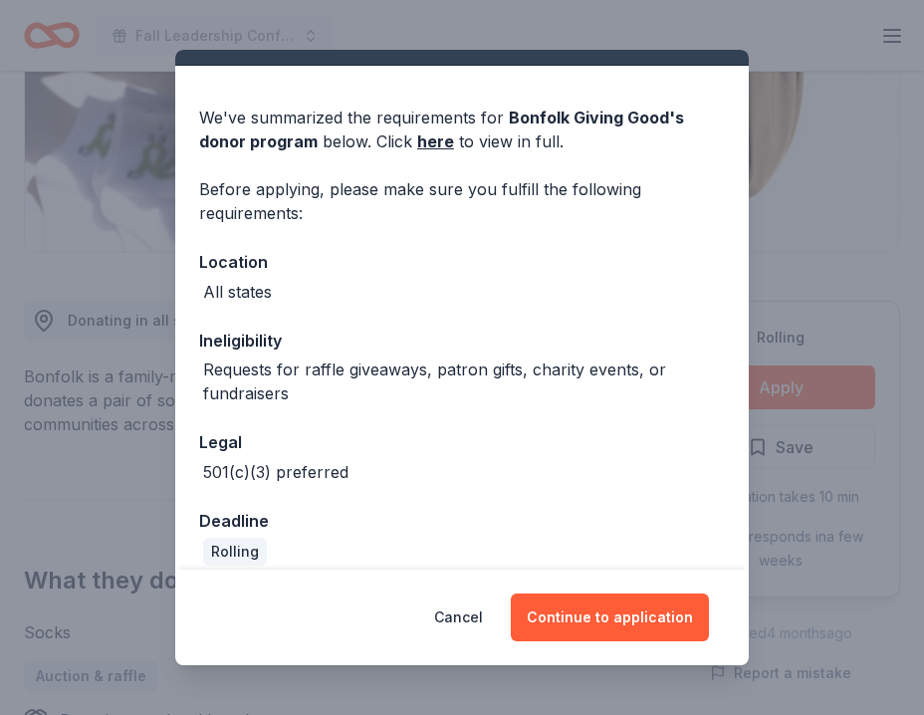
scroll to position [61, 0]
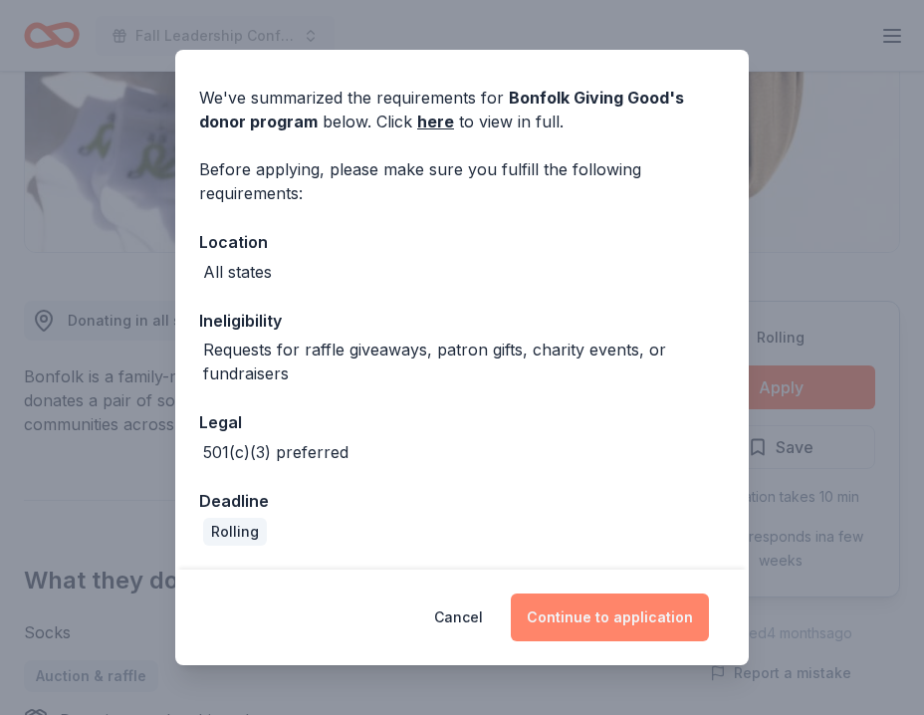
click at [638, 604] on button "Continue to application" at bounding box center [610, 618] width 198 height 48
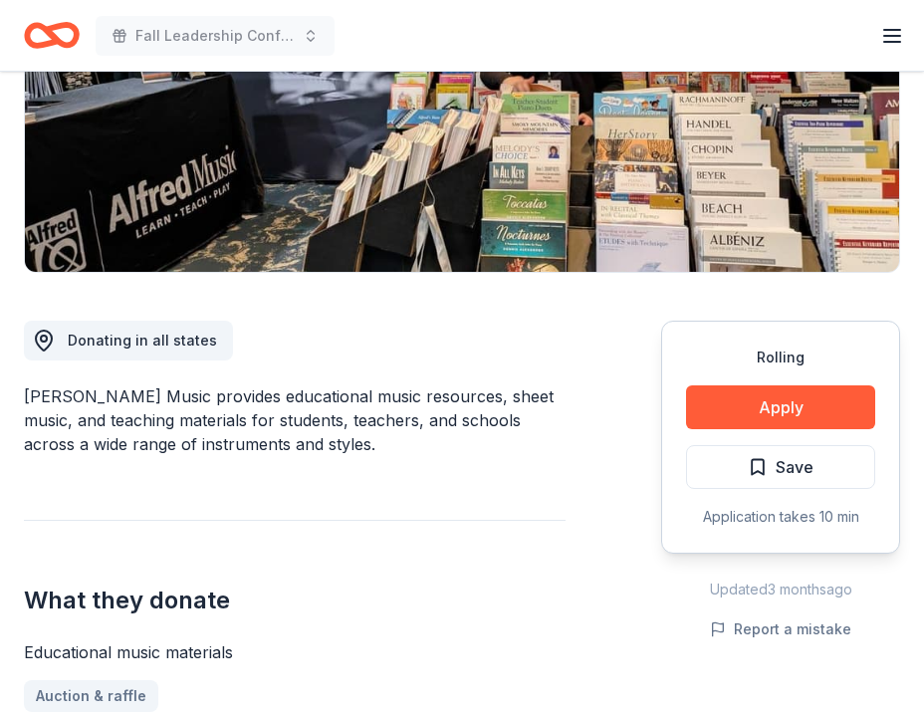
scroll to position [355, 0]
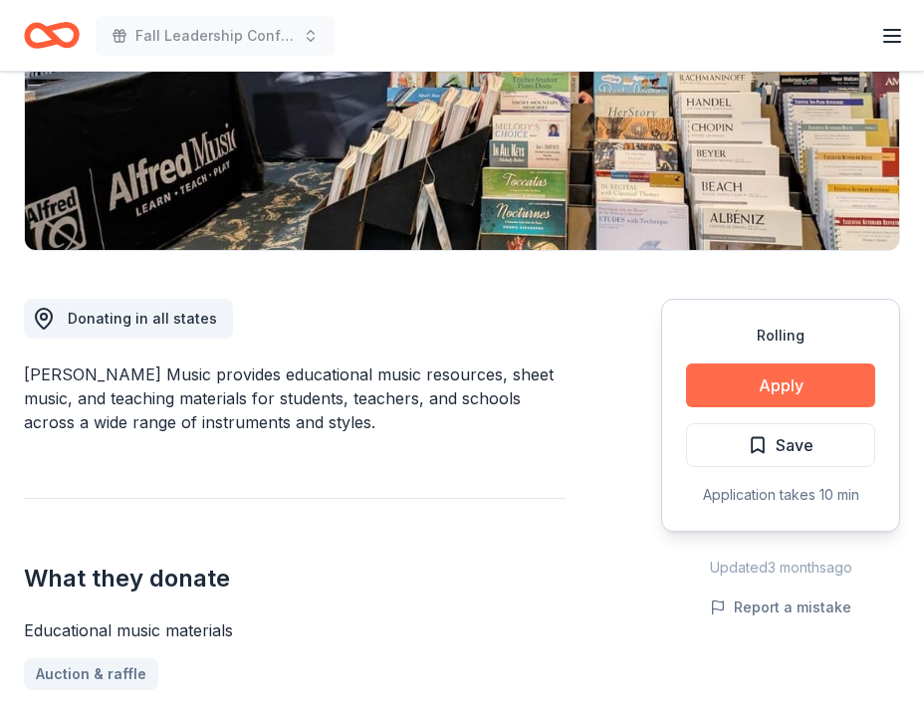
click at [714, 396] on button "Apply" at bounding box center [780, 386] width 189 height 44
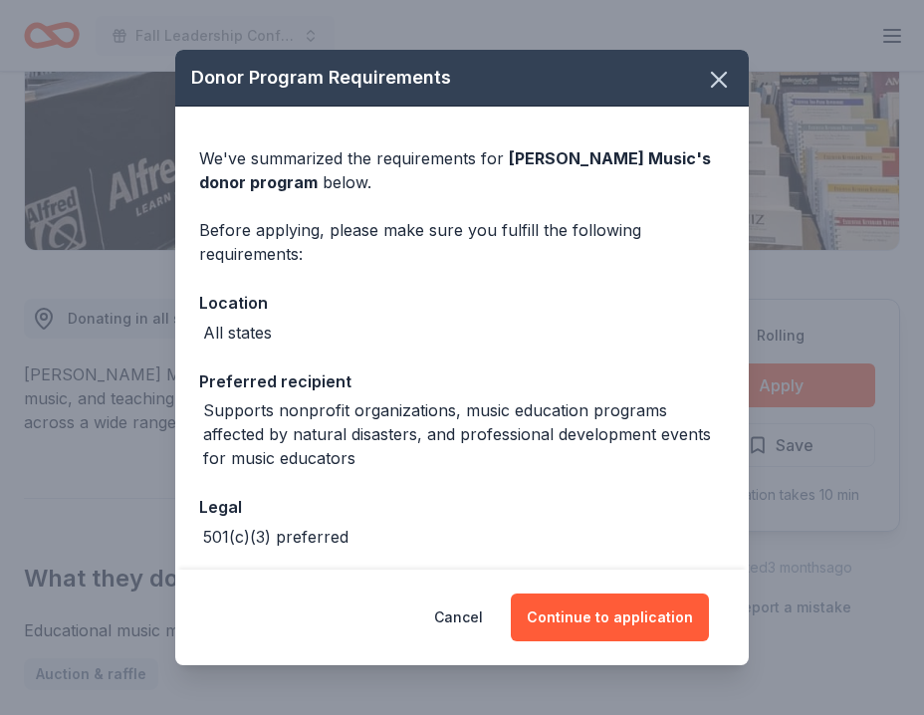
scroll to position [85, 0]
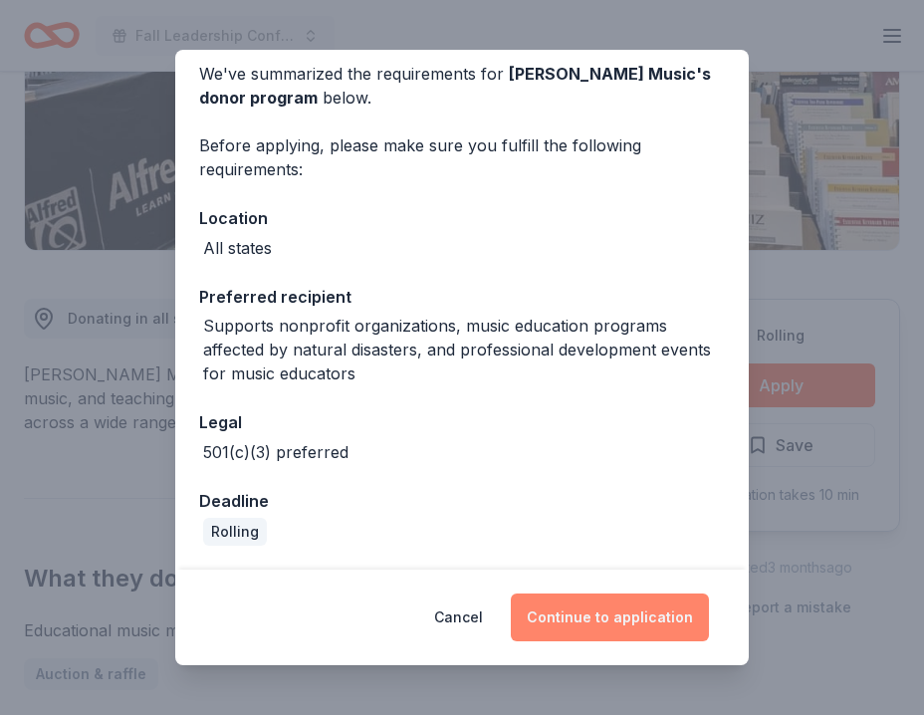
click at [631, 621] on button "Continue to application" at bounding box center [610, 618] width 198 height 48
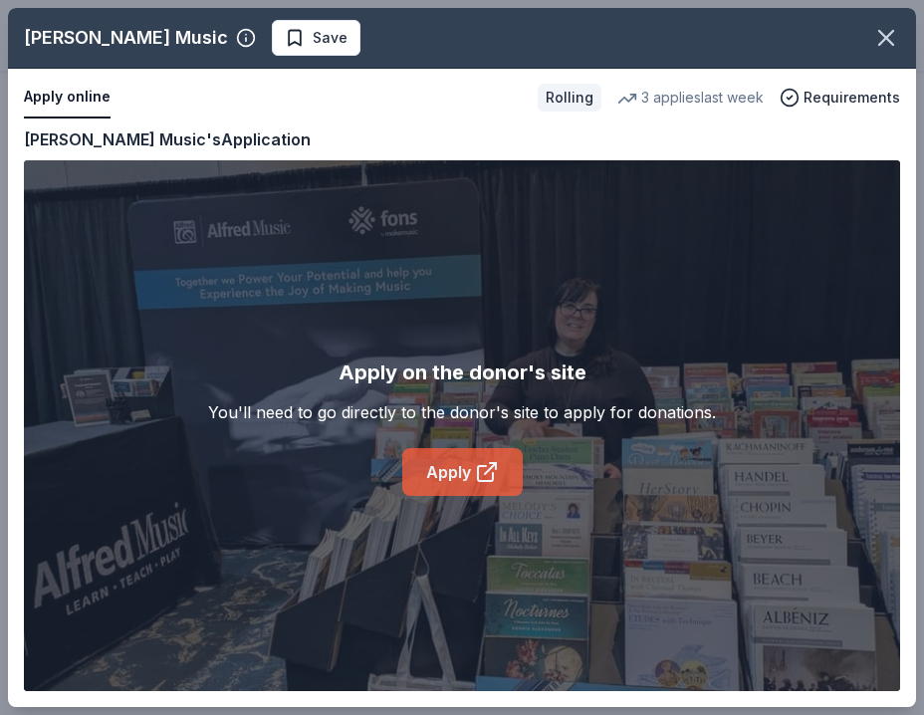
click at [482, 474] on icon at bounding box center [487, 472] width 24 height 24
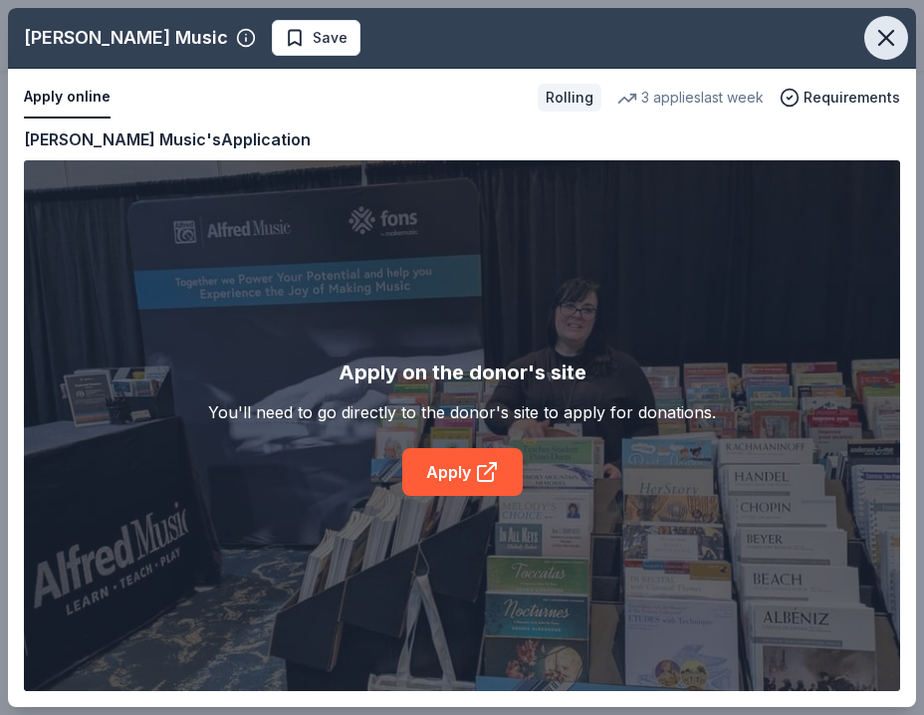
click at [880, 37] on icon "button" at bounding box center [887, 38] width 28 height 28
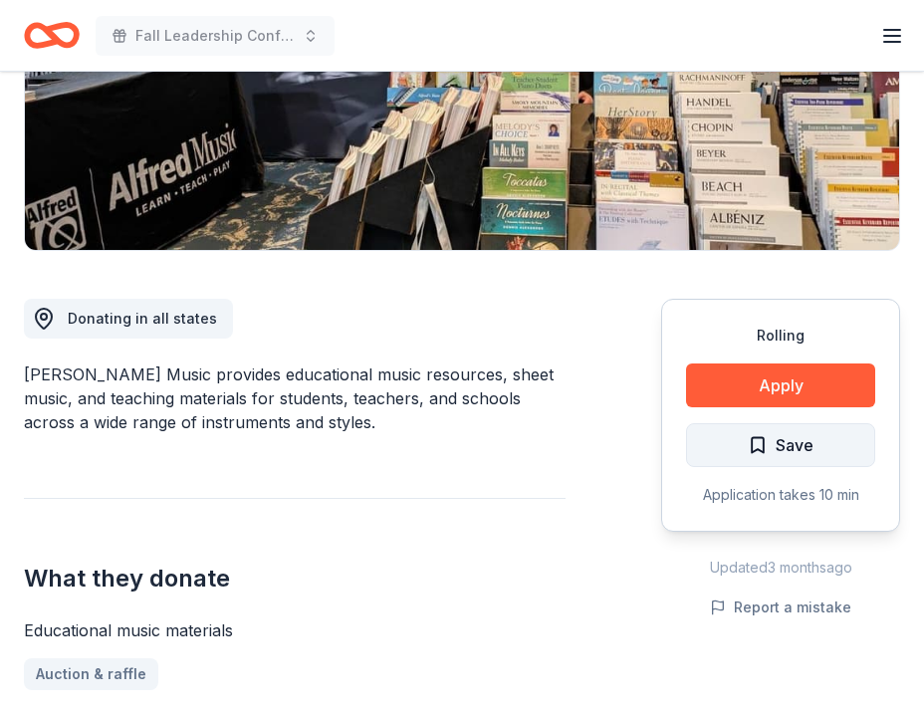
click at [700, 433] on button "Save" at bounding box center [780, 445] width 189 height 44
click at [810, 361] on html "Fall Leadership Conference Earn Rewards Rolling Share Alfred Music New 3 applie…" at bounding box center [462, 2] width 924 height 715
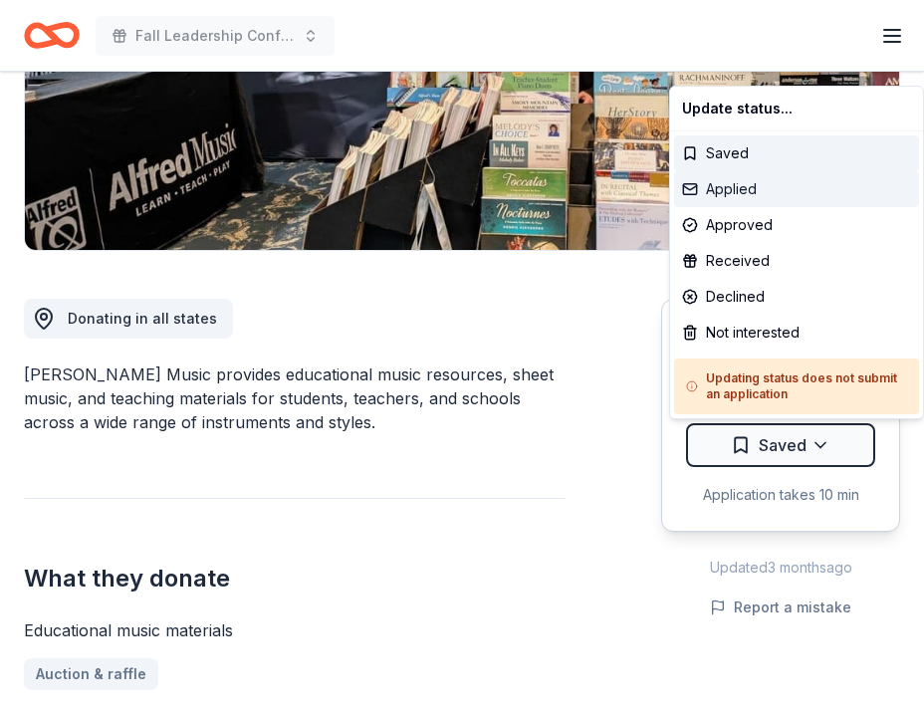
click at [789, 197] on div "Applied" at bounding box center [796, 189] width 245 height 36
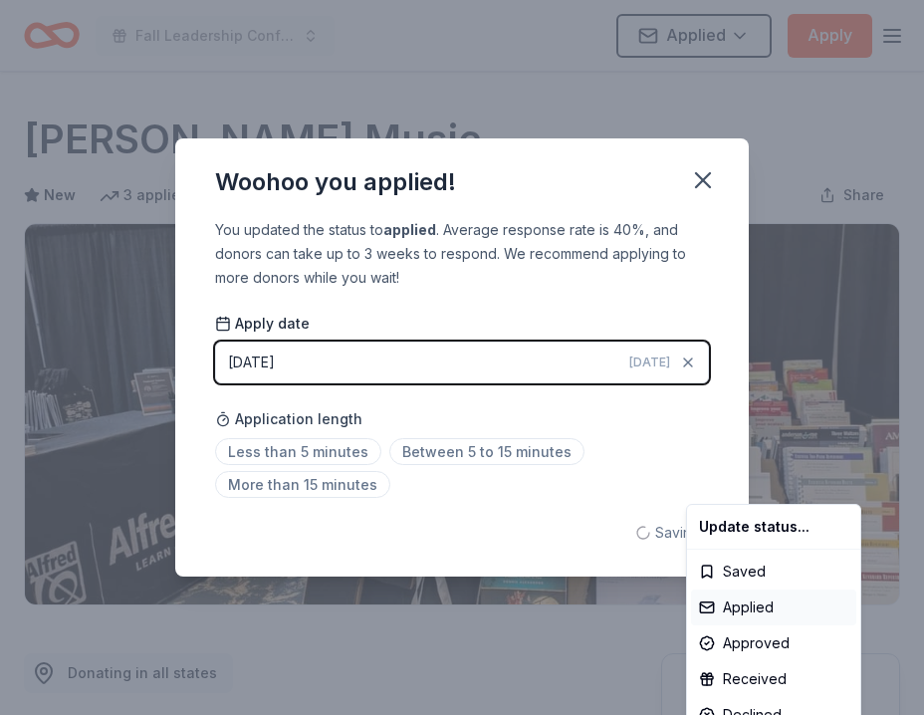
scroll to position [0, 0]
click at [707, 174] on html "Fall Leadership Conference Applied Apply Rolling Share Alfred Music New 3 appli…" at bounding box center [462, 357] width 924 height 715
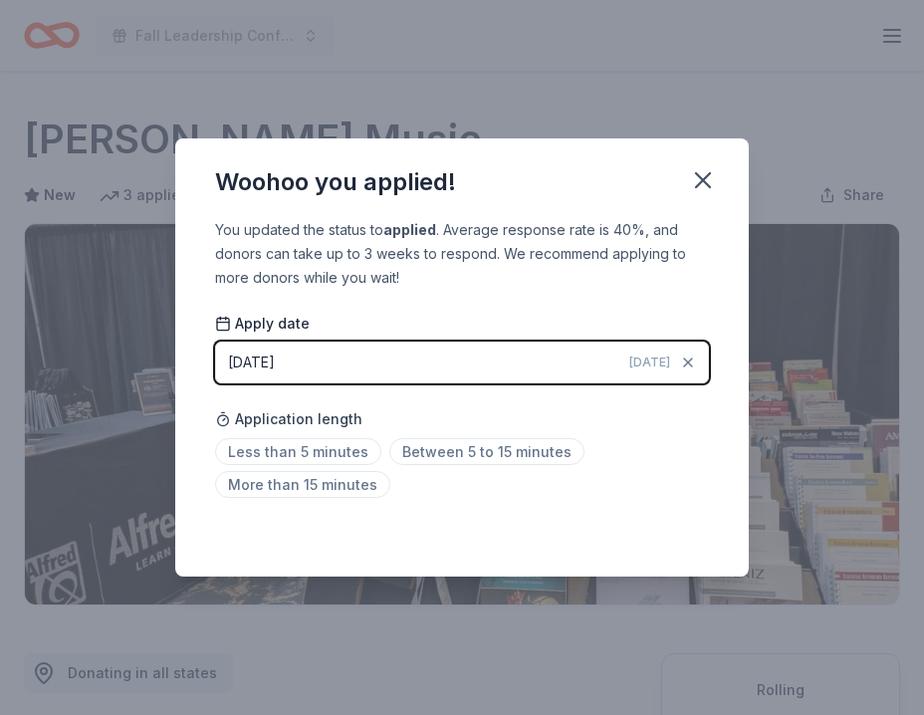
scroll to position [442, 0]
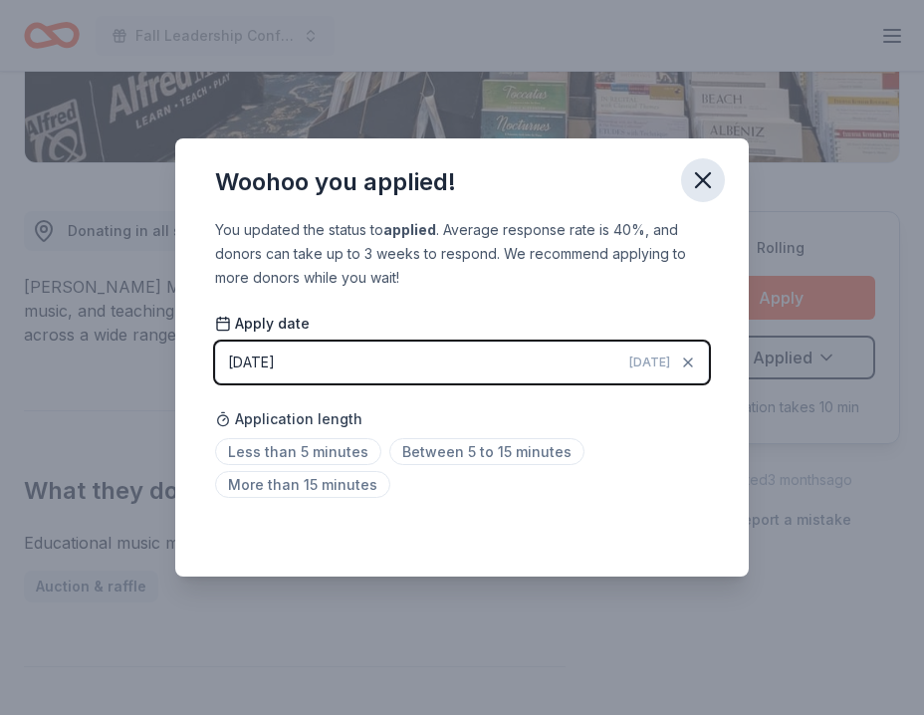
click at [707, 173] on icon "button" at bounding box center [703, 180] width 28 height 28
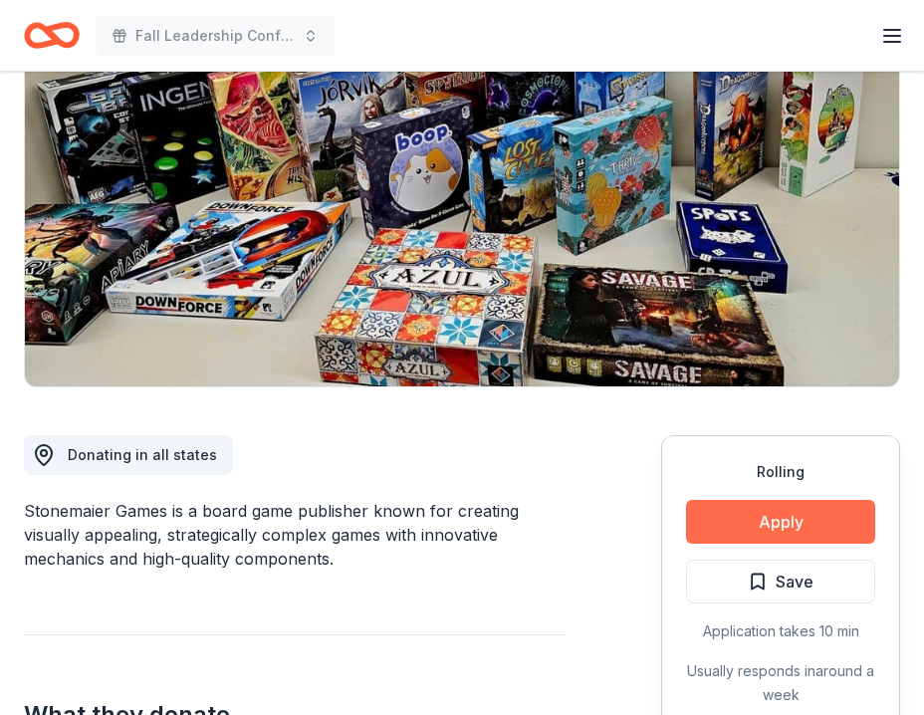
scroll to position [139, 0]
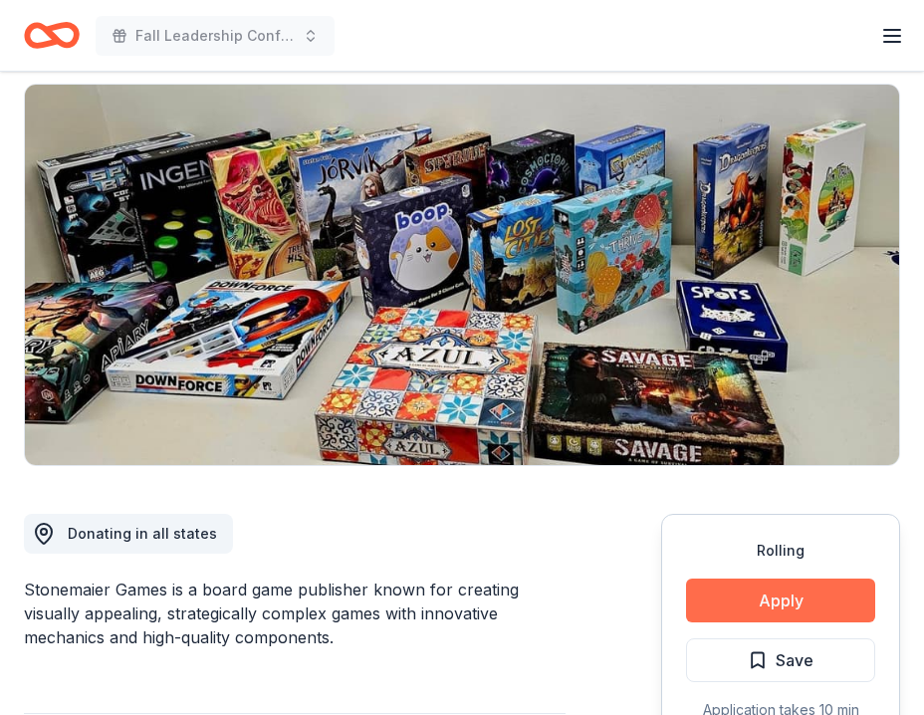
click at [731, 600] on button "Apply" at bounding box center [780, 601] width 189 height 44
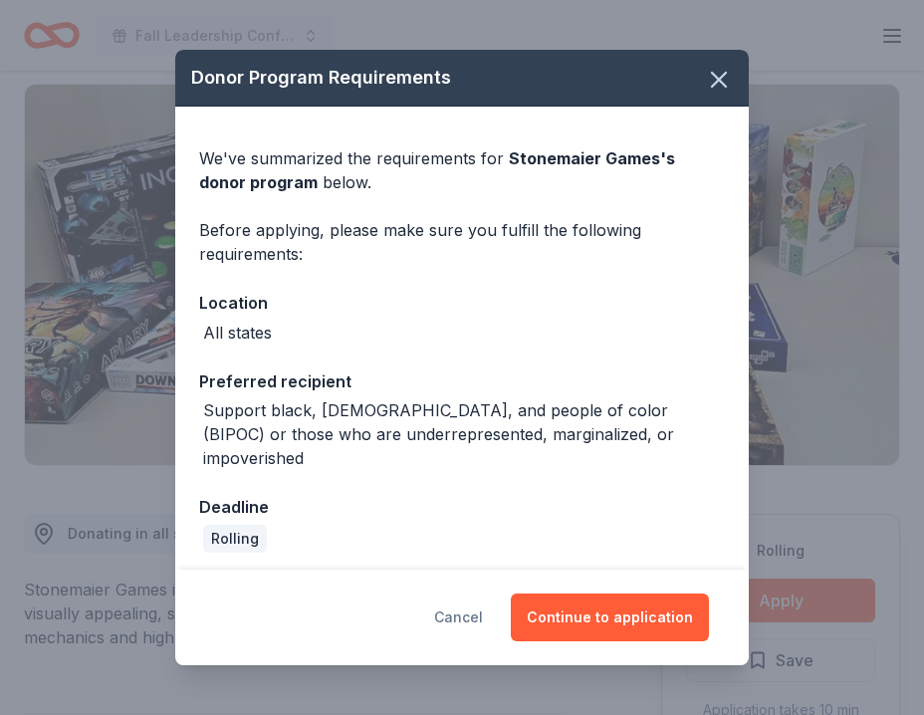
click at [459, 608] on button "Cancel" at bounding box center [458, 618] width 49 height 48
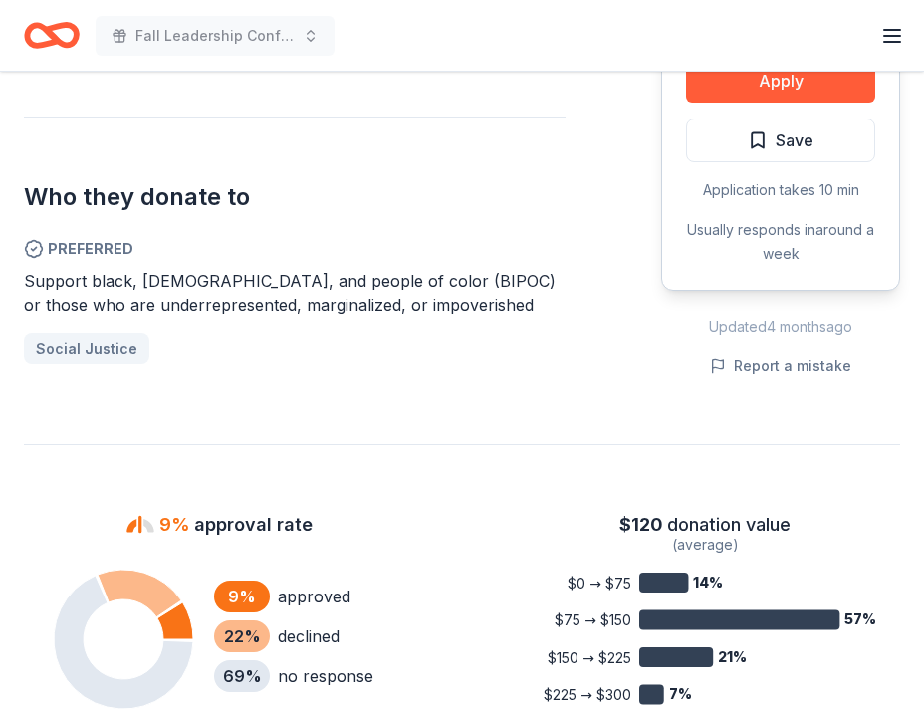
scroll to position [886, 0]
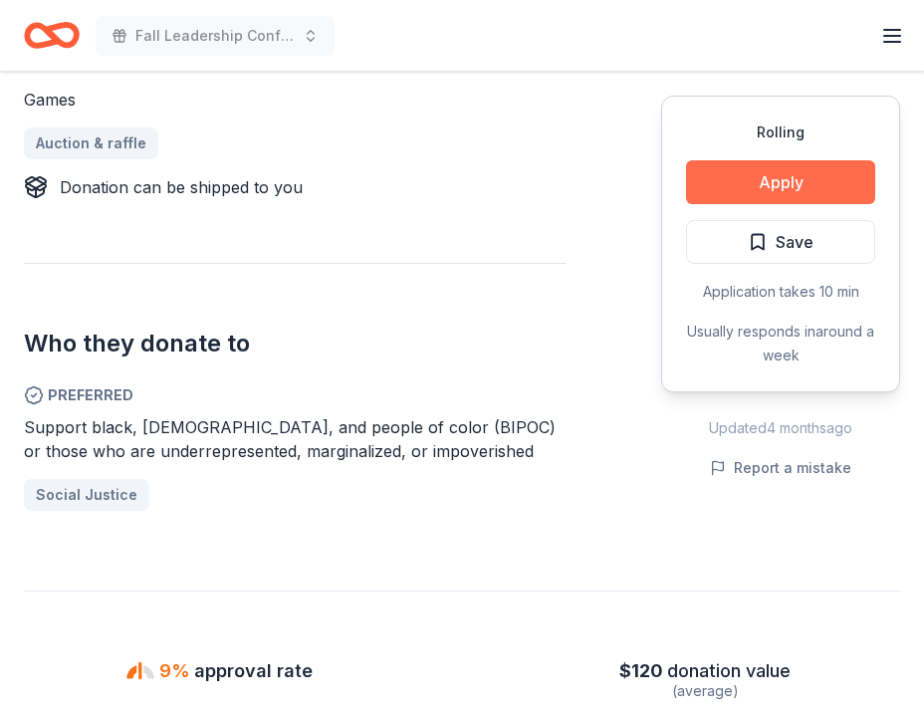
click at [790, 184] on button "Apply" at bounding box center [780, 182] width 189 height 44
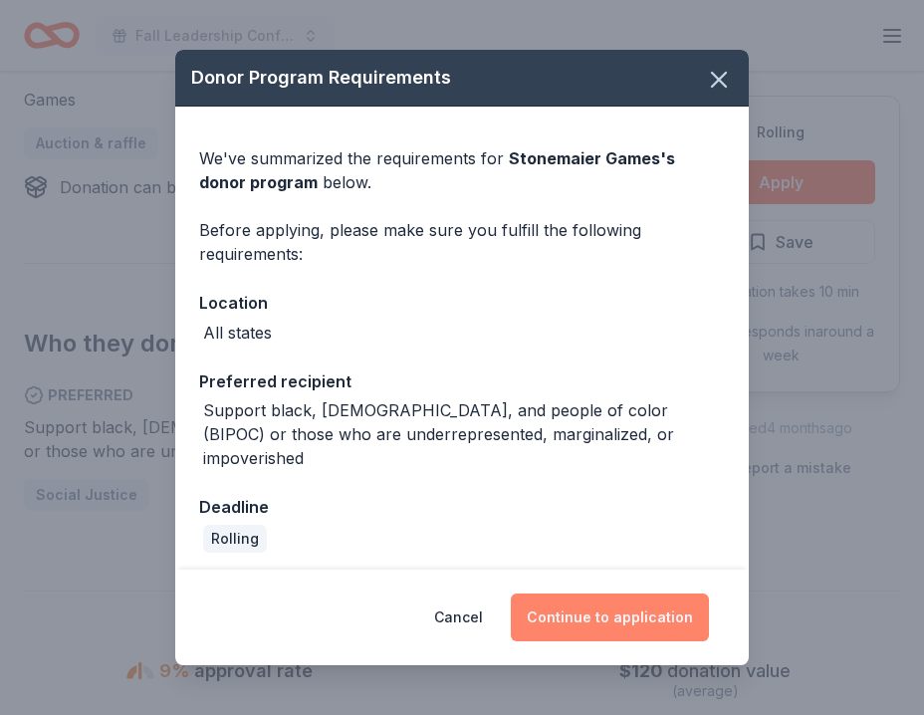
click at [580, 604] on button "Continue to application" at bounding box center [610, 618] width 198 height 48
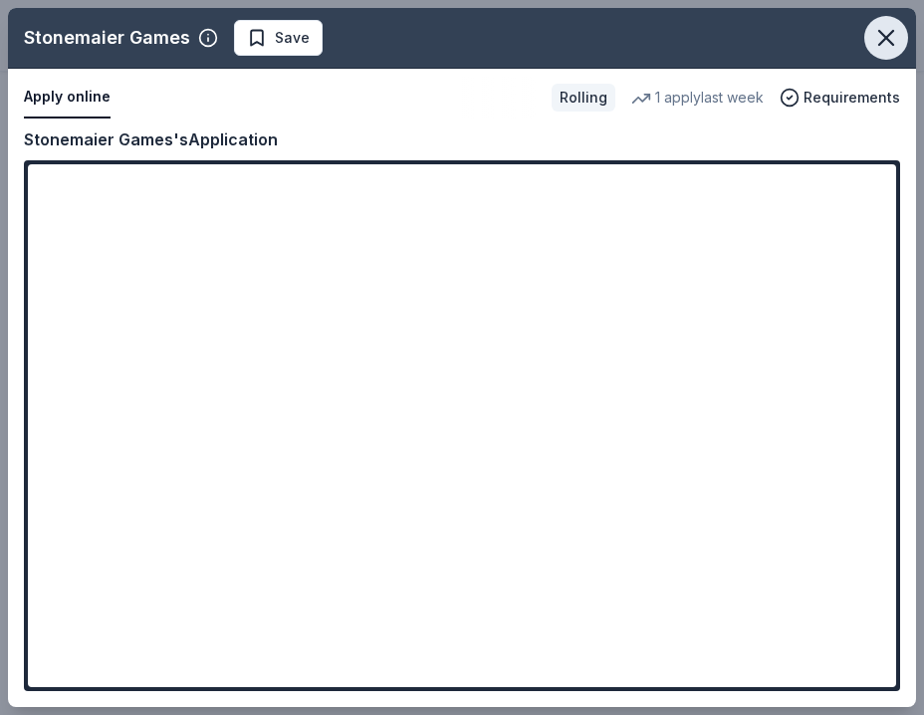
click at [890, 45] on icon "button" at bounding box center [887, 38] width 28 height 28
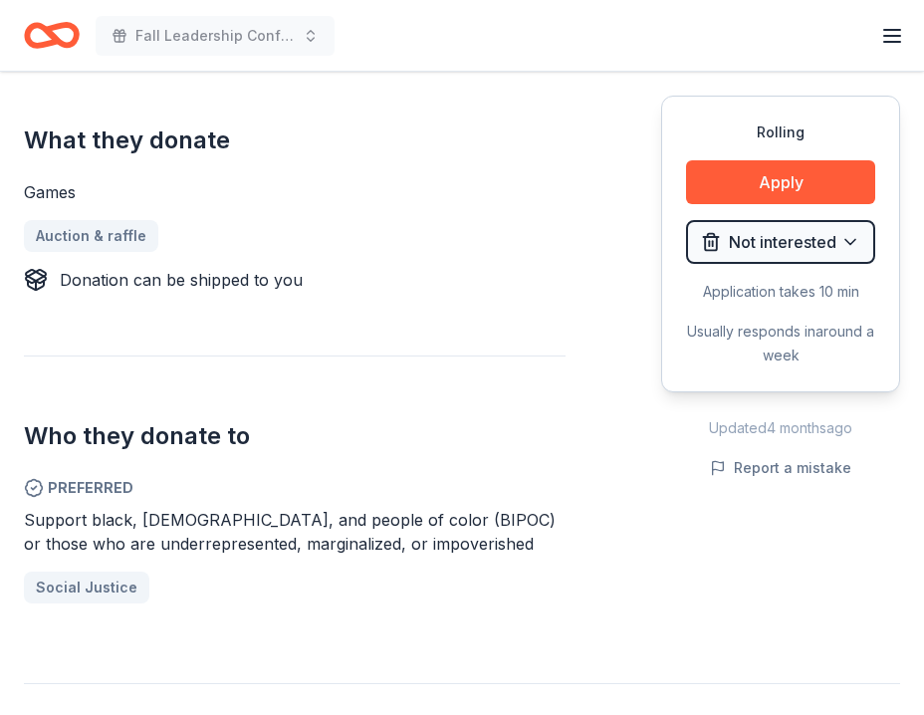
scroll to position [678, 0]
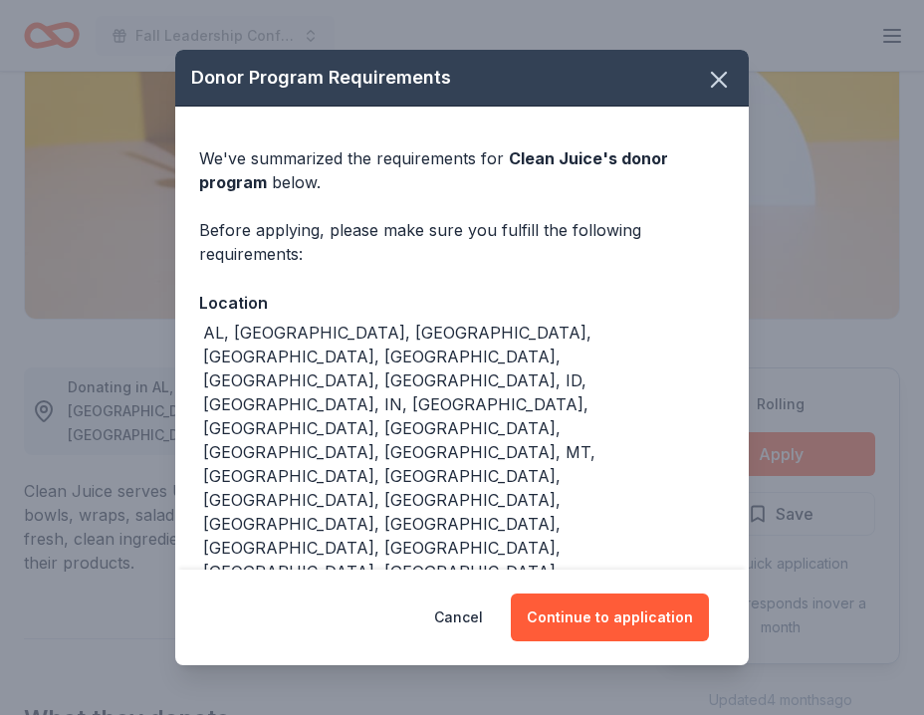
scroll to position [286, 0]
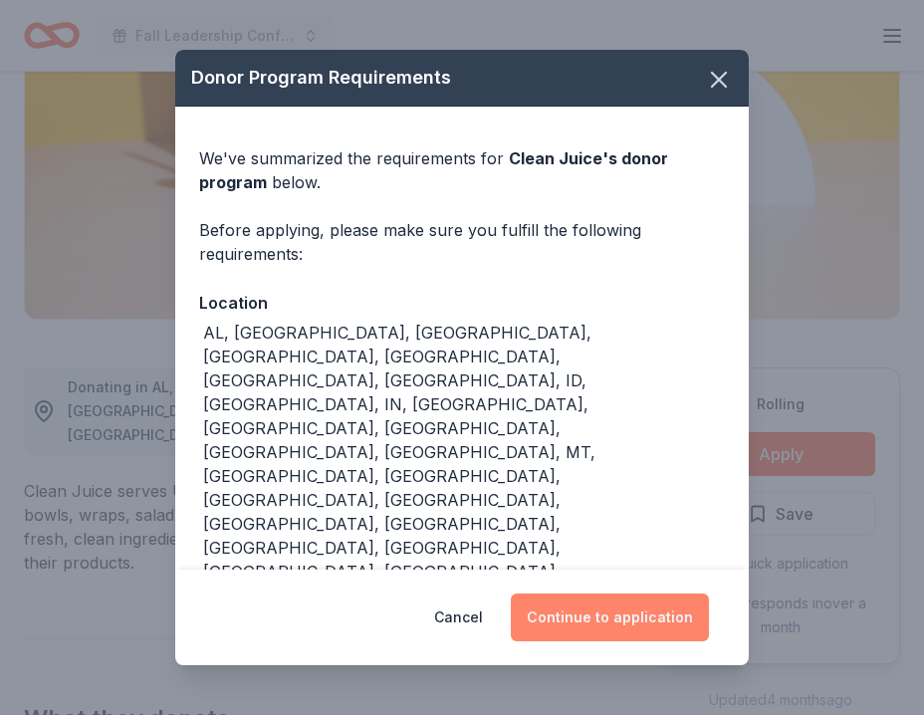
click at [622, 594] on button "Continue to application" at bounding box center [610, 618] width 198 height 48
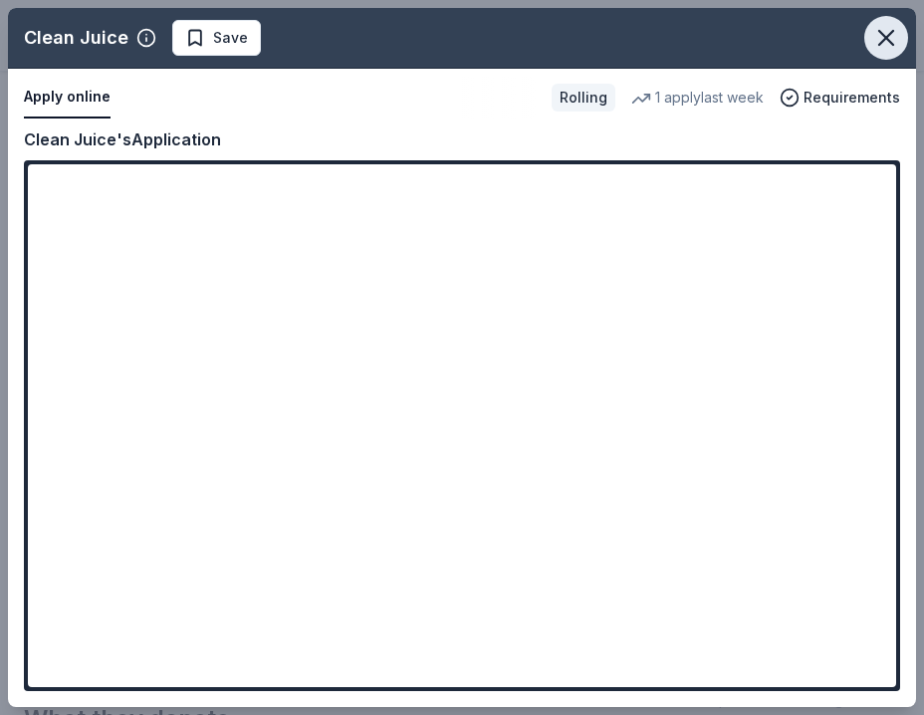
click at [880, 36] on icon "button" at bounding box center [887, 38] width 28 height 28
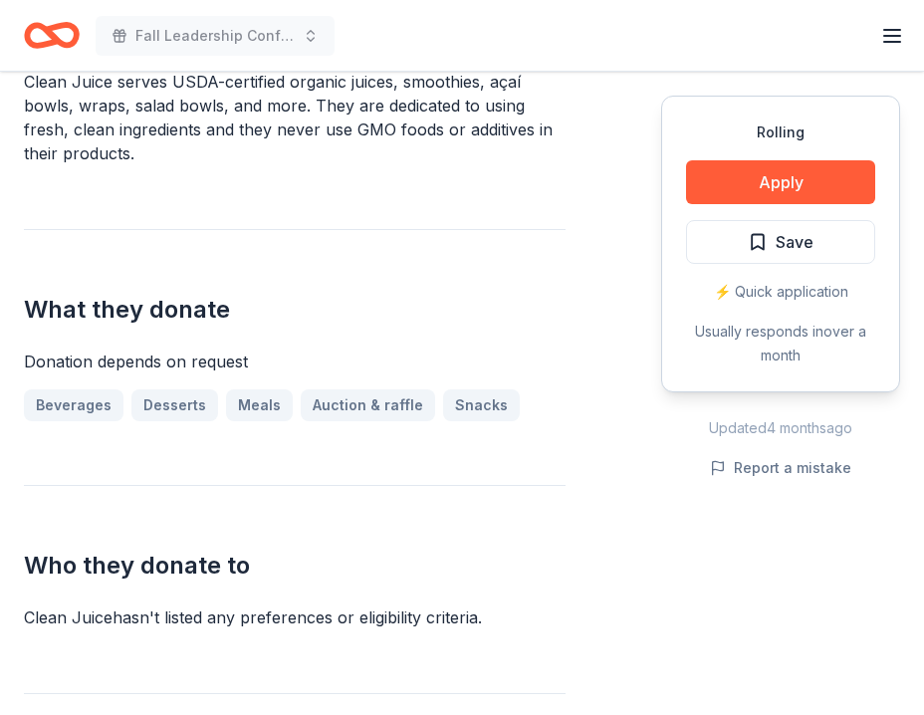
scroll to position [715, 0]
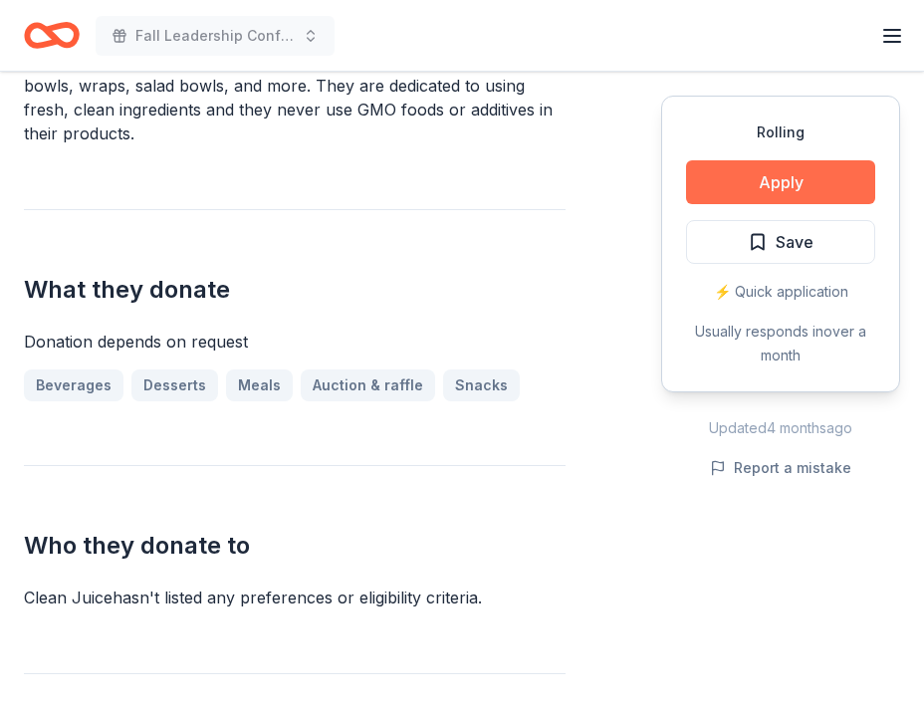
click at [765, 182] on button "Apply" at bounding box center [780, 182] width 189 height 44
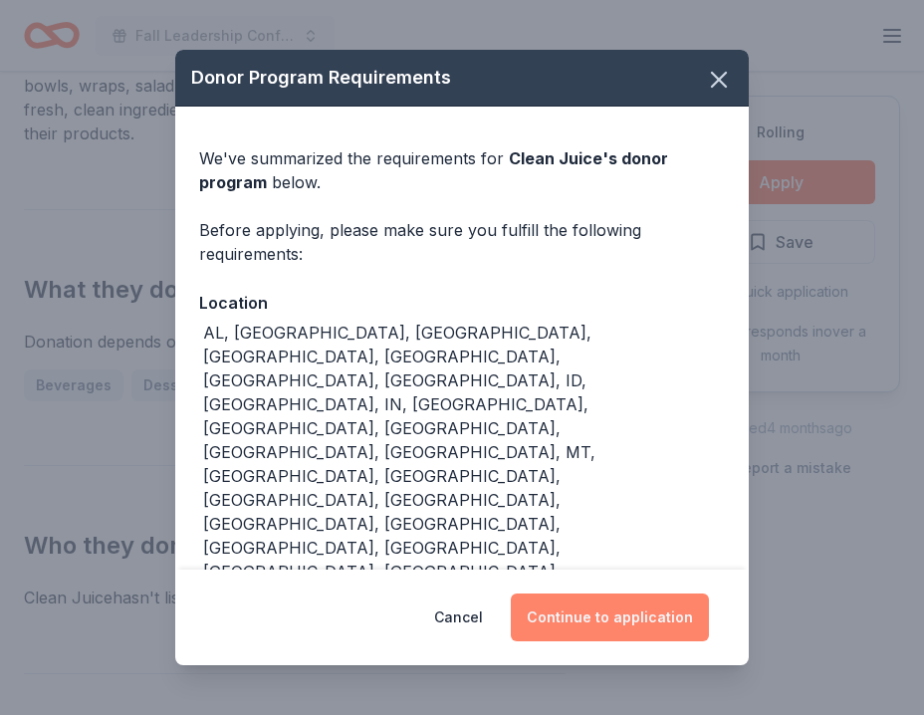
click at [556, 594] on button "Continue to application" at bounding box center [610, 618] width 198 height 48
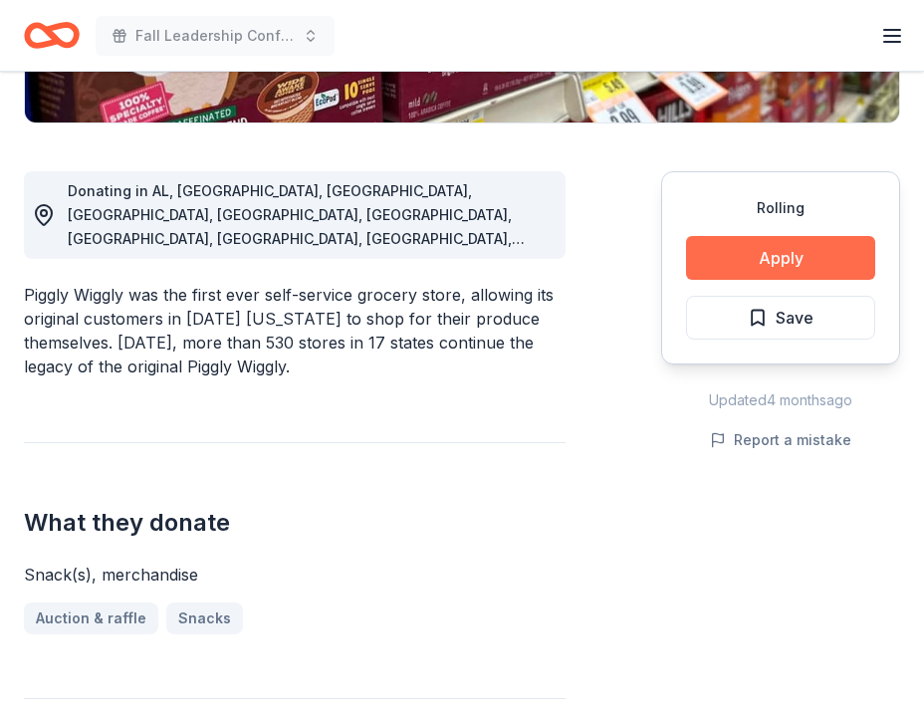
scroll to position [482, 0]
click at [790, 253] on button "Apply" at bounding box center [780, 258] width 189 height 44
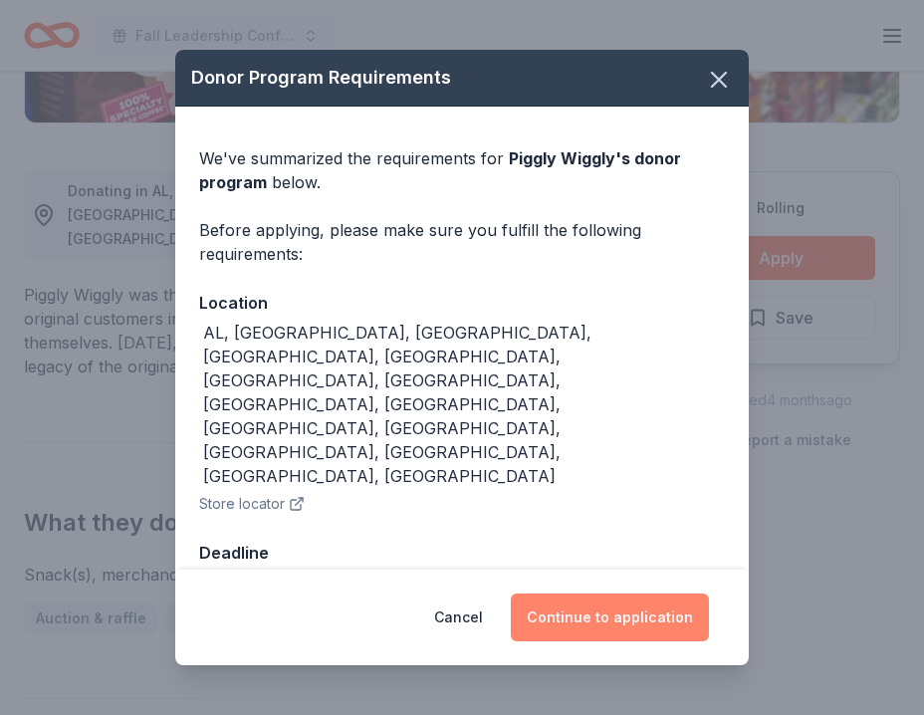
click at [613, 594] on button "Continue to application" at bounding box center [610, 618] width 198 height 48
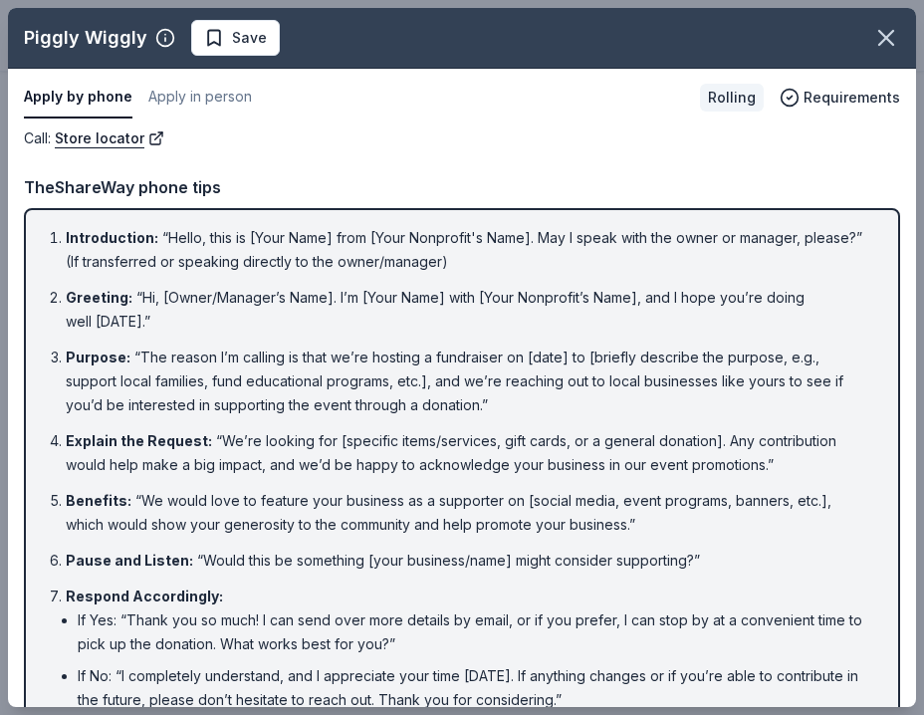
scroll to position [99, 0]
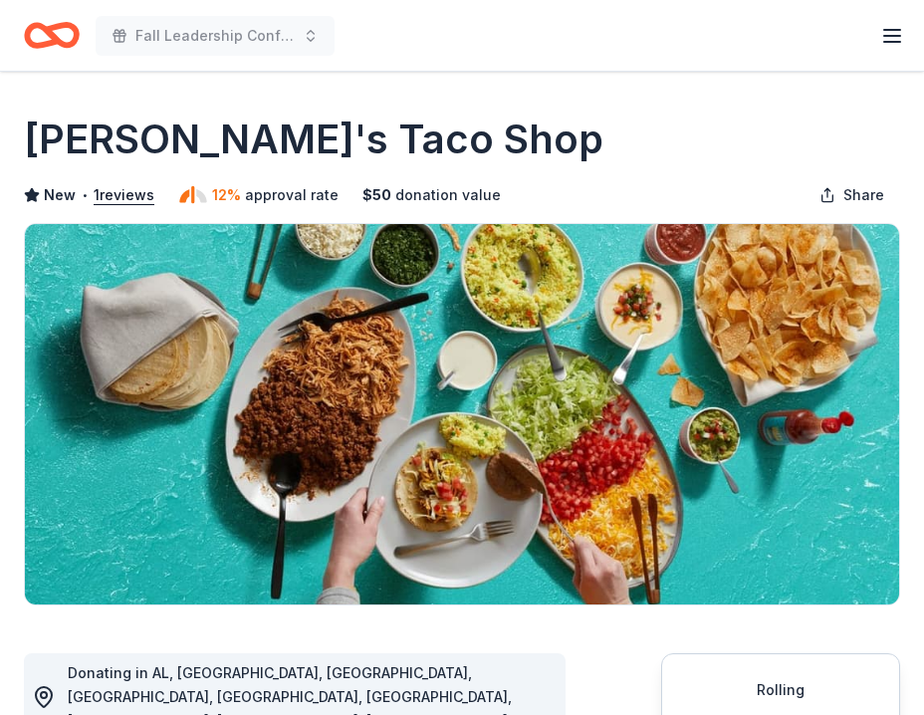
scroll to position [339, 0]
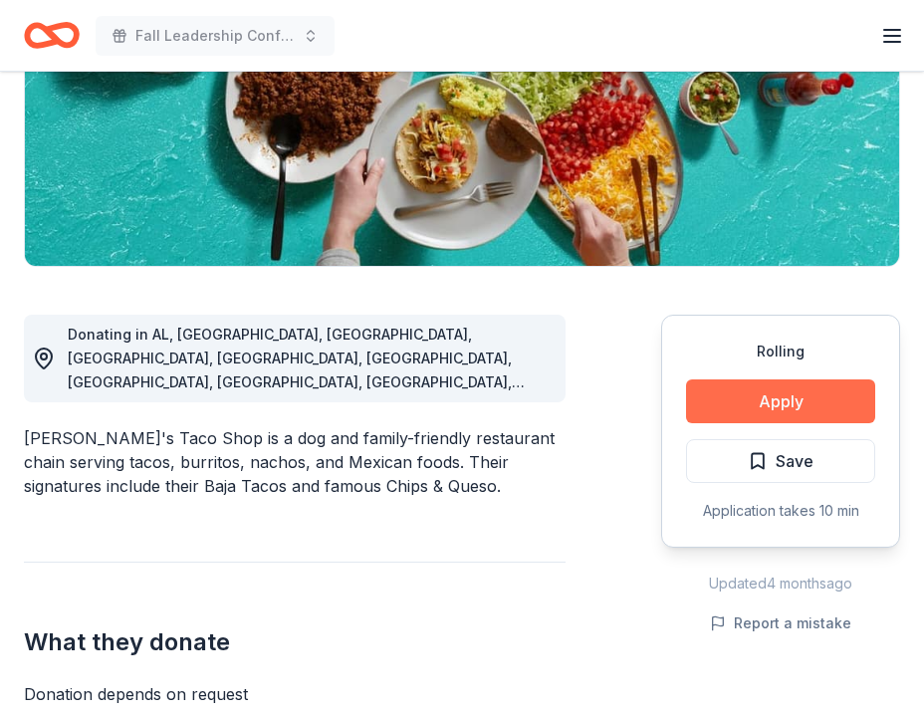
click at [757, 406] on button "Apply" at bounding box center [780, 402] width 189 height 44
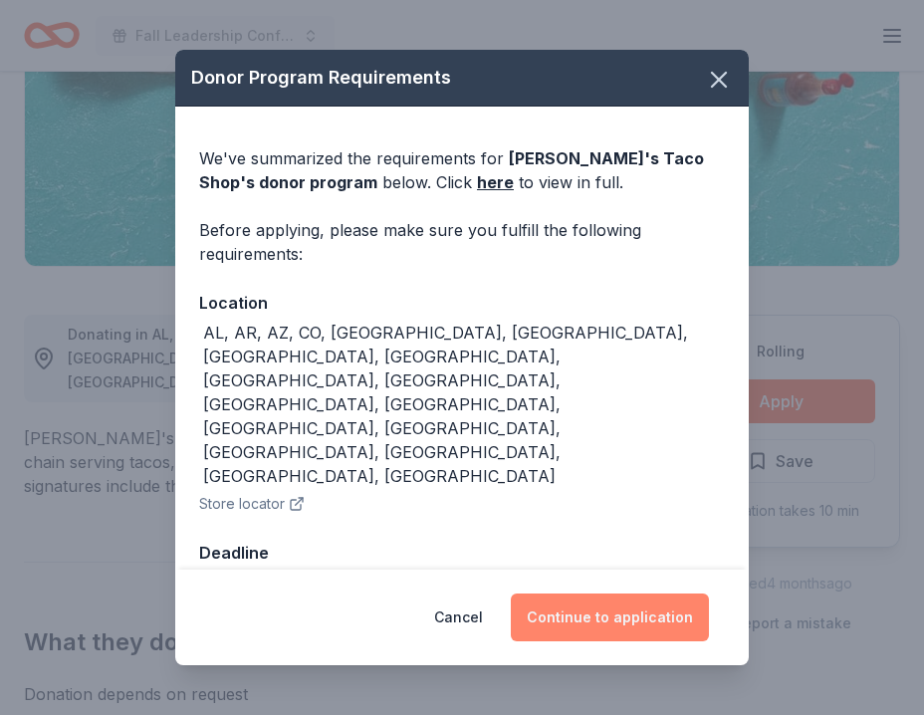
click at [572, 594] on button "Continue to application" at bounding box center [610, 618] width 198 height 48
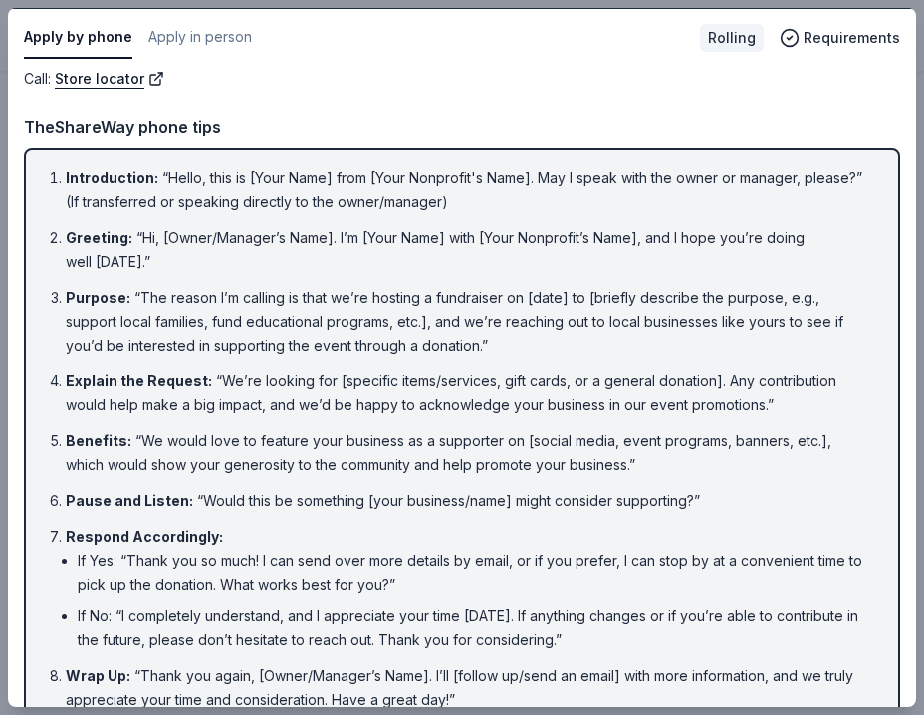
scroll to position [99, 0]
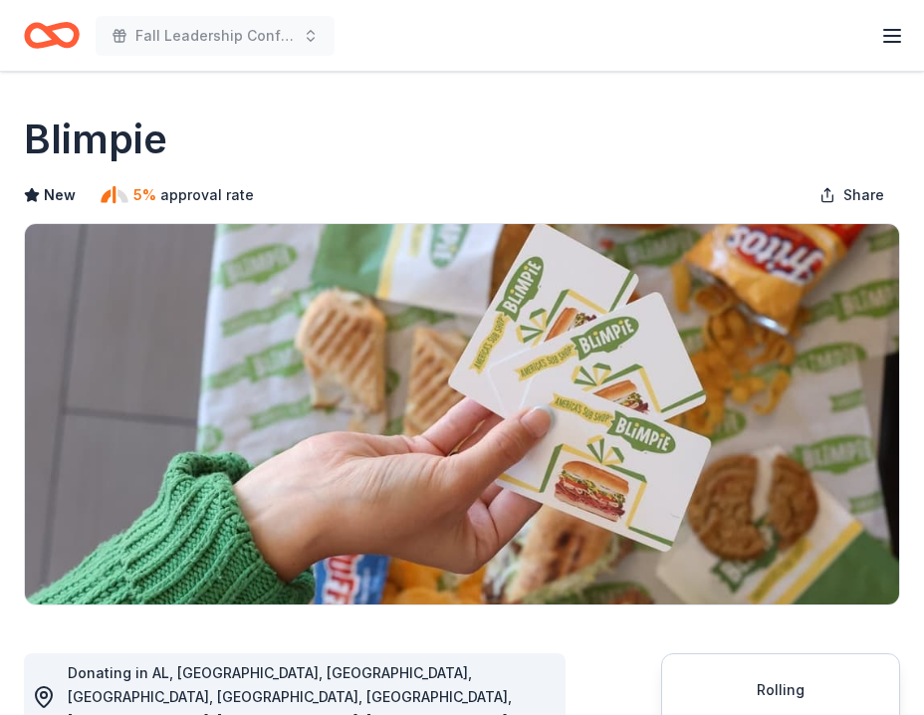
scroll to position [346, 0]
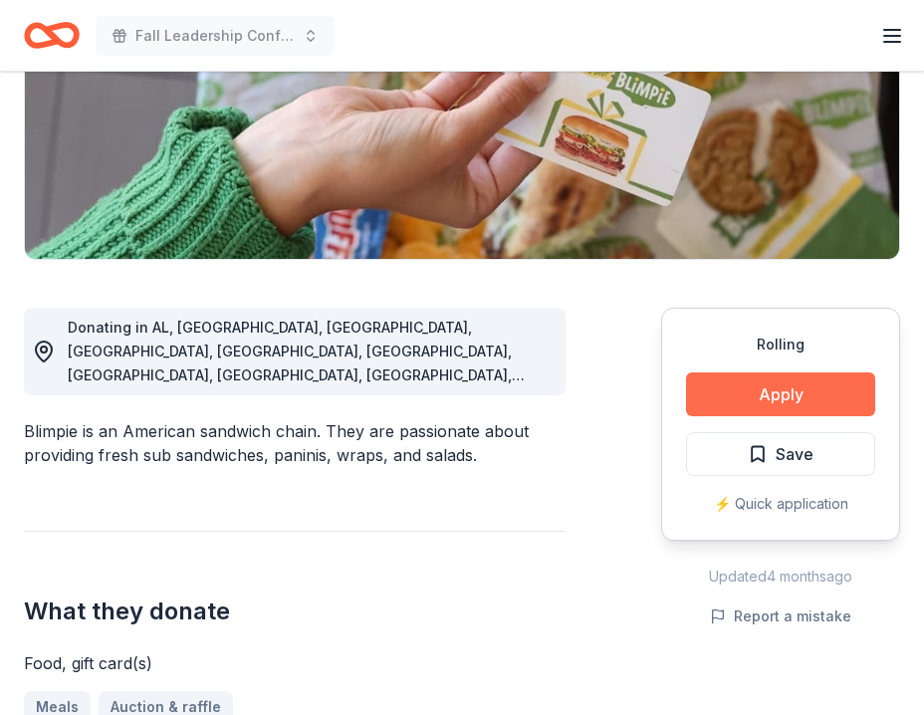
click at [754, 394] on button "Apply" at bounding box center [780, 395] width 189 height 44
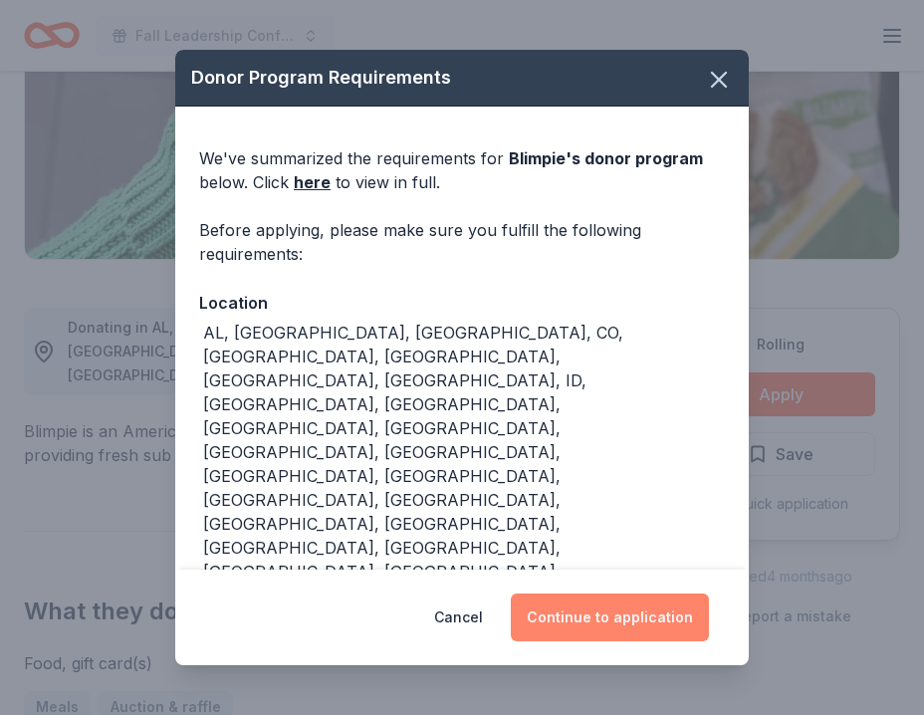
click at [578, 594] on button "Continue to application" at bounding box center [610, 618] width 198 height 48
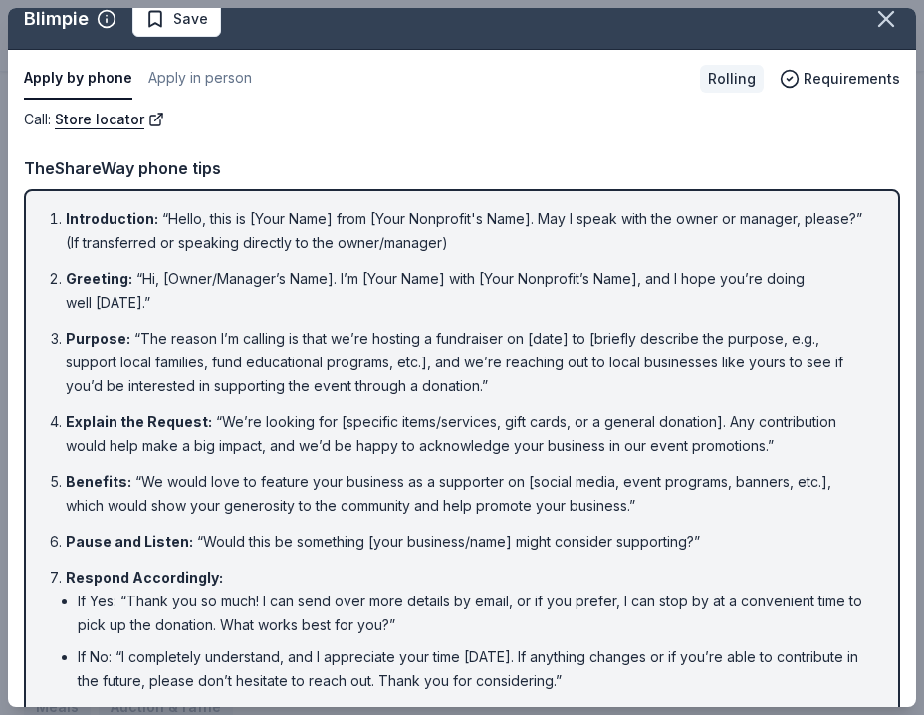
scroll to position [0, 0]
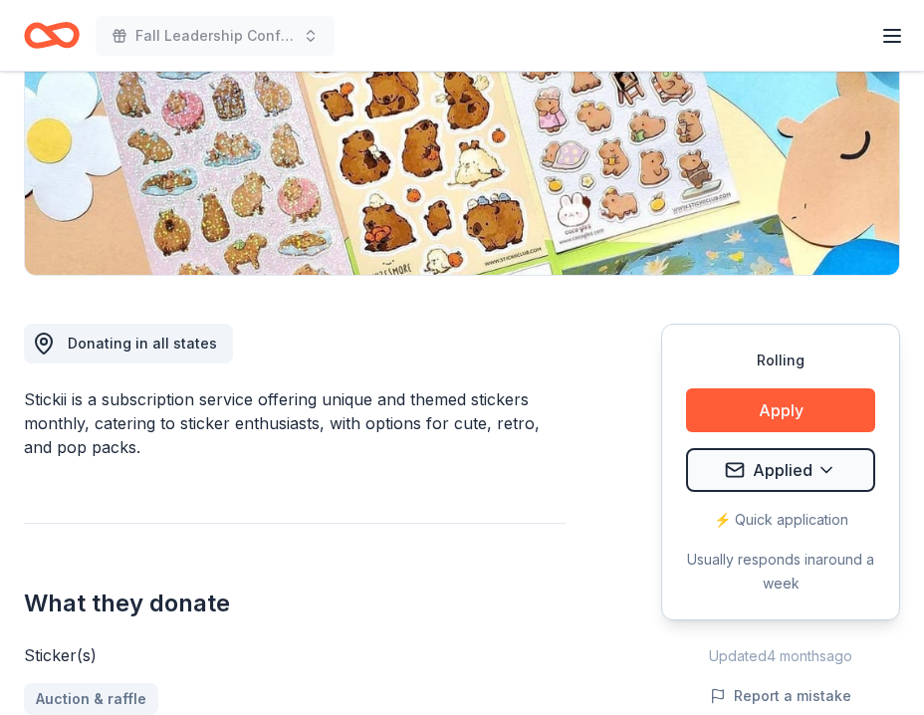
scroll to position [447, 0]
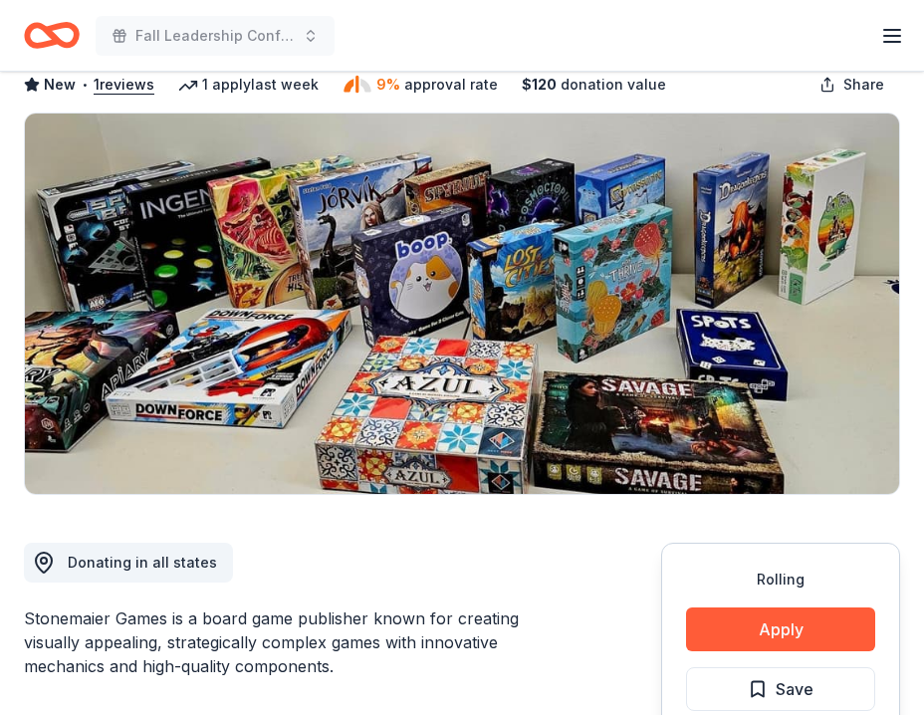
scroll to position [399, 0]
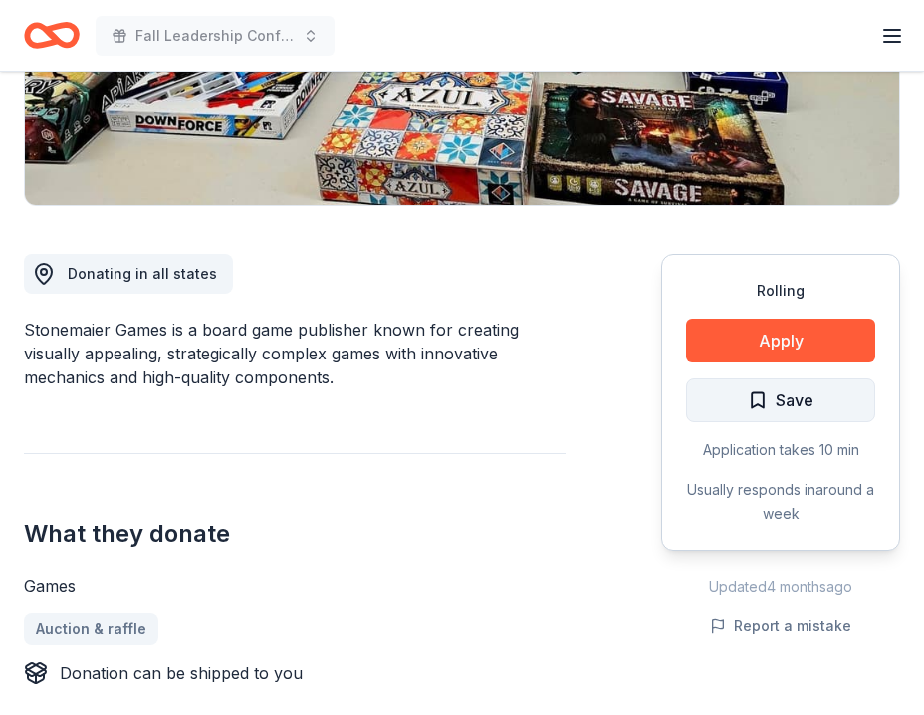
click at [761, 410] on span "Save" at bounding box center [781, 400] width 66 height 26
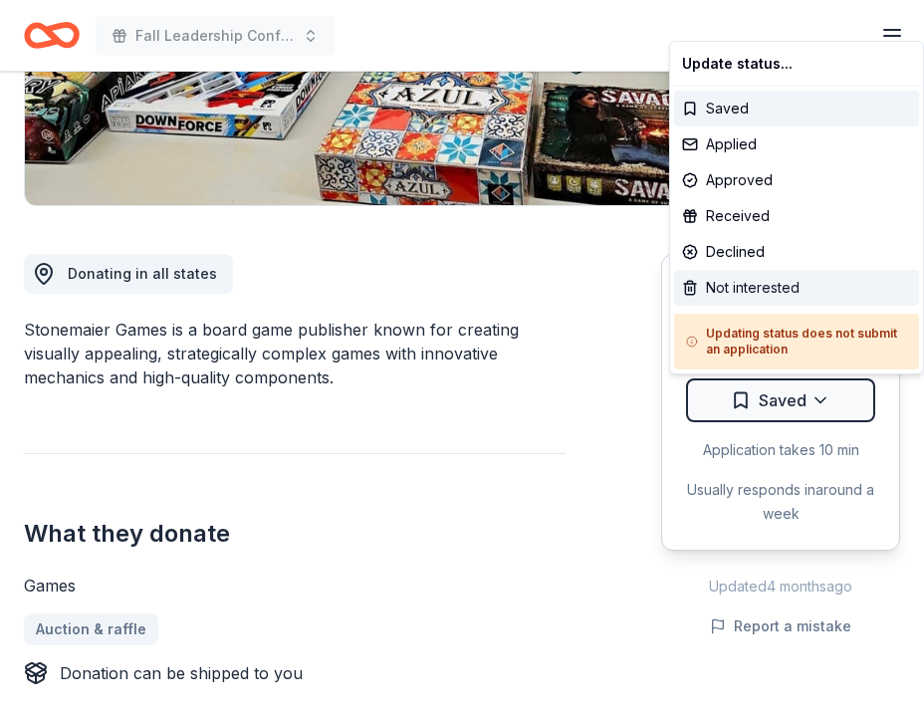
click at [787, 282] on div "Not interested" at bounding box center [796, 288] width 245 height 36
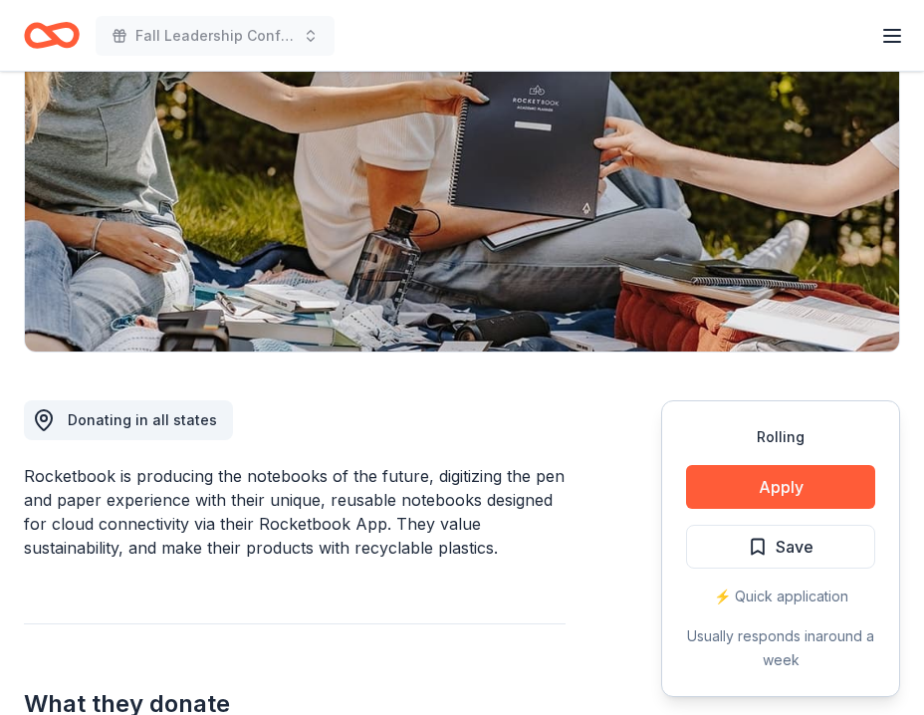
scroll to position [516, 0]
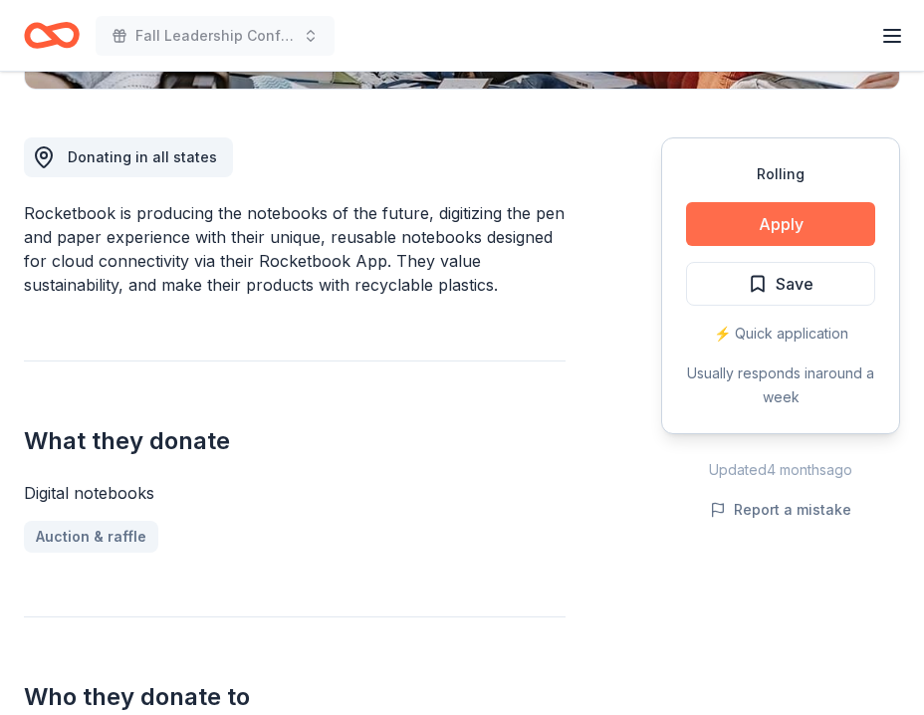
click at [797, 222] on button "Apply" at bounding box center [780, 224] width 189 height 44
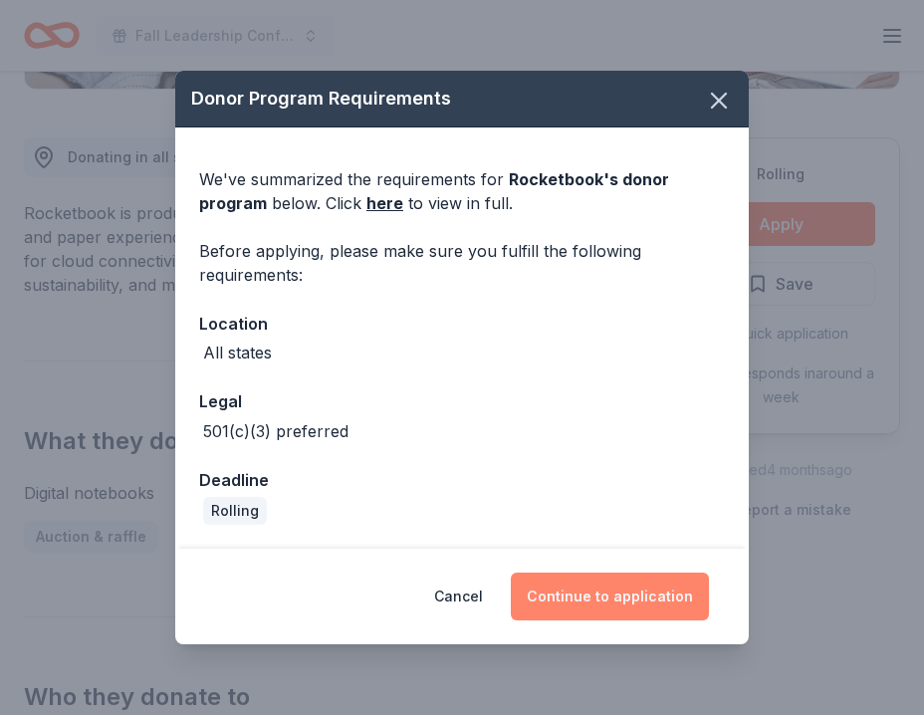
click at [600, 598] on button "Continue to application" at bounding box center [610, 597] width 198 height 48
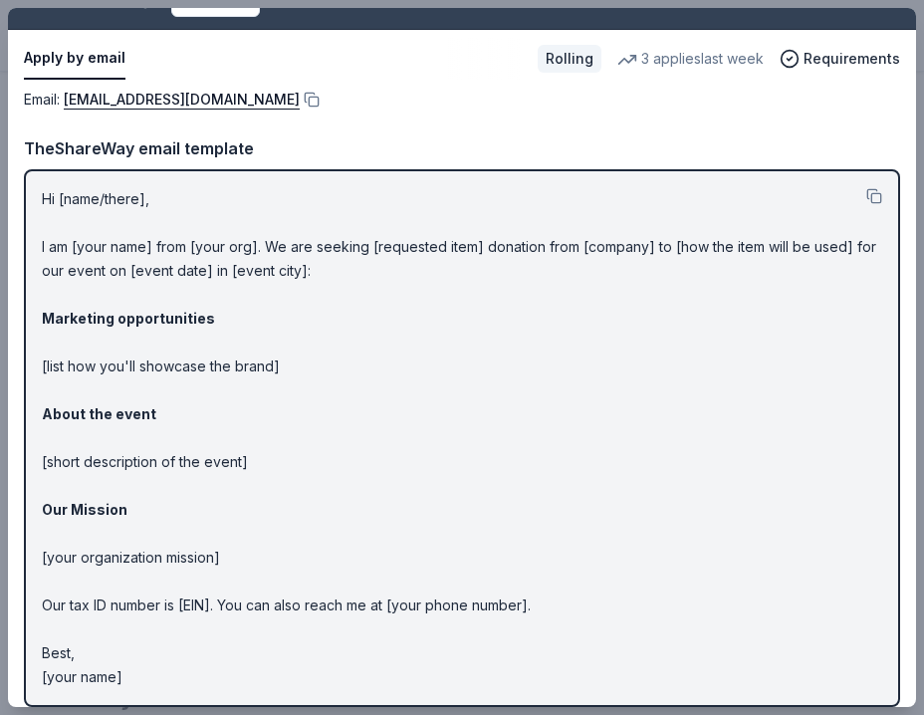
scroll to position [55, 0]
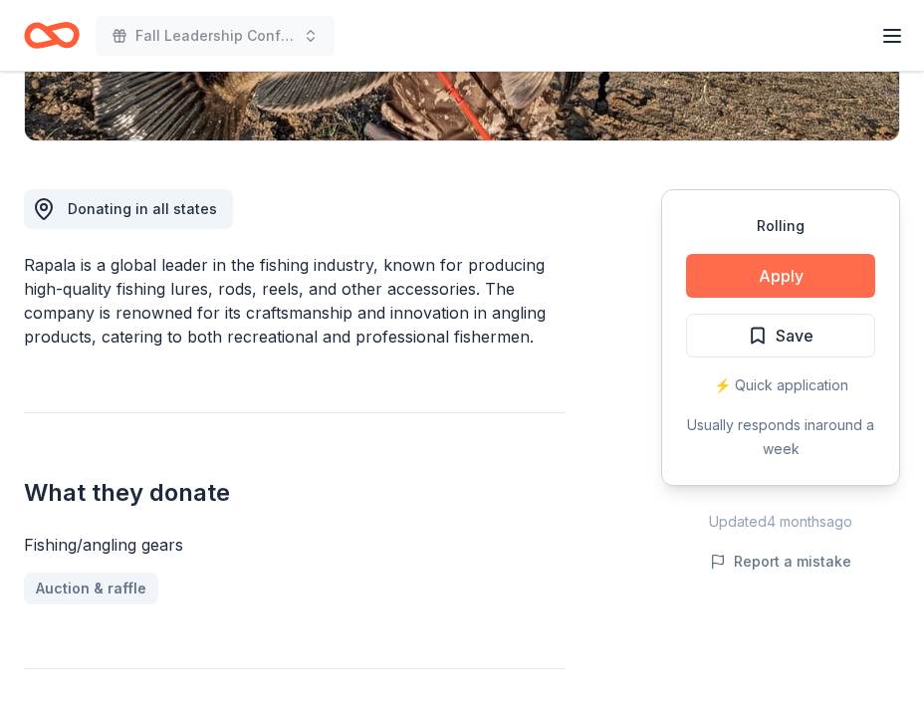
scroll to position [486, 0]
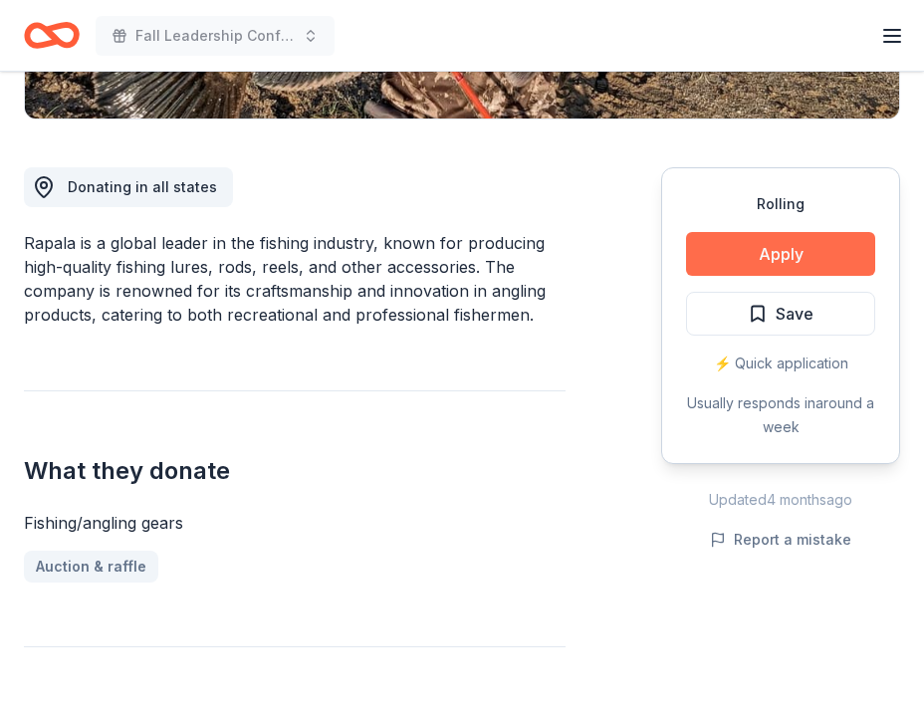
click at [771, 265] on button "Apply" at bounding box center [780, 254] width 189 height 44
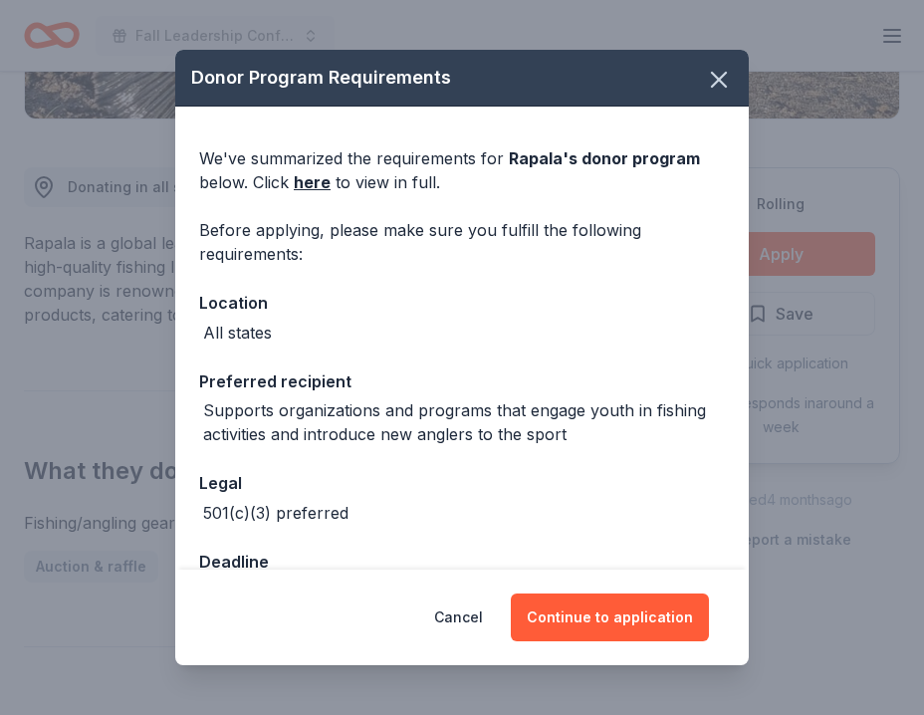
scroll to position [61, 0]
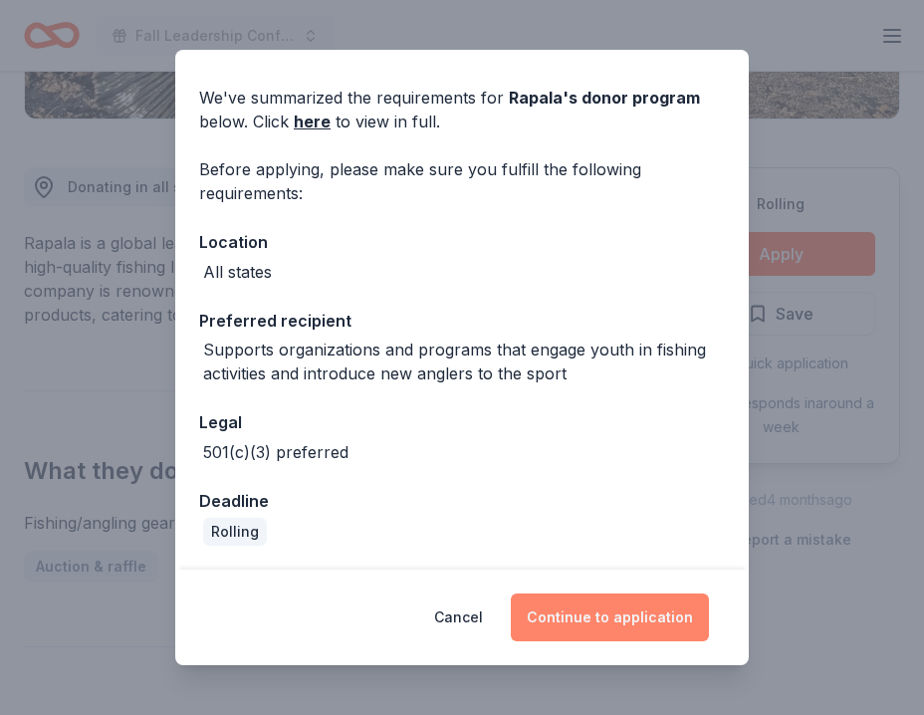
click at [561, 619] on button "Continue to application" at bounding box center [610, 618] width 198 height 48
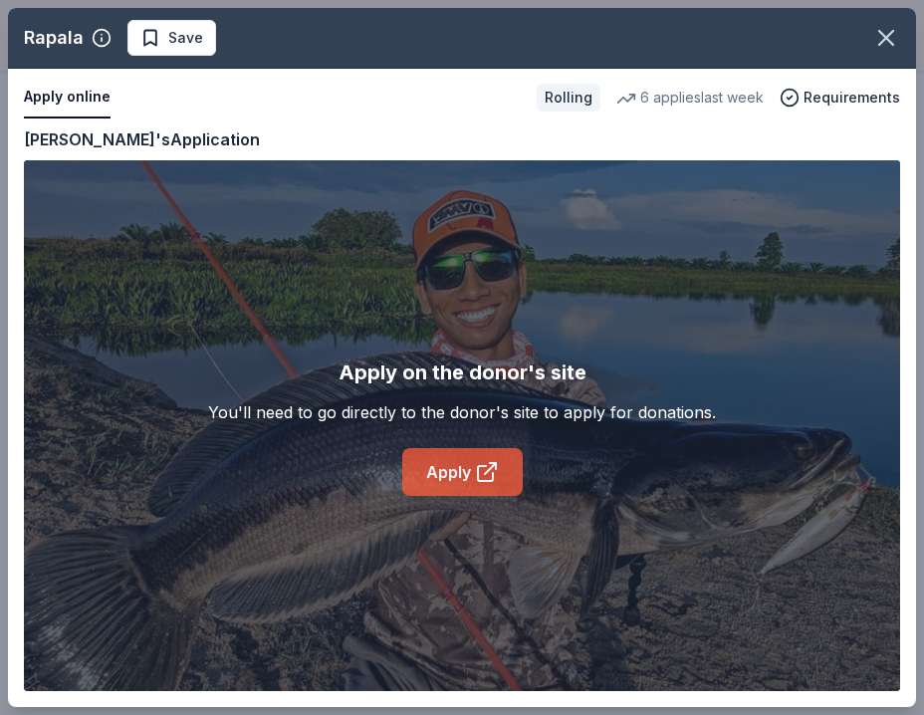
click at [498, 482] on icon at bounding box center [487, 472] width 24 height 24
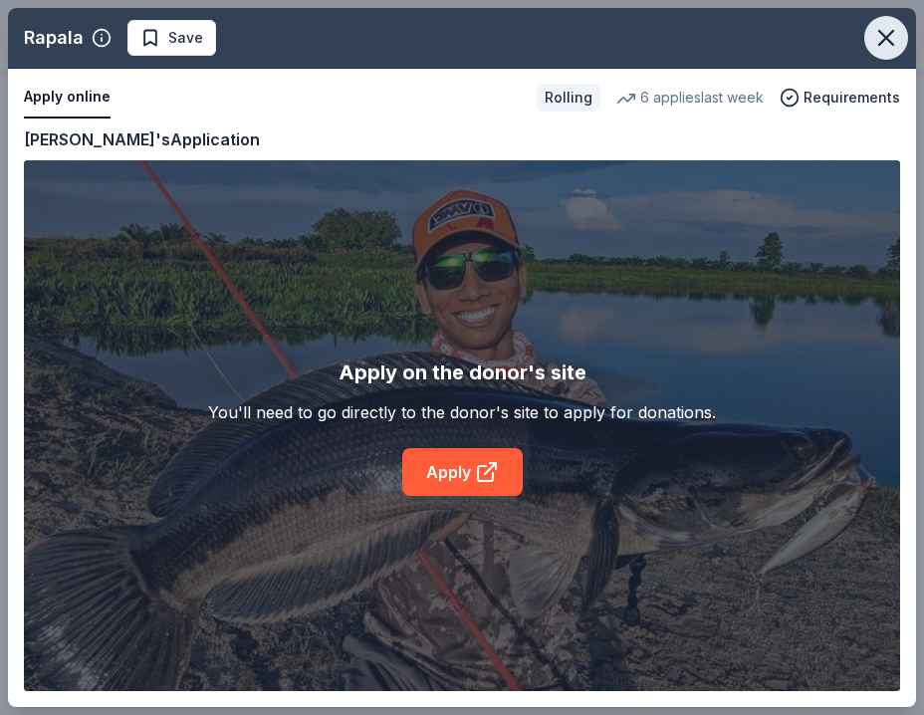
click at [882, 38] on icon "button" at bounding box center [887, 38] width 28 height 28
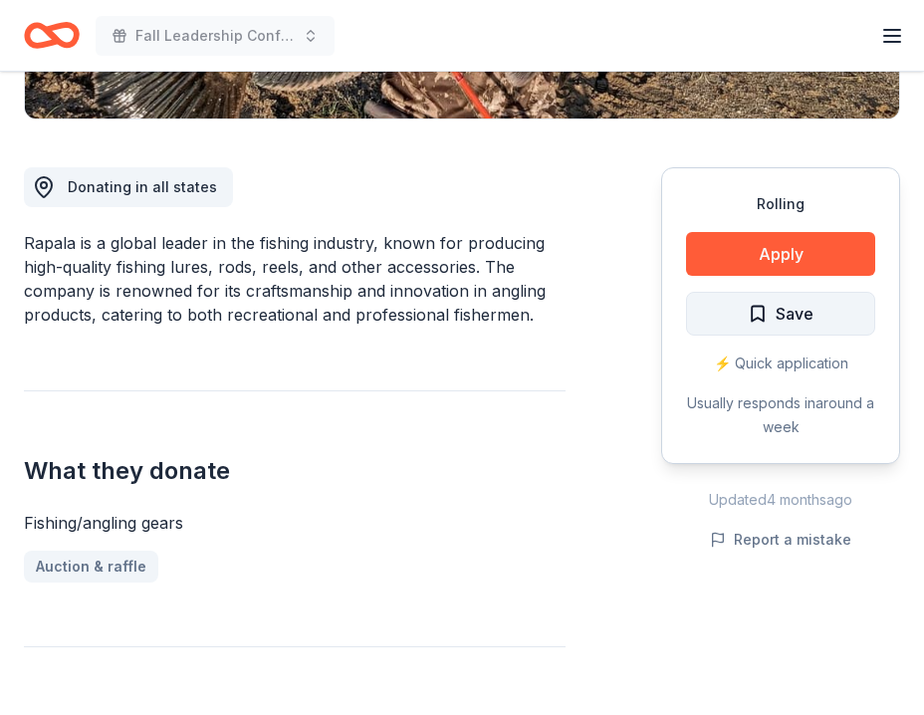
click at [763, 319] on span "Save" at bounding box center [781, 314] width 66 height 26
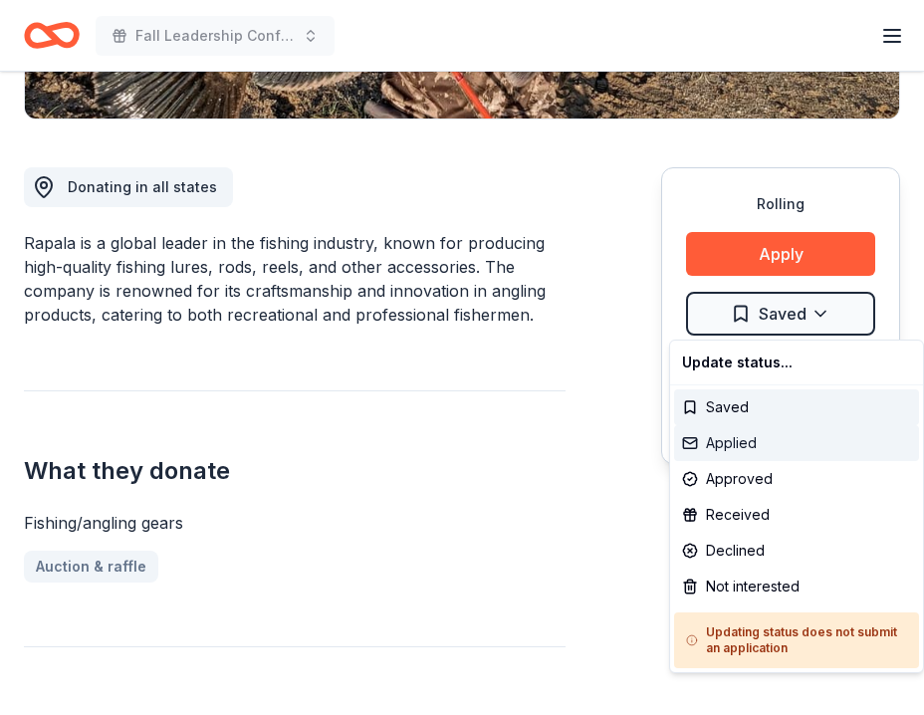
click at [773, 450] on div "Applied" at bounding box center [796, 443] width 245 height 36
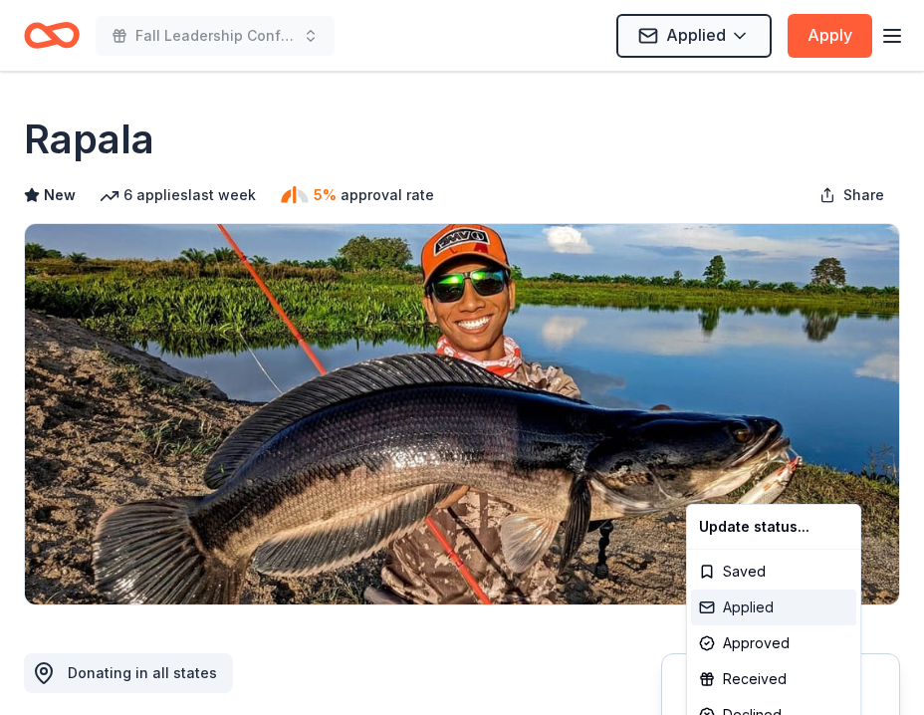
scroll to position [0, 0]
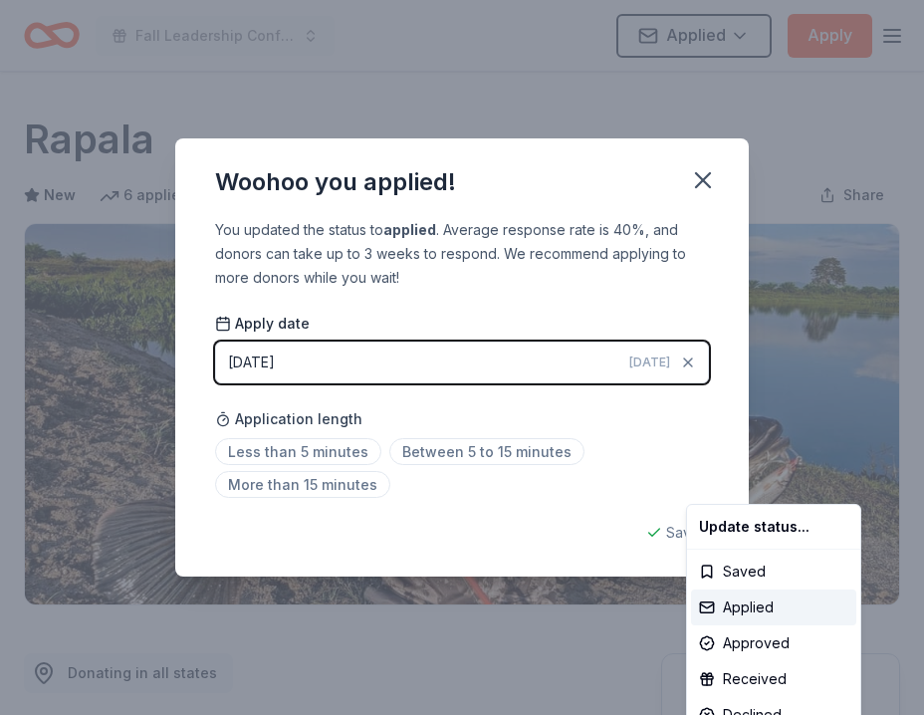
click at [793, 305] on html "Fall Leadership Conference Applied Apply Rolling Share Rapala New 6 applies las…" at bounding box center [462, 357] width 924 height 715
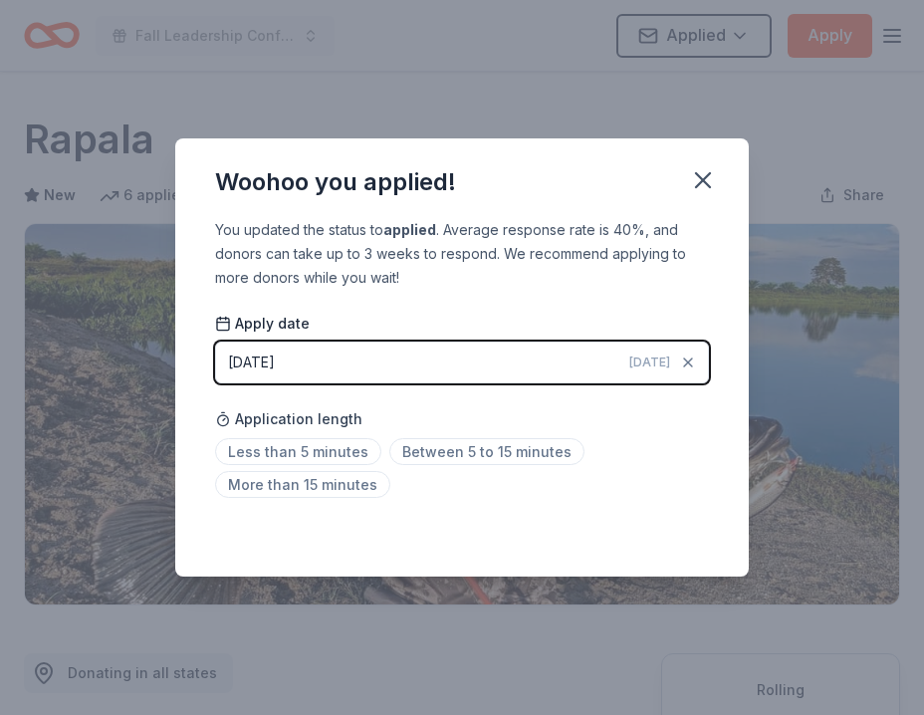
scroll to position [442, 0]
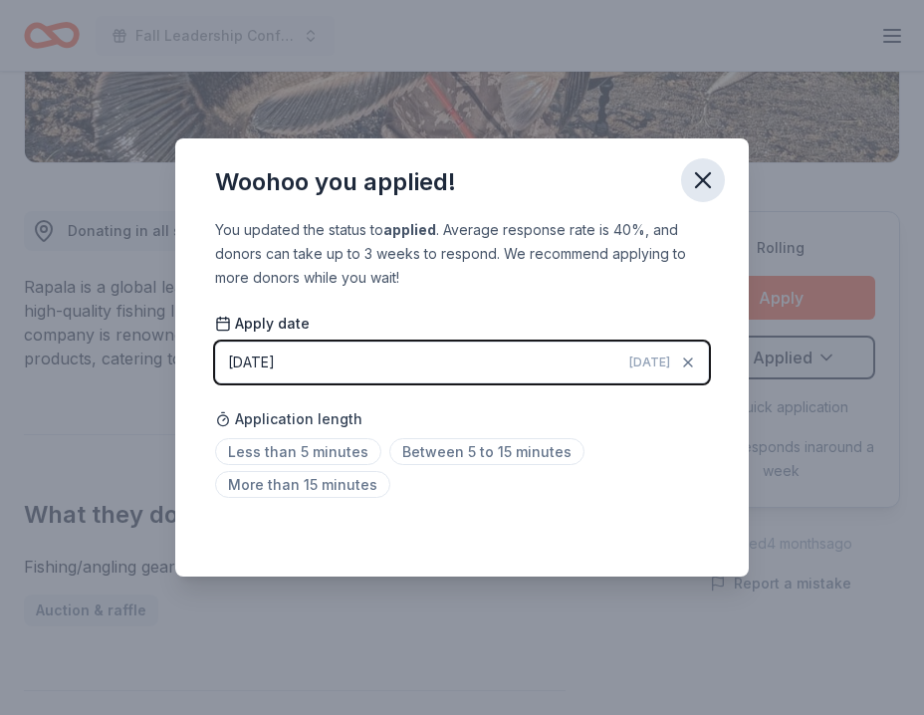
click at [714, 179] on icon "button" at bounding box center [703, 180] width 28 height 28
